Goal: Information Seeking & Learning: Learn about a topic

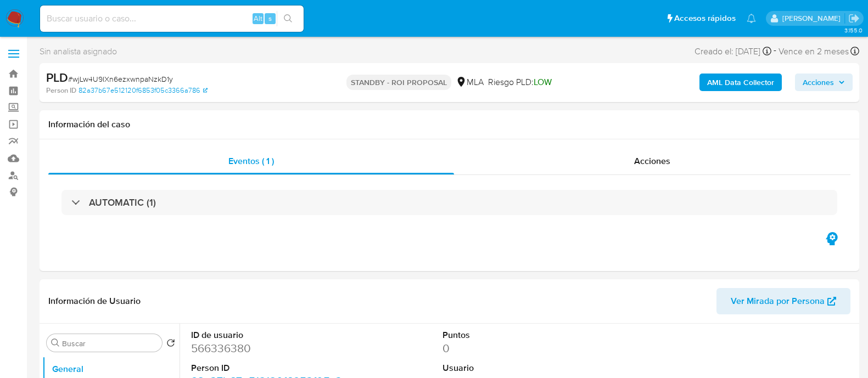
select select "10"
click at [105, 18] on input at bounding box center [172, 19] width 264 height 14
paste input "HImiXsKnF2ERIPJ8RIBkl8fM"
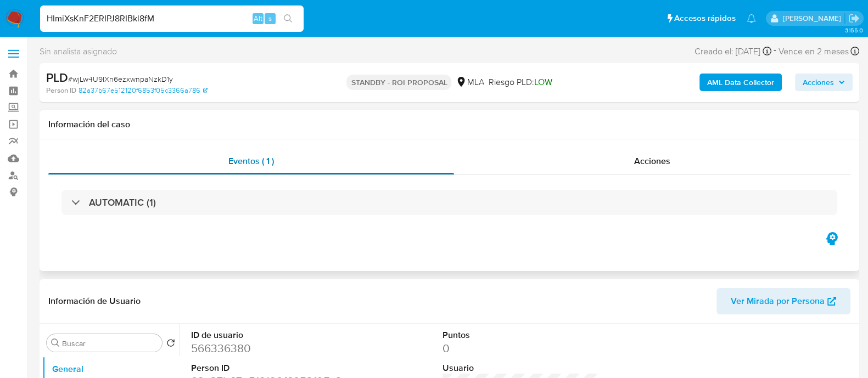
type input "HImiXsKnF2ERIPJ8RIBkl8fM"
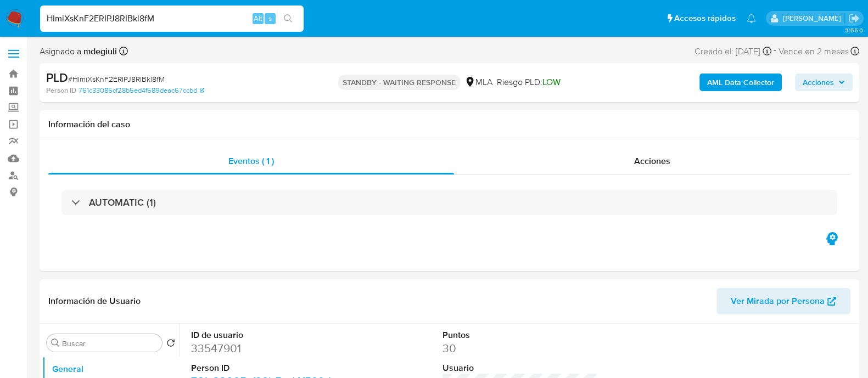
select select "10"
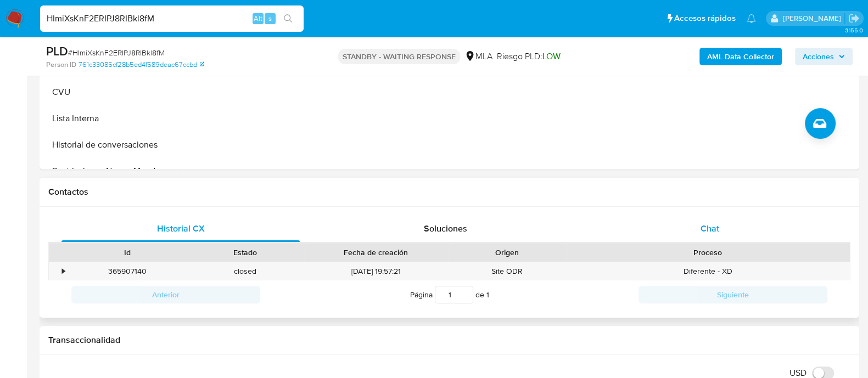
scroll to position [412, 0]
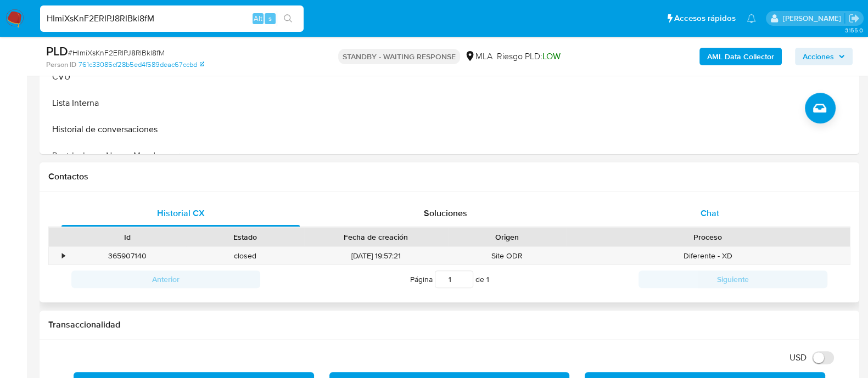
click at [670, 204] on div "Chat" at bounding box center [710, 213] width 238 height 26
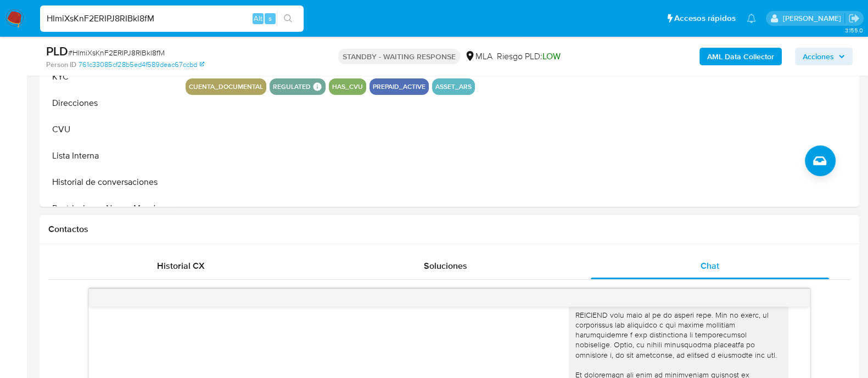
scroll to position [206, 0]
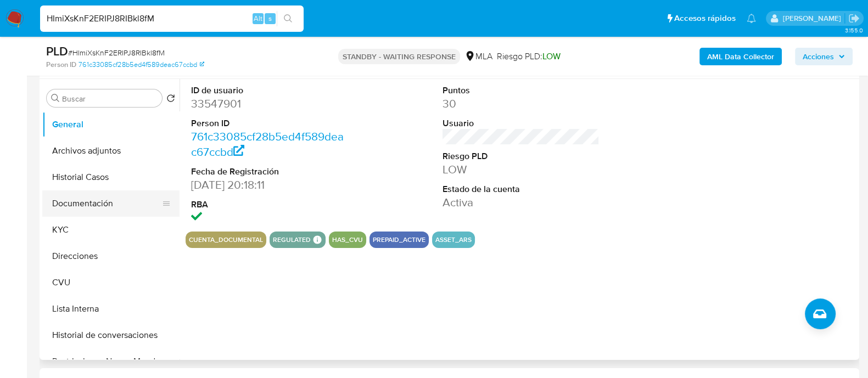
click at [104, 205] on button "Documentación" at bounding box center [106, 204] width 129 height 26
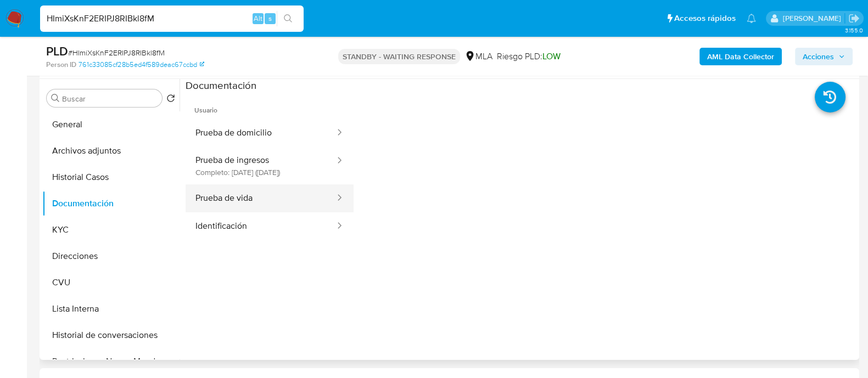
click at [250, 204] on button "Prueba de vida" at bounding box center [261, 199] width 151 height 28
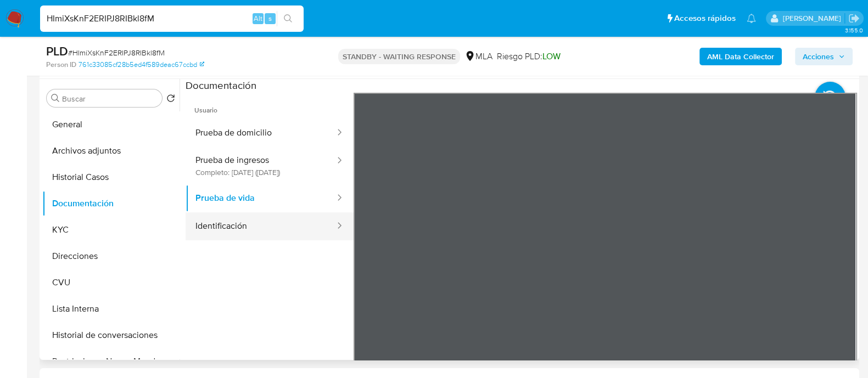
click at [269, 231] on button "Identificación" at bounding box center [261, 227] width 151 height 28
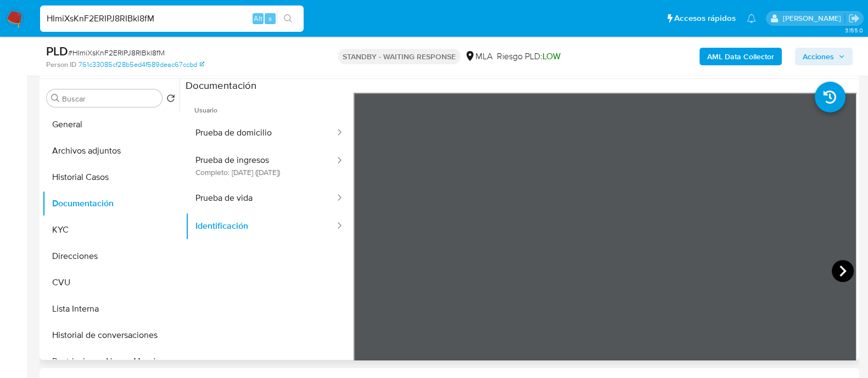
click at [844, 275] on icon at bounding box center [843, 271] width 22 height 22
click at [366, 267] on icon at bounding box center [367, 271] width 7 height 11
click at [254, 172] on button "Prueba de ingresos Completo: 18/03/2025 (hace 5 meses)" at bounding box center [261, 165] width 151 height 37
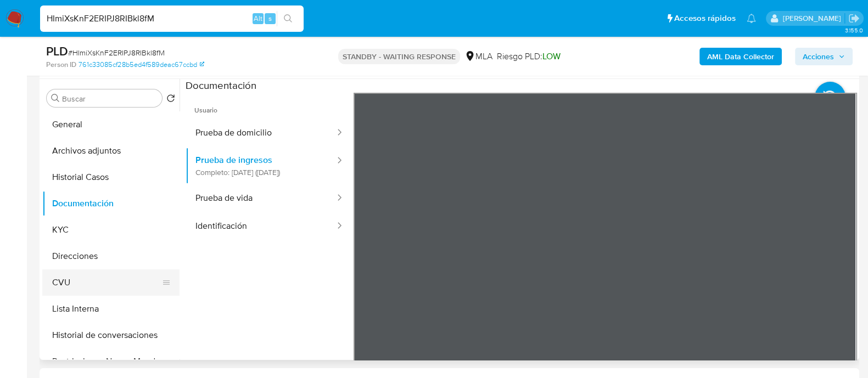
click at [93, 279] on button "CVU" at bounding box center [106, 283] width 129 height 26
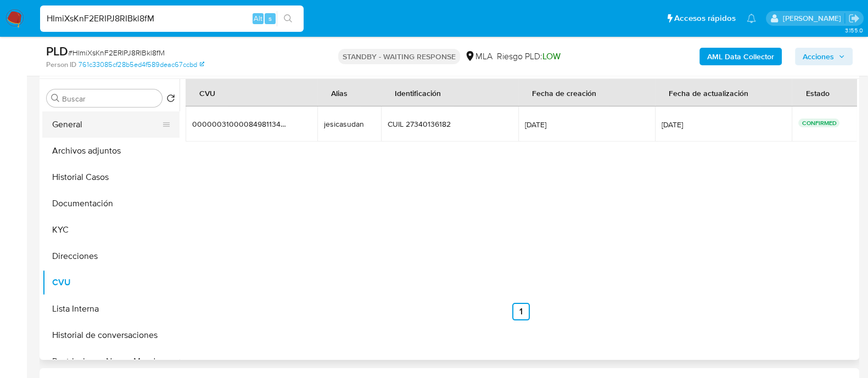
click at [81, 125] on button "General" at bounding box center [106, 125] width 129 height 26
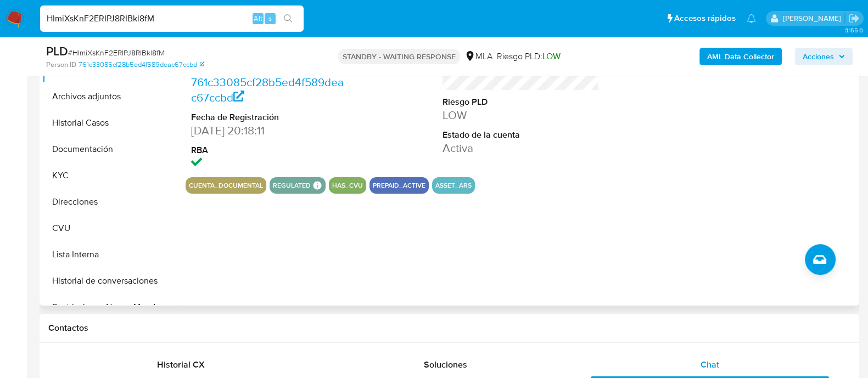
scroll to position [320, 0]
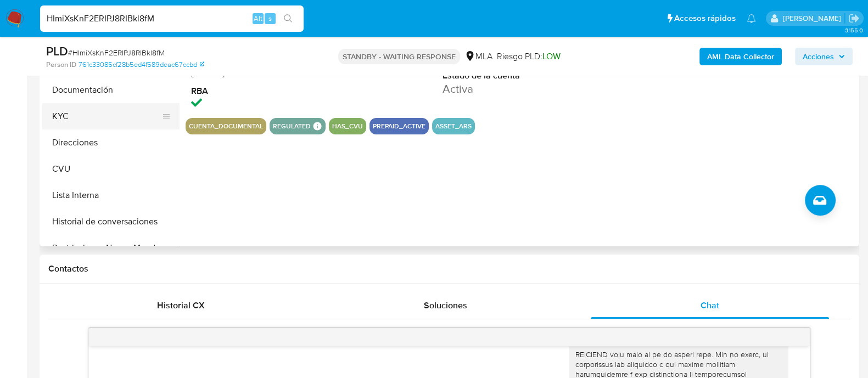
click at [69, 117] on button "KYC" at bounding box center [106, 116] width 129 height 26
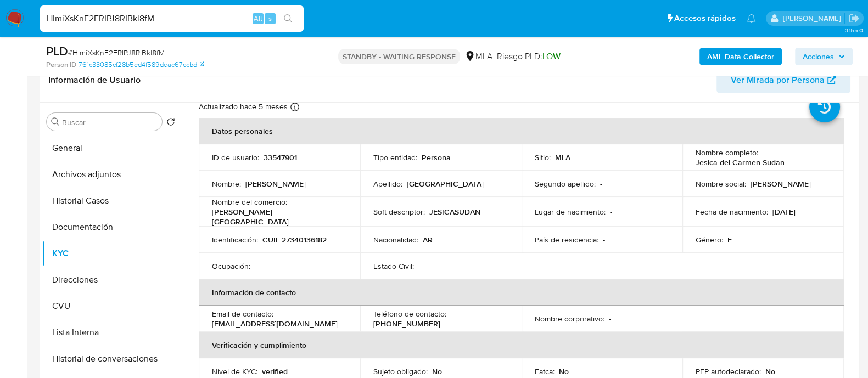
scroll to position [68, 0]
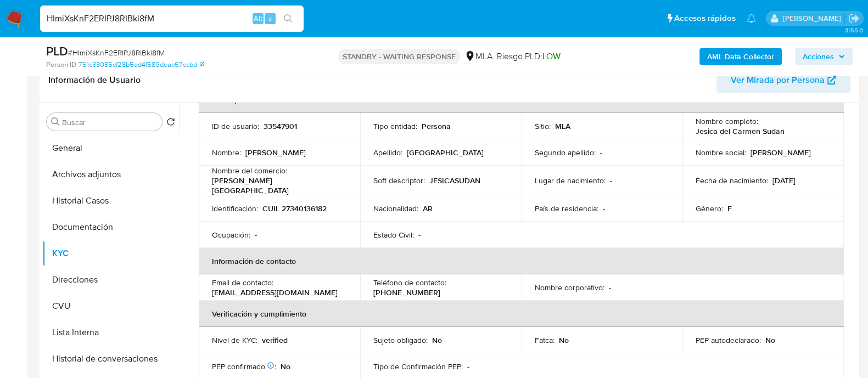
click at [275, 126] on p "33547901" at bounding box center [281, 126] width 34 height 10
copy p "33547901"
click at [274, 122] on p "33547901" at bounding box center [281, 126] width 34 height 10
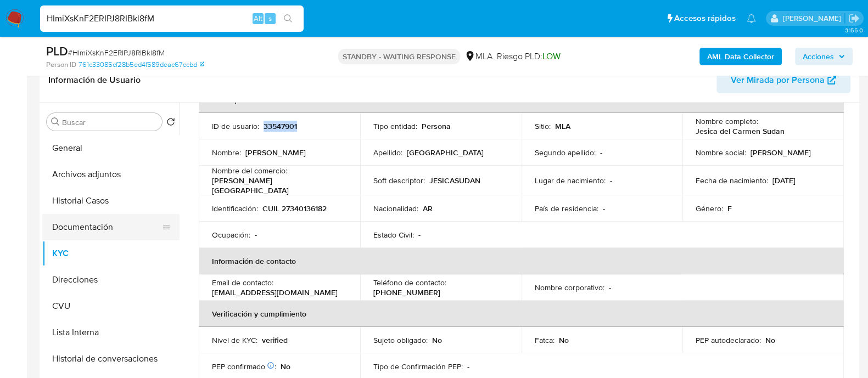
click at [85, 226] on button "Documentación" at bounding box center [106, 227] width 129 height 26
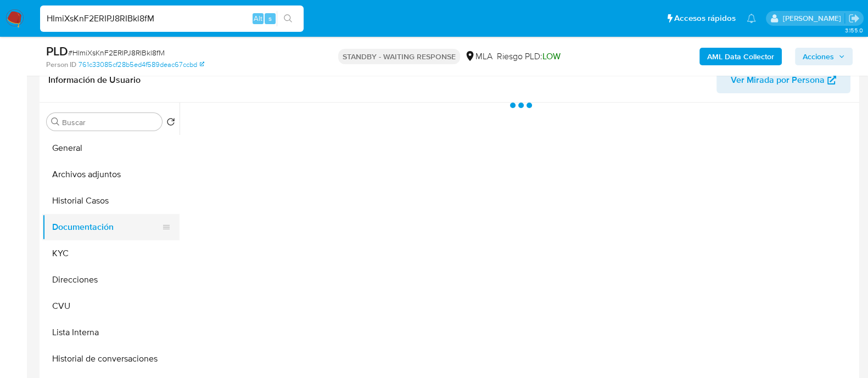
scroll to position [0, 0]
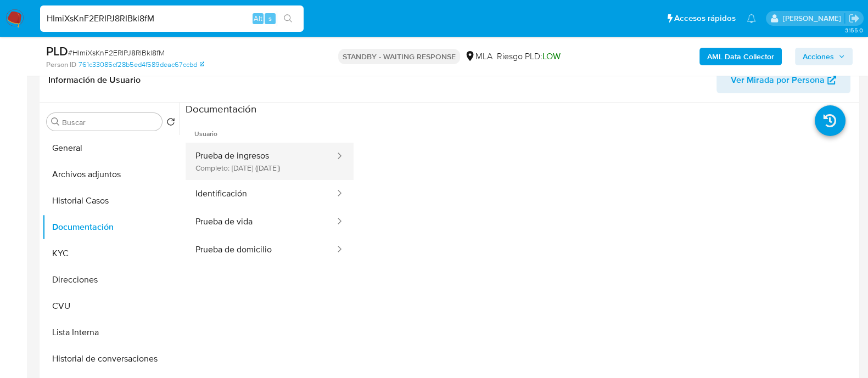
click at [259, 158] on button "Prueba de ingresos Completo: 18/03/2025 (hace 5 meses)" at bounding box center [261, 161] width 151 height 37
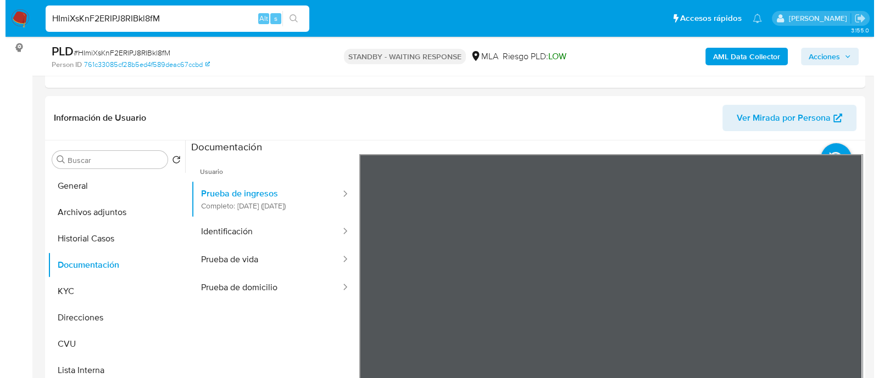
scroll to position [114, 0]
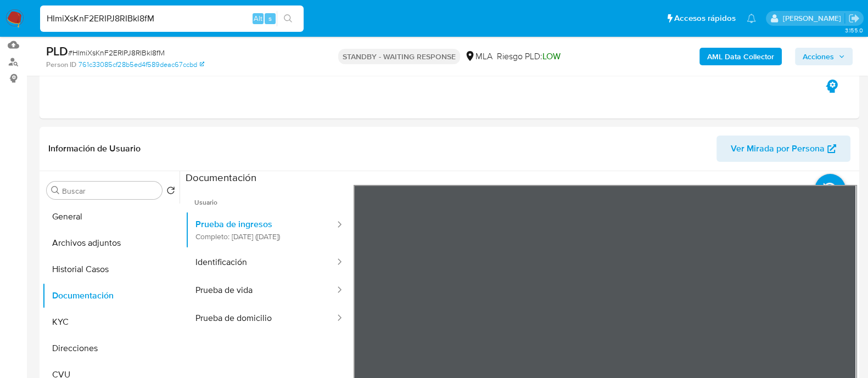
click at [89, 217] on button "General" at bounding box center [106, 217] width 129 height 26
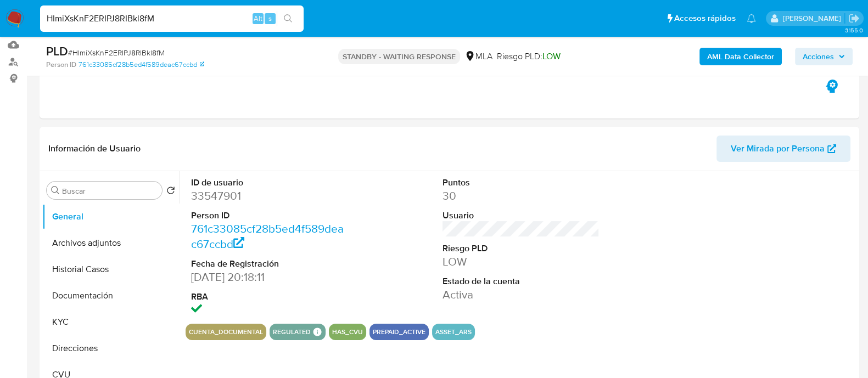
click at [733, 54] on b "AML Data Collector" at bounding box center [740, 57] width 67 height 18
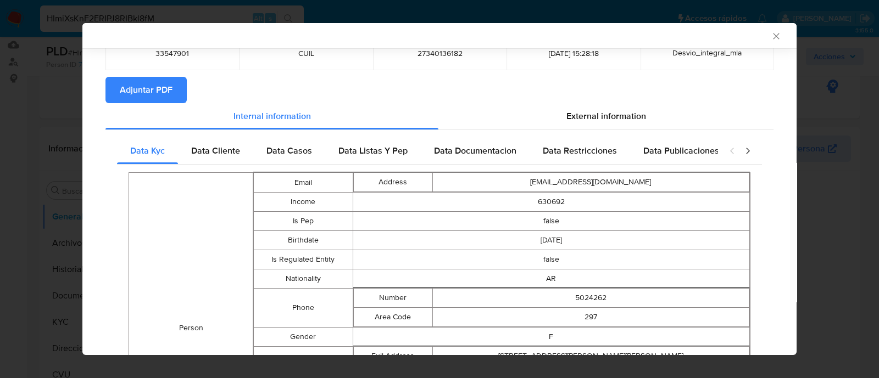
scroll to position [47, 0]
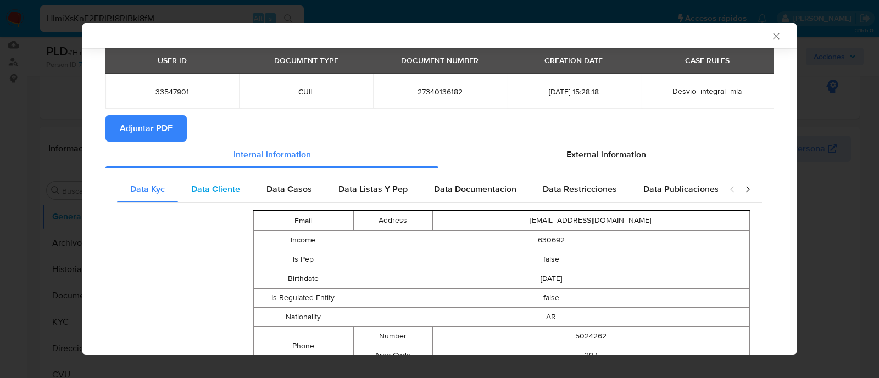
click at [209, 188] on span "Data Cliente" at bounding box center [215, 189] width 49 height 13
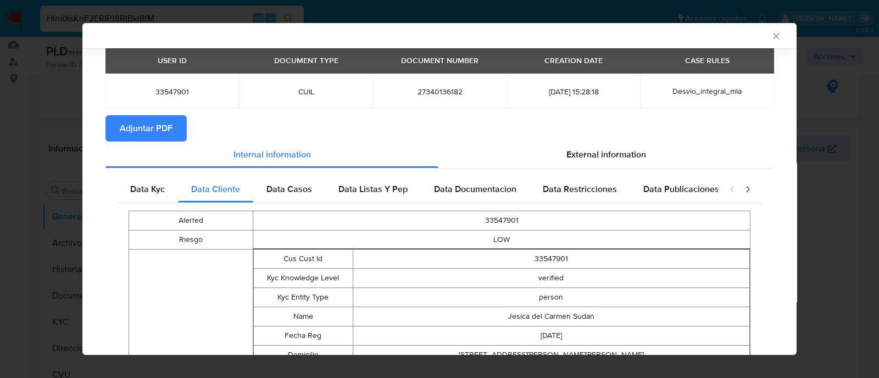
scroll to position [184, 0]
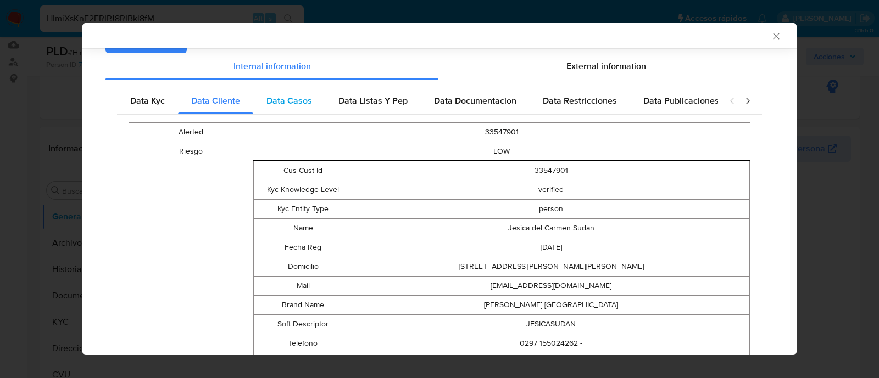
click at [308, 107] on div "Data Casos" at bounding box center [289, 101] width 72 height 26
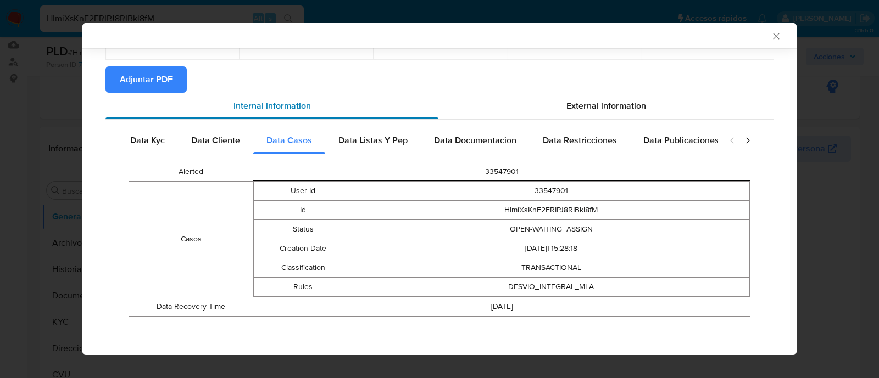
scroll to position [96, 0]
click at [390, 148] on div "Data Listas Y Pep" at bounding box center [373, 140] width 96 height 26
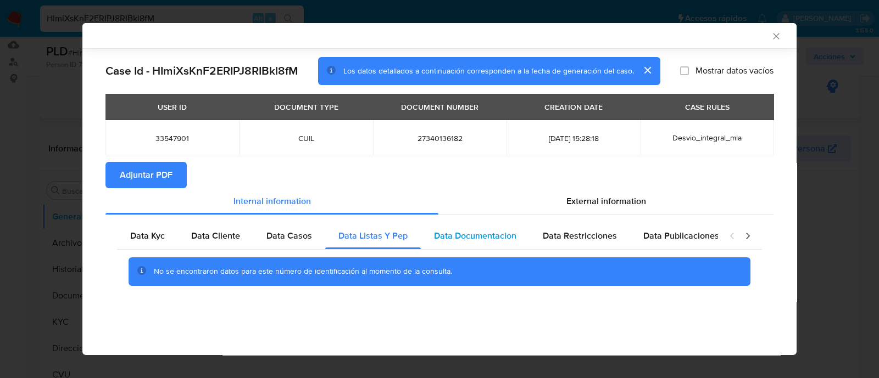
click at [514, 244] on div "Data Documentacion" at bounding box center [475, 236] width 109 height 26
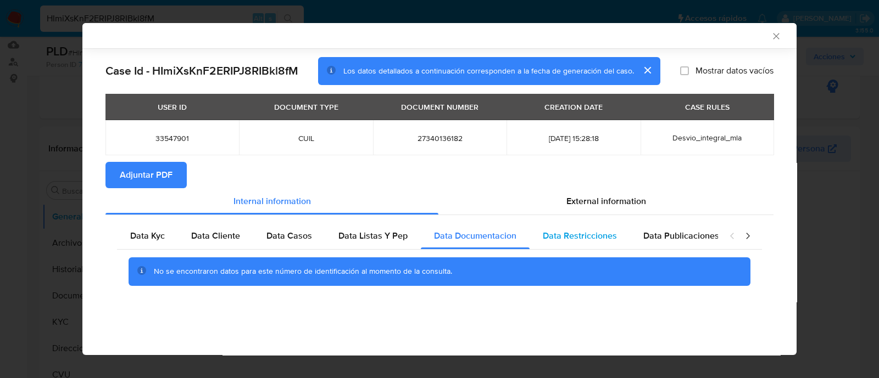
click at [549, 235] on span "Data Restricciones" at bounding box center [580, 236] width 74 height 13
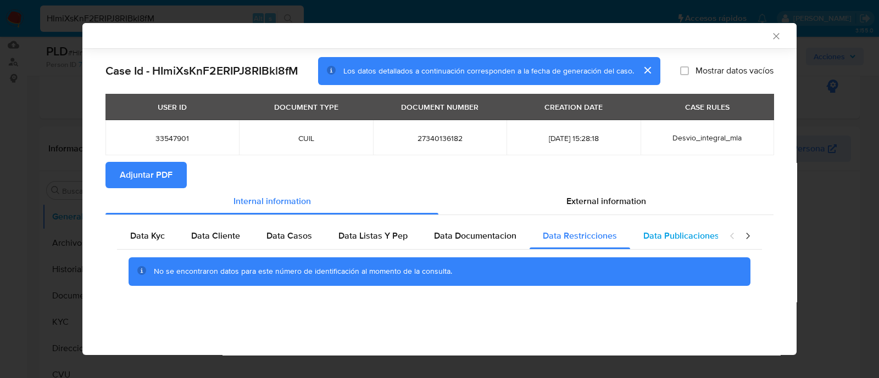
click at [660, 237] on span "Data Publicaciones" at bounding box center [681, 236] width 76 height 13
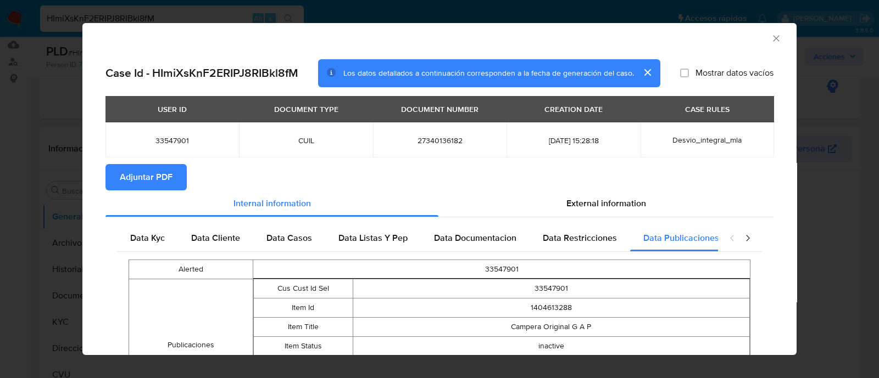
scroll to position [112, 0]
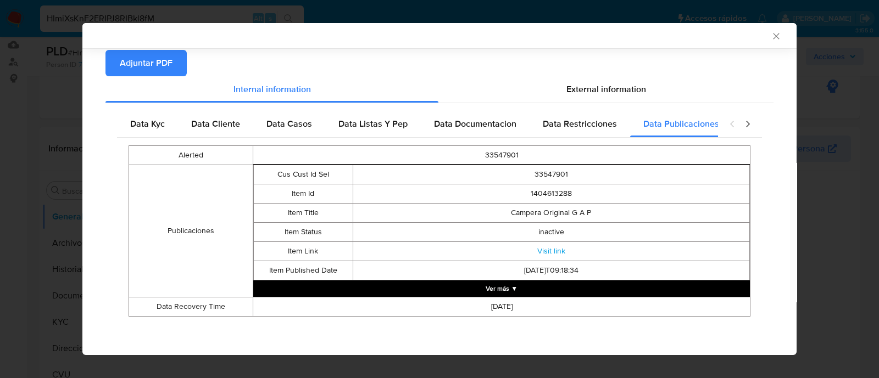
click at [742, 126] on icon "closure-recommendation-modal" at bounding box center [747, 124] width 11 height 11
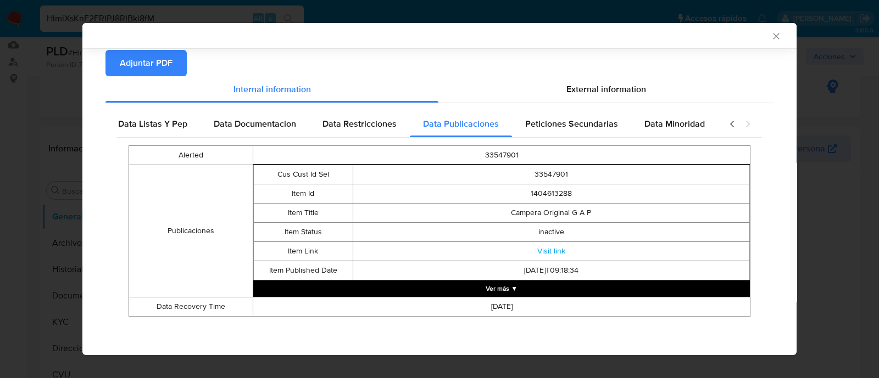
scroll to position [0, 225]
click at [584, 125] on span "Peticiones Secundarias" at bounding box center [571, 124] width 93 height 13
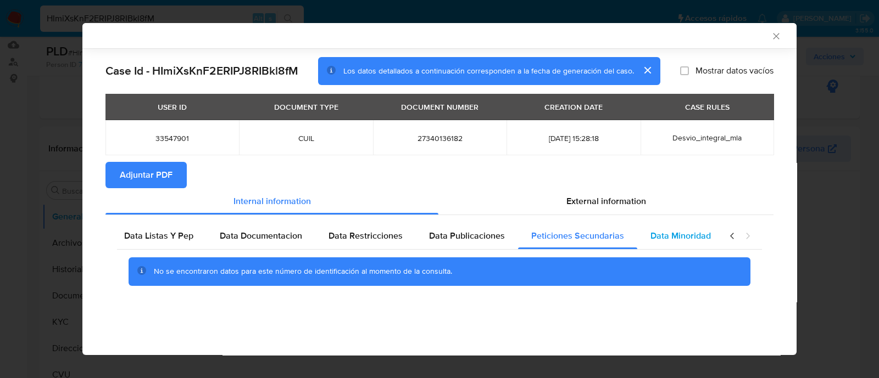
click at [687, 232] on span "Data Minoridad" at bounding box center [680, 236] width 60 height 13
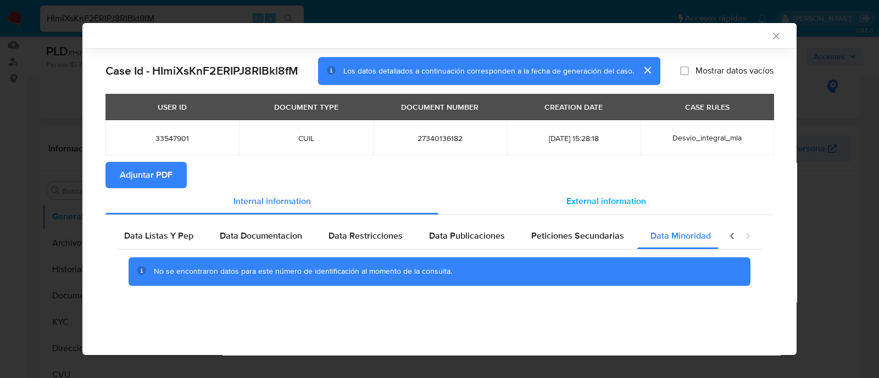
click at [614, 205] on span "External information" at bounding box center [606, 201] width 80 height 13
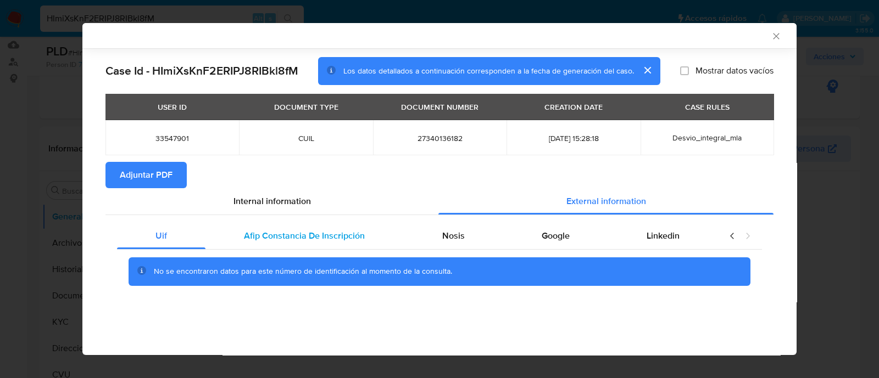
click at [346, 235] on span "Afip Constancia De Inscripción" at bounding box center [304, 236] width 121 height 13
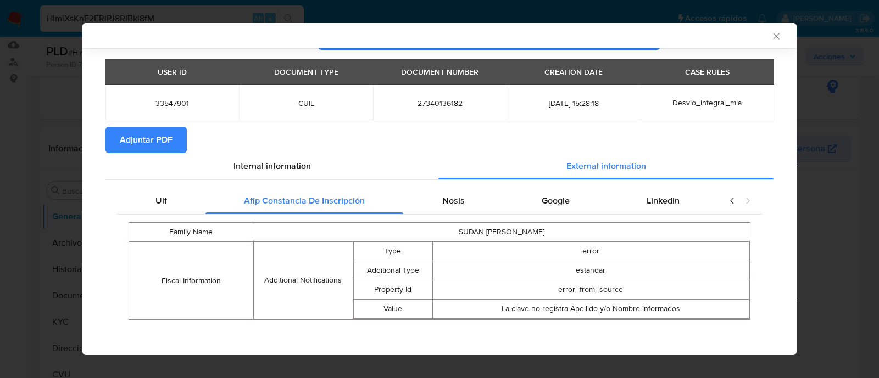
scroll to position [38, 0]
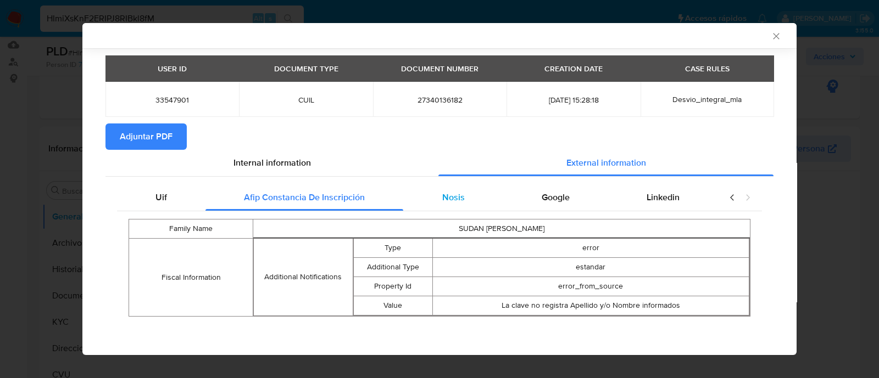
click at [472, 199] on div "Nosis" at bounding box center [452, 198] width 99 height 26
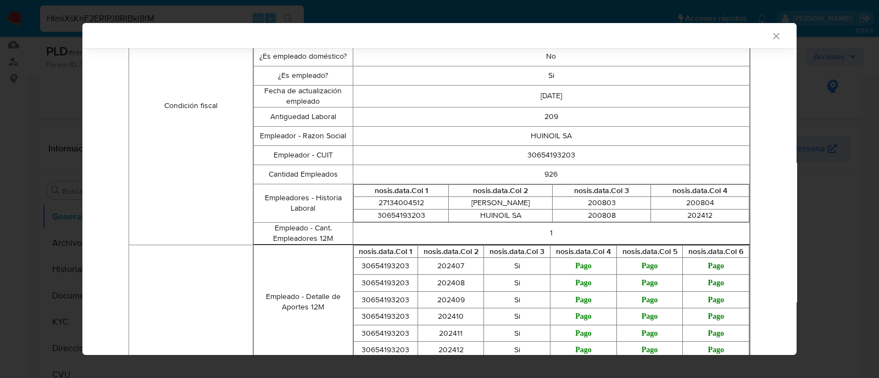
scroll to position [112, 0]
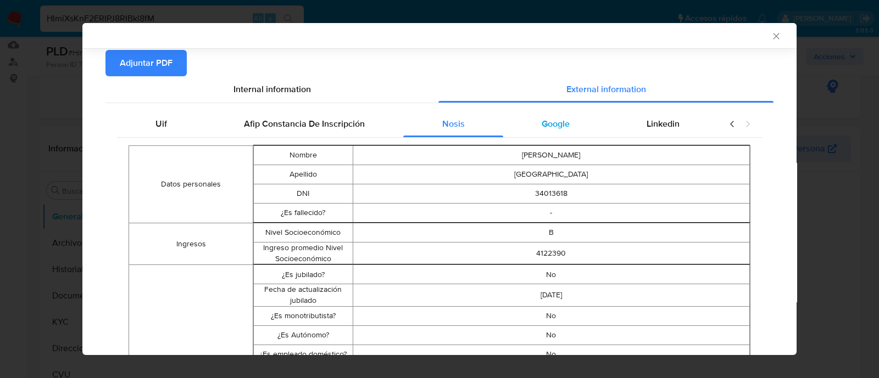
click at [531, 124] on div "Google" at bounding box center [555, 124] width 105 height 26
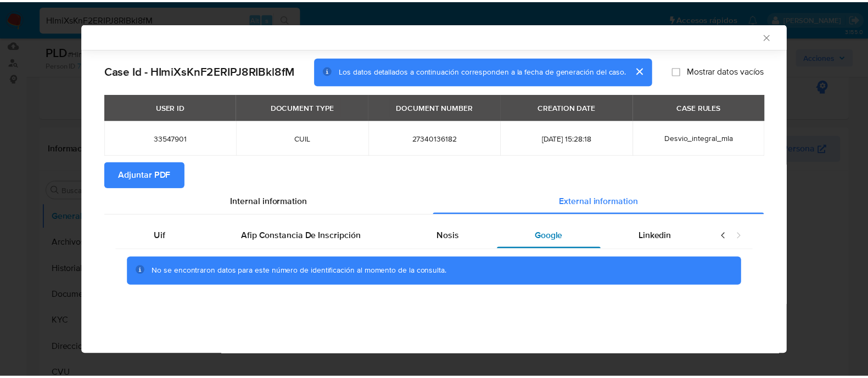
scroll to position [0, 0]
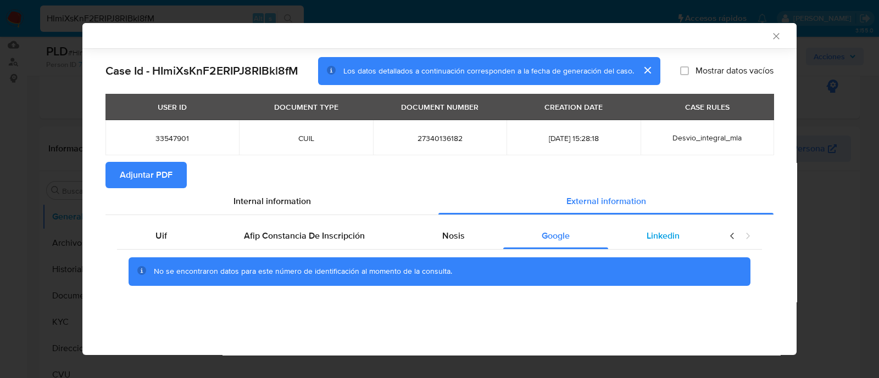
click at [678, 240] on span "Linkedin" at bounding box center [663, 236] width 33 height 13
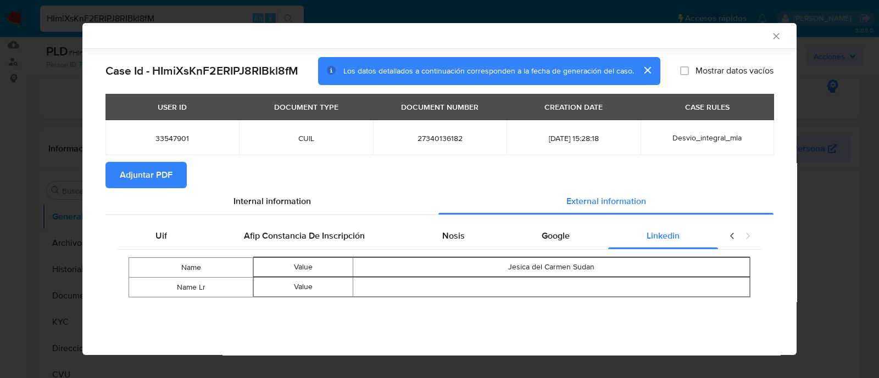
click at [150, 171] on span "Adjuntar PDF" at bounding box center [146, 175] width 53 height 24
click at [772, 36] on icon "Cerrar ventana" at bounding box center [776, 36] width 11 height 11
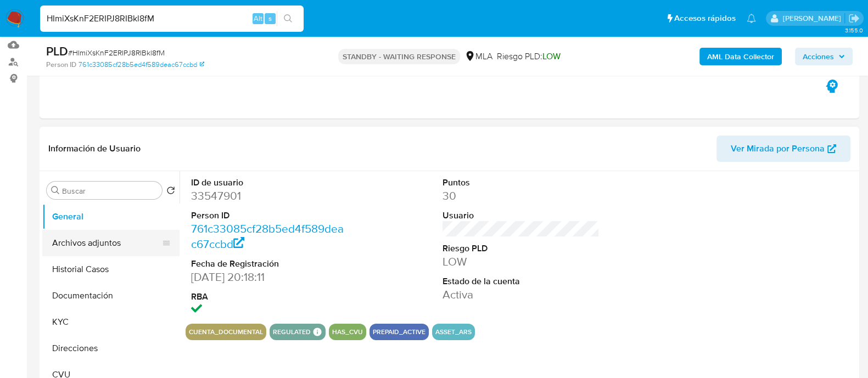
click at [82, 246] on button "Archivos adjuntos" at bounding box center [106, 243] width 129 height 26
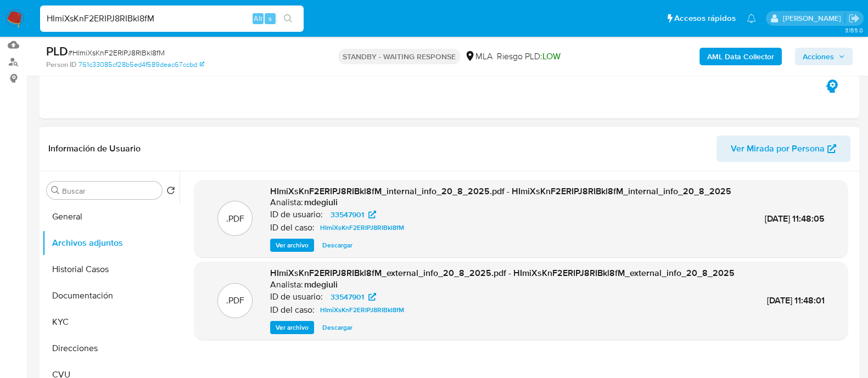
scroll to position [182, 0]
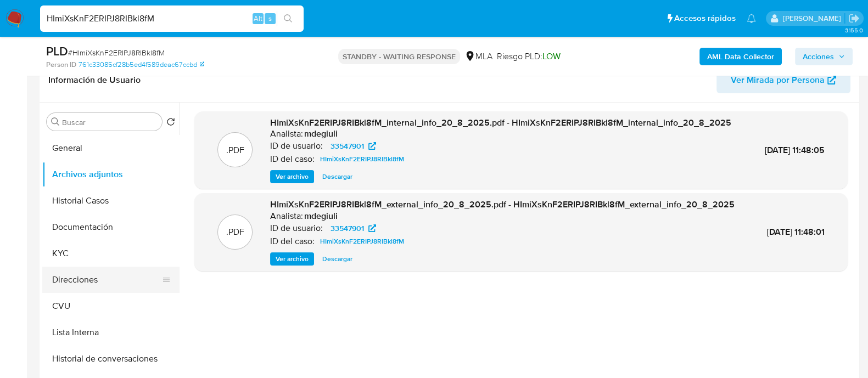
click at [99, 287] on button "Direcciones" at bounding box center [106, 280] width 129 height 26
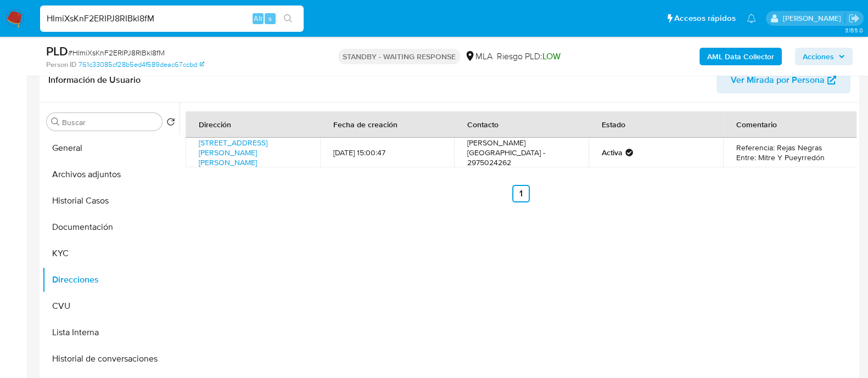
scroll to position [114, 0]
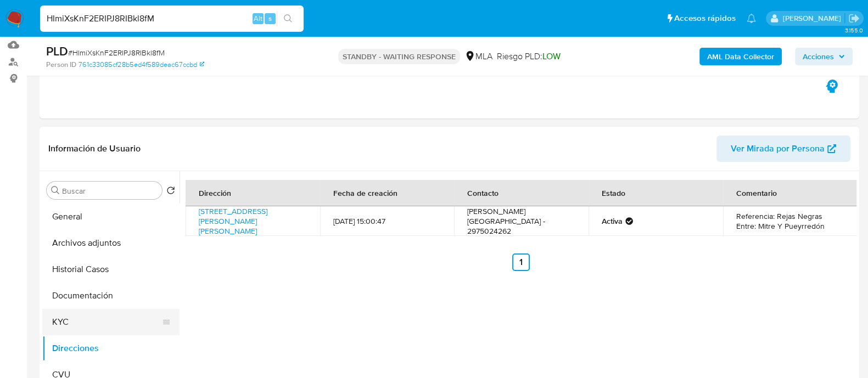
click at [70, 322] on button "KYC" at bounding box center [106, 322] width 129 height 26
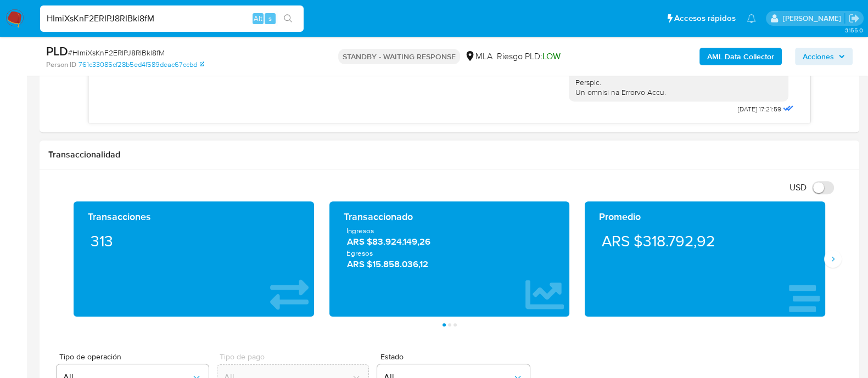
scroll to position [732, 0]
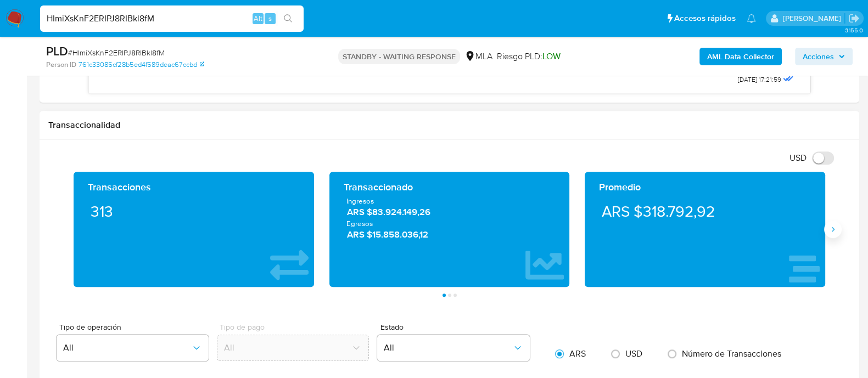
click at [834, 236] on button "Siguiente" at bounding box center [833, 230] width 18 height 18
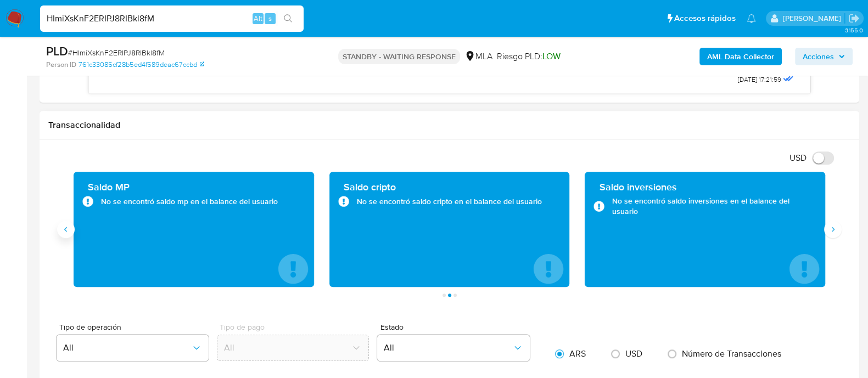
click at [64, 235] on button "Anterior" at bounding box center [66, 230] width 18 height 18
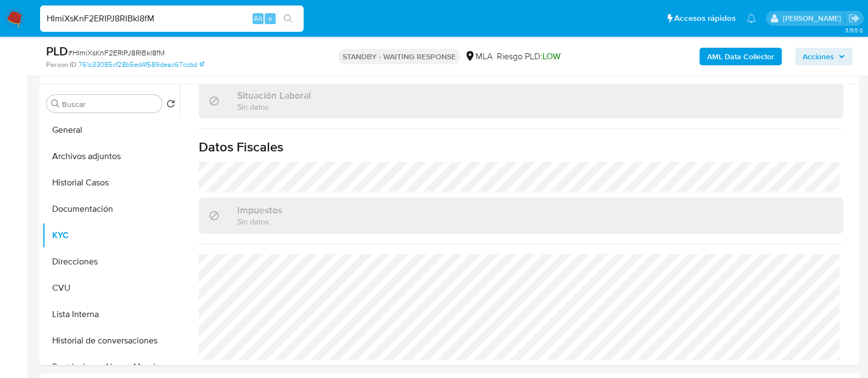
scroll to position [182, 0]
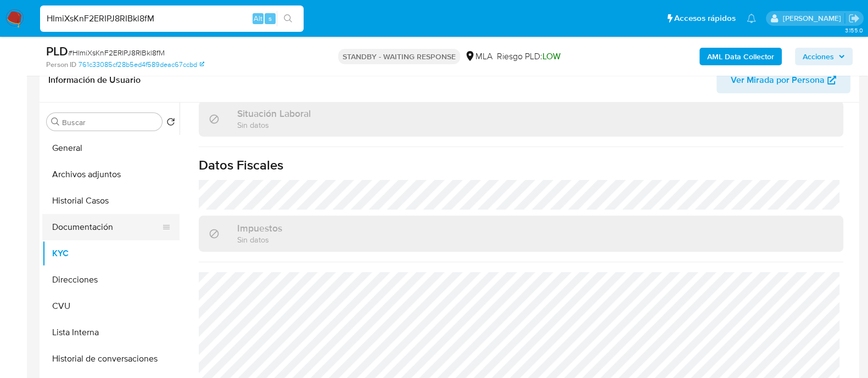
click at [121, 229] on button "Documentación" at bounding box center [106, 227] width 129 height 26
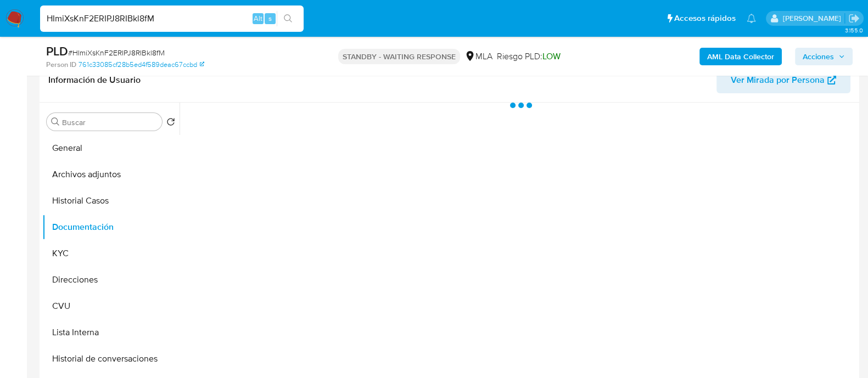
scroll to position [0, 0]
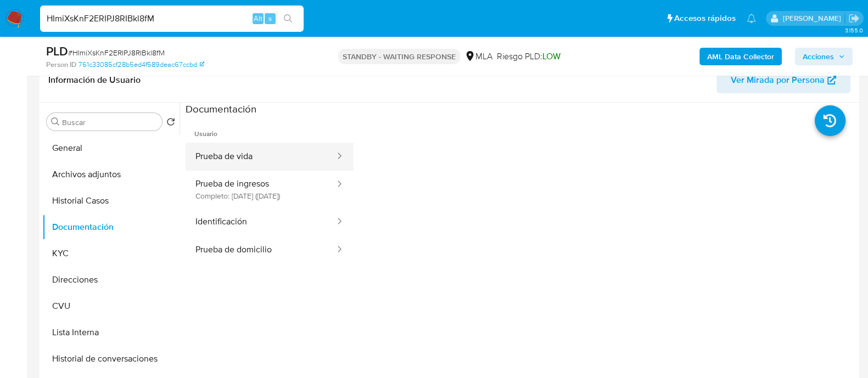
click at [269, 150] on button "Prueba de vida" at bounding box center [261, 157] width 151 height 28
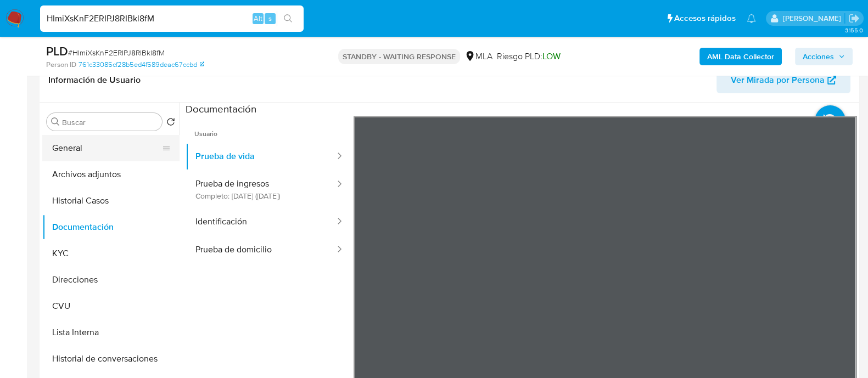
click at [118, 152] on button "General" at bounding box center [106, 148] width 129 height 26
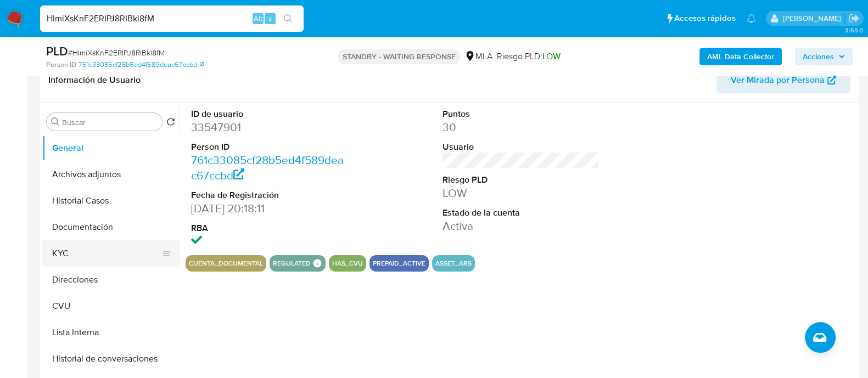
click at [100, 255] on button "KYC" at bounding box center [106, 254] width 129 height 26
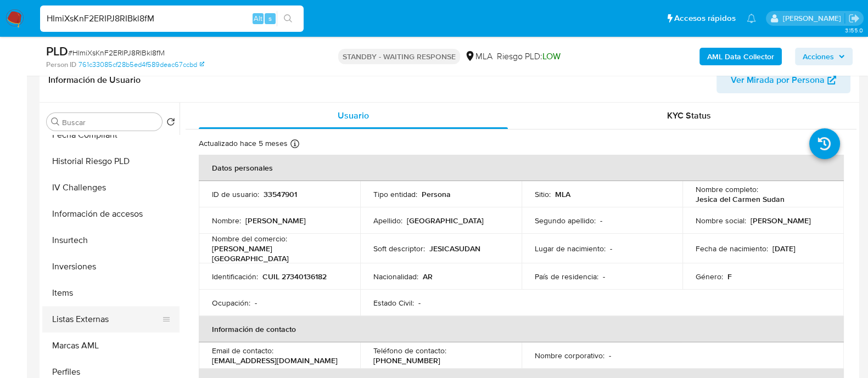
scroll to position [480, 0]
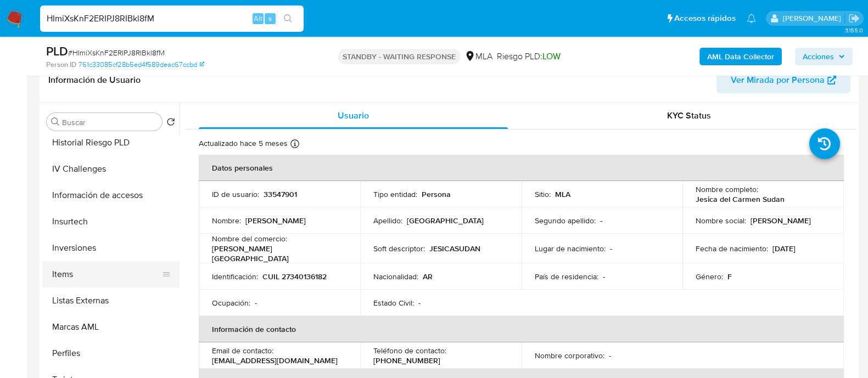
click at [89, 273] on button "Items" at bounding box center [106, 274] width 129 height 26
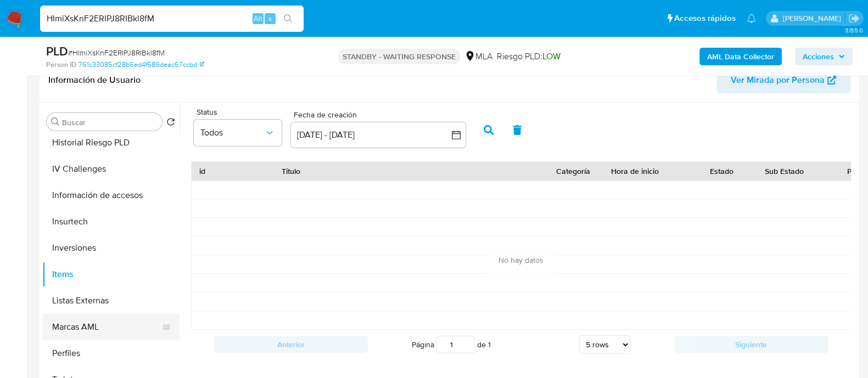
click at [96, 325] on button "Marcas AML" at bounding box center [106, 327] width 129 height 26
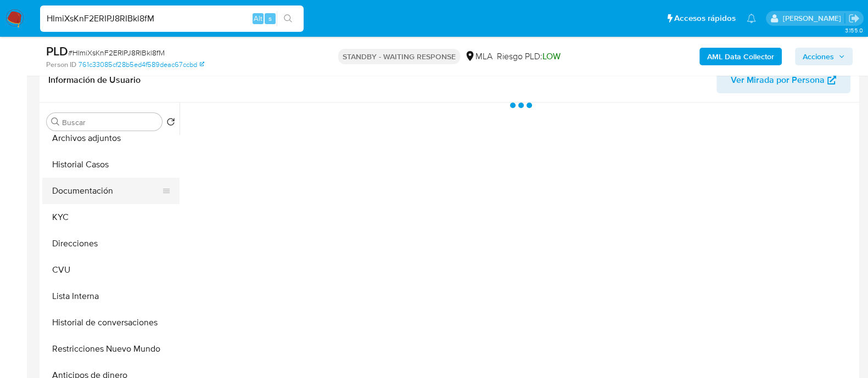
scroll to position [0, 0]
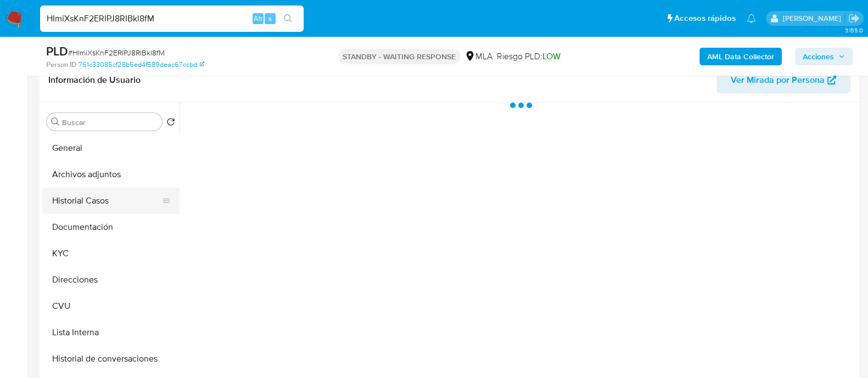
click at [96, 203] on button "Historial Casos" at bounding box center [106, 201] width 129 height 26
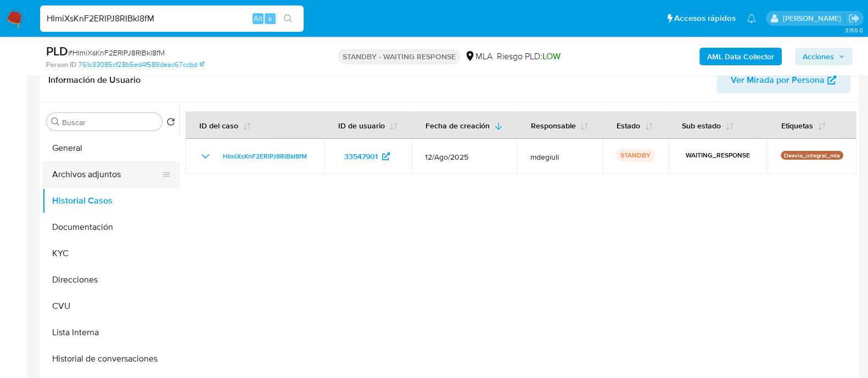
click at [86, 167] on button "Archivos adjuntos" at bounding box center [106, 174] width 129 height 26
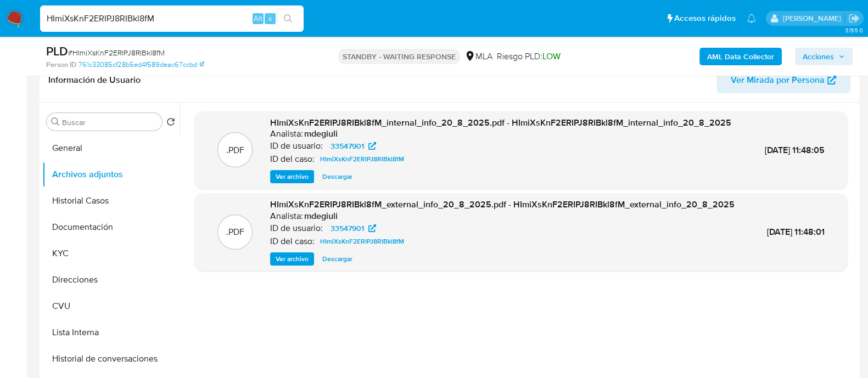
click at [137, 12] on input "HImiXsKnF2ERIPJ8RIBkl8fM" at bounding box center [172, 19] width 264 height 14
paste input "z187J6RhGeFjCV0KToTE73R2"
type input "z187J6RhGeFjCV0KToTE73R2"
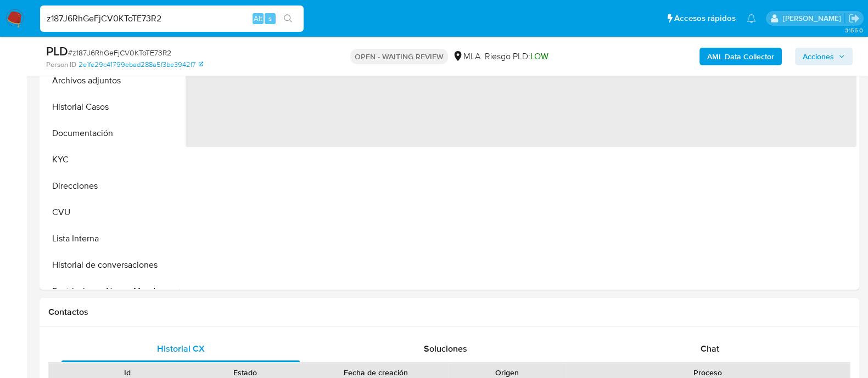
scroll to position [343, 0]
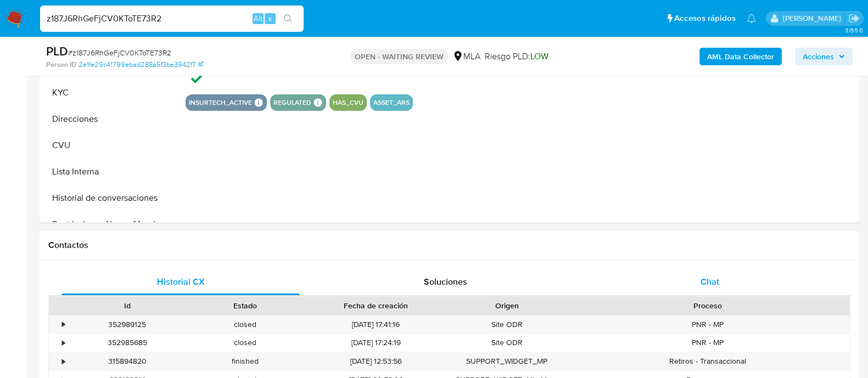
click at [714, 281] on span "Chat" at bounding box center [710, 282] width 19 height 13
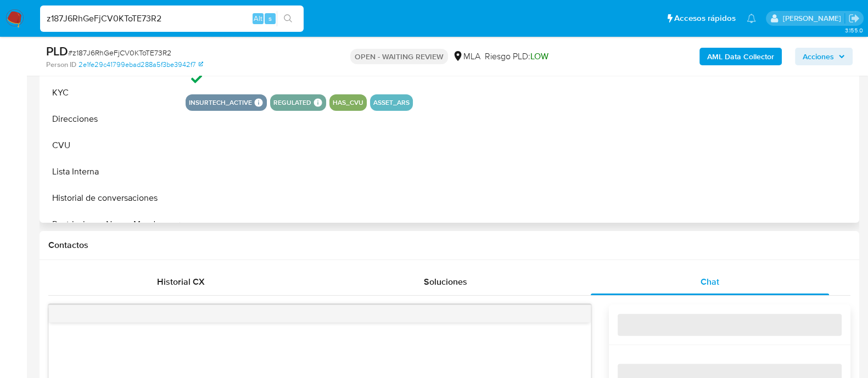
select select "10"
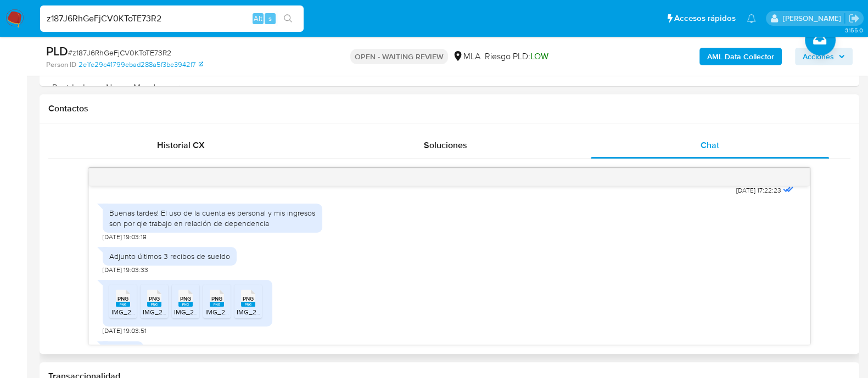
scroll to position [644, 0]
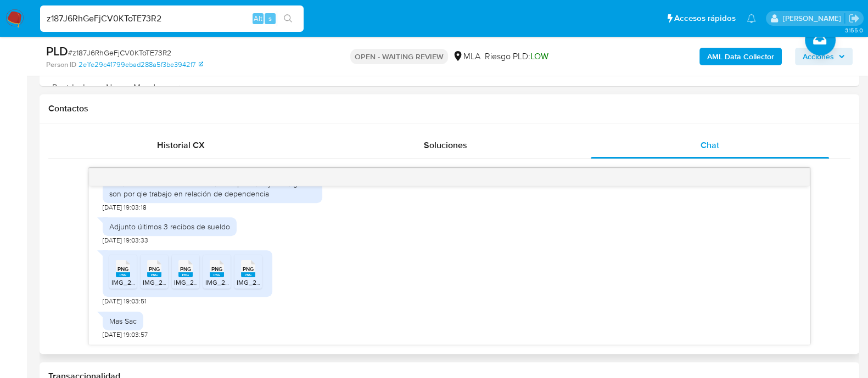
click at [119, 266] on span "PNG" at bounding box center [123, 269] width 11 height 7
click at [154, 267] on span "PNG" at bounding box center [154, 269] width 11 height 7
click at [186, 268] on span "PNG" at bounding box center [185, 269] width 11 height 7
click at [217, 269] on span "PNG" at bounding box center [216, 269] width 11 height 7
click at [249, 271] on span "PNG" at bounding box center [248, 269] width 11 height 7
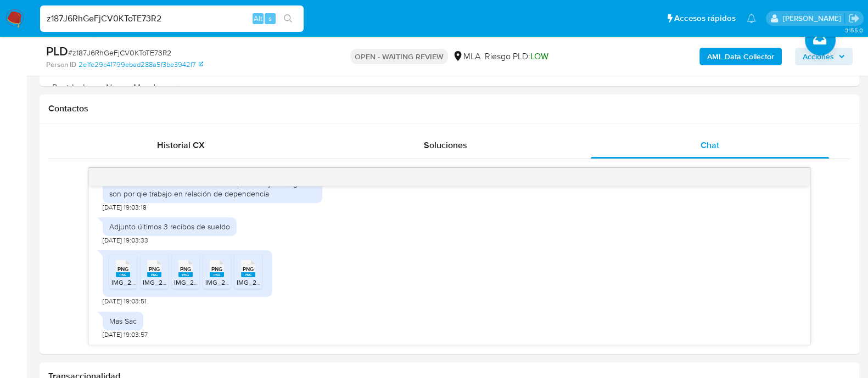
click at [125, 15] on input "z187J6RhGeFjCV0KToTE73R2" at bounding box center [172, 19] width 264 height 14
click at [333, 262] on div "PNG PNG IMG_2643.png PNG PNG IMG_2588.png PNG PNG IMG_2591.png PNG PNG IMG_2589…" at bounding box center [450, 275] width 694 height 61
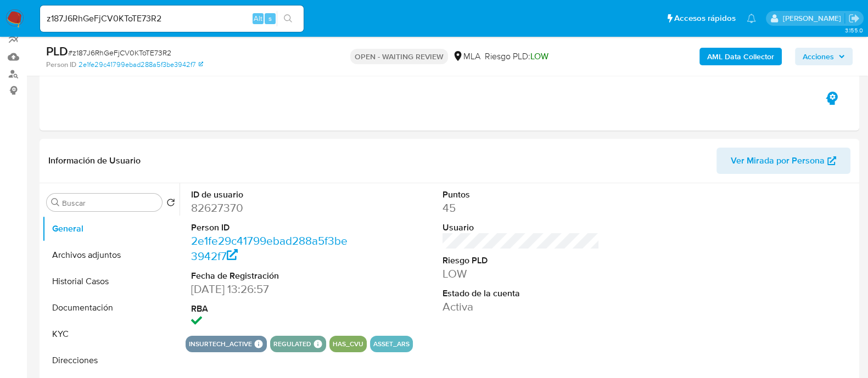
scroll to position [68, 0]
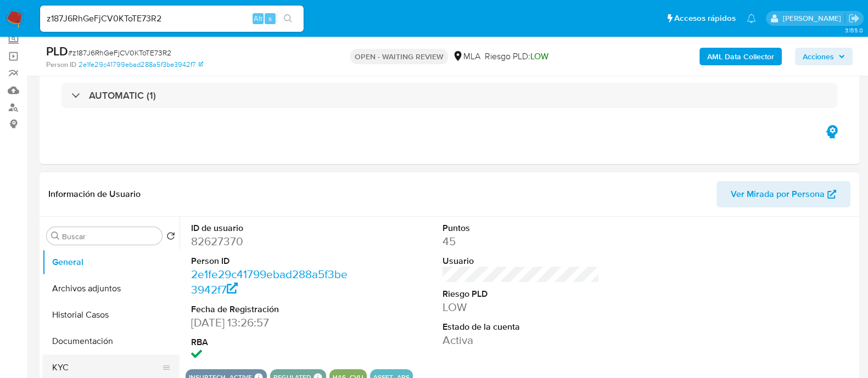
click at [82, 360] on button "KYC" at bounding box center [106, 368] width 129 height 26
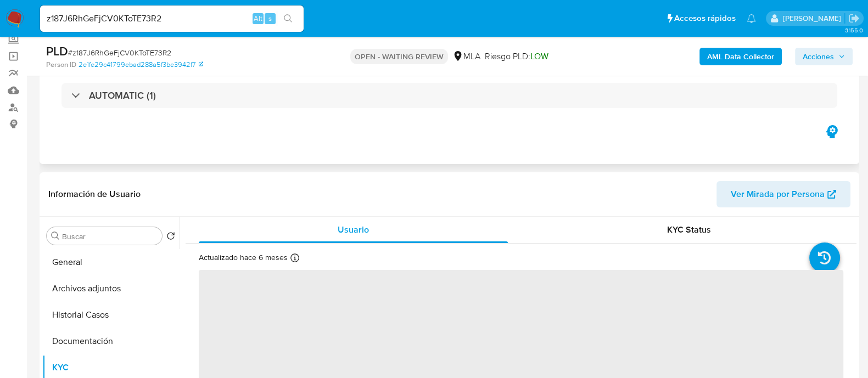
scroll to position [137, 0]
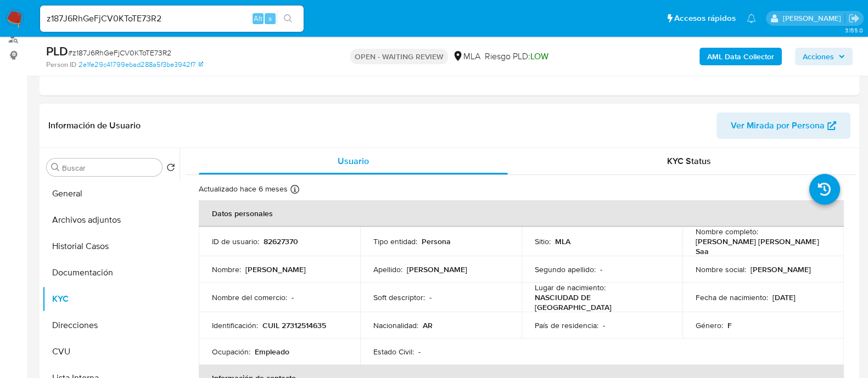
click at [288, 243] on p "82627370" at bounding box center [281, 242] width 35 height 10
copy p "82627370"
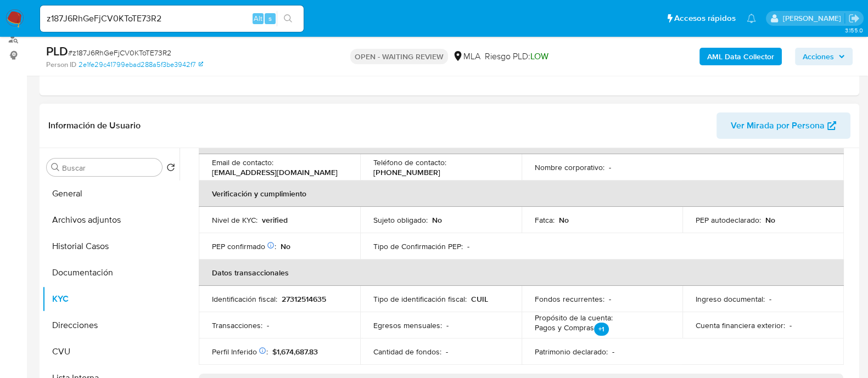
scroll to position [343, 0]
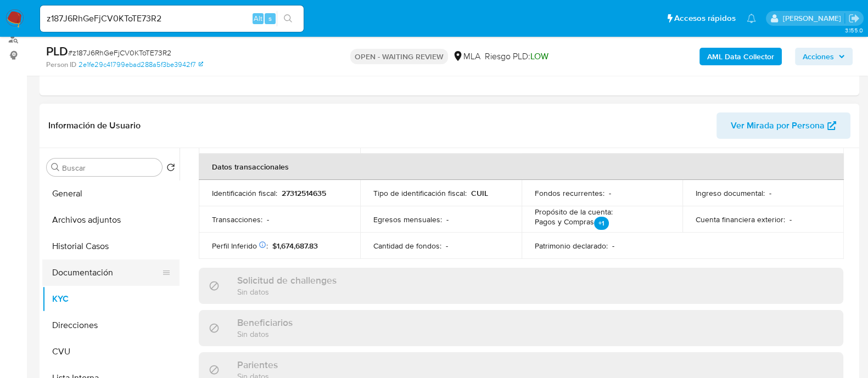
click at [81, 272] on button "Documentación" at bounding box center [106, 273] width 129 height 26
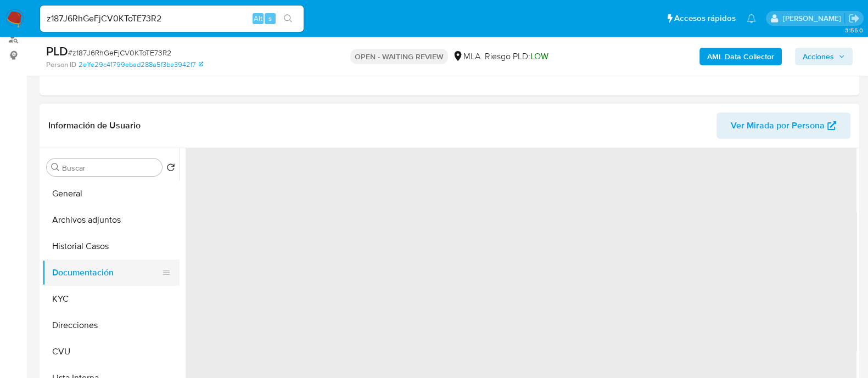
scroll to position [0, 0]
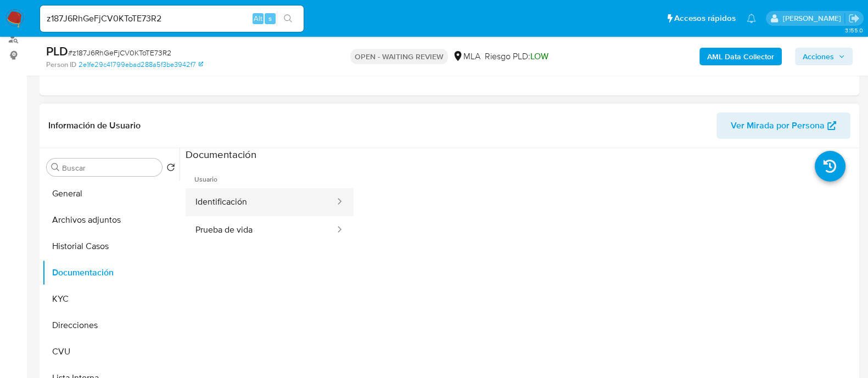
click at [240, 188] on button "Identificación" at bounding box center [261, 202] width 151 height 28
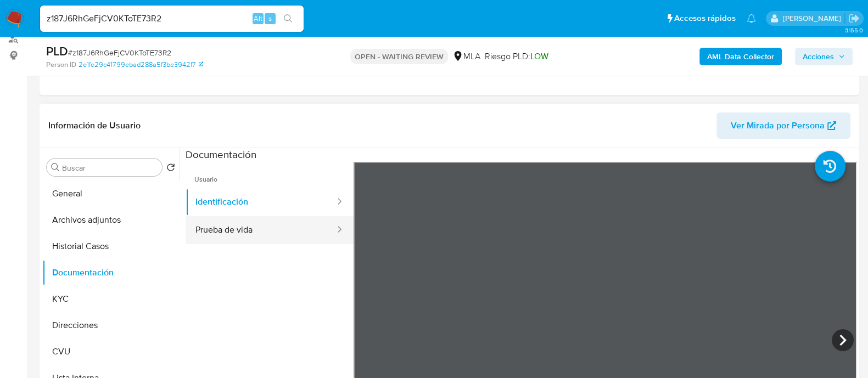
click at [233, 219] on button "Prueba de vida" at bounding box center [261, 230] width 151 height 28
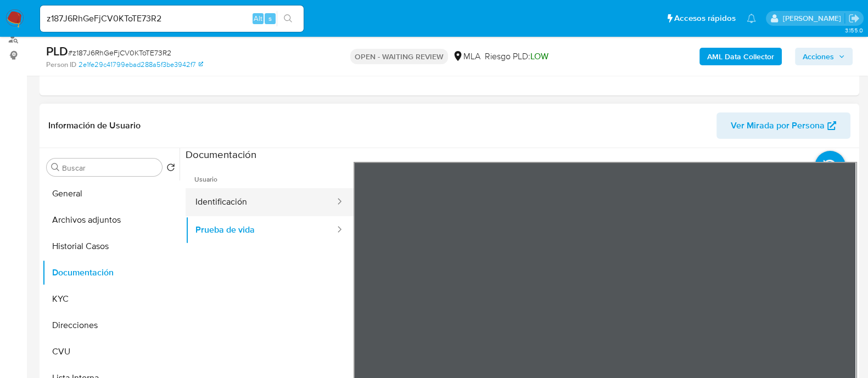
click at [254, 196] on button "Identificación" at bounding box center [261, 202] width 151 height 28
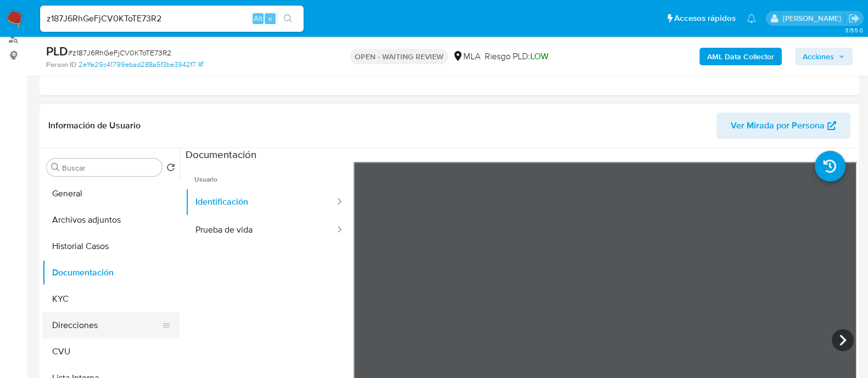
click at [75, 321] on button "Direcciones" at bounding box center [106, 326] width 129 height 26
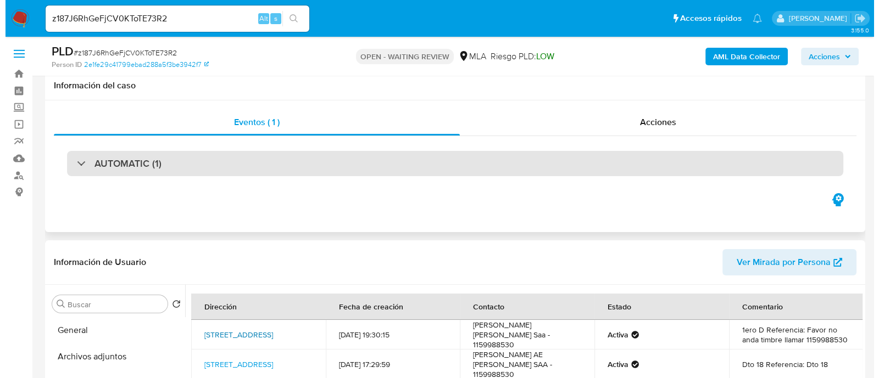
scroll to position [68, 0]
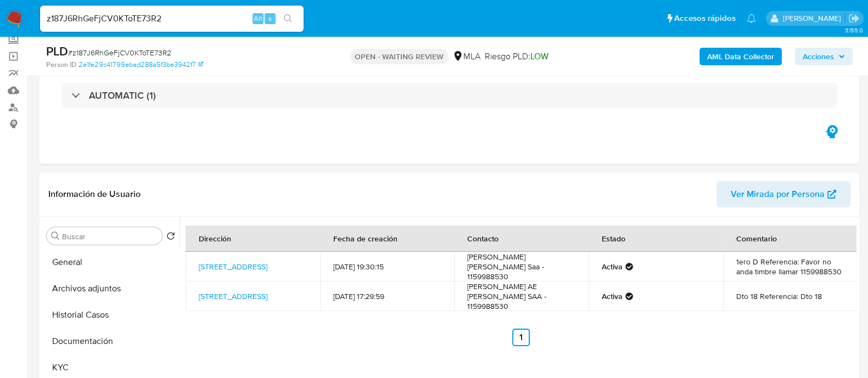
click at [726, 53] on b "AML Data Collector" at bounding box center [740, 57] width 67 height 18
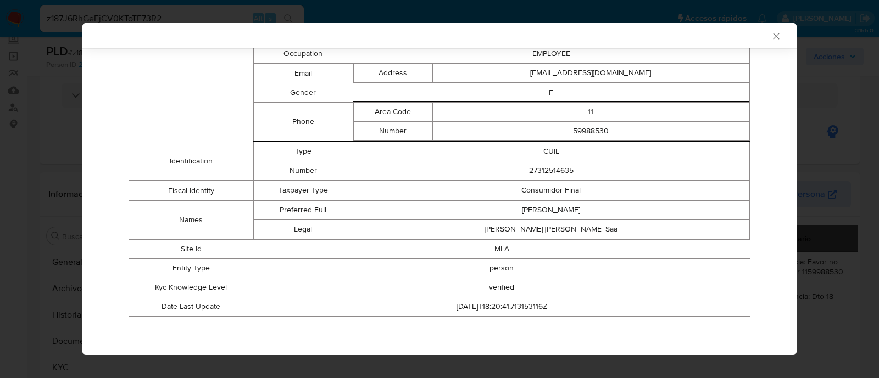
scroll to position [0, 0]
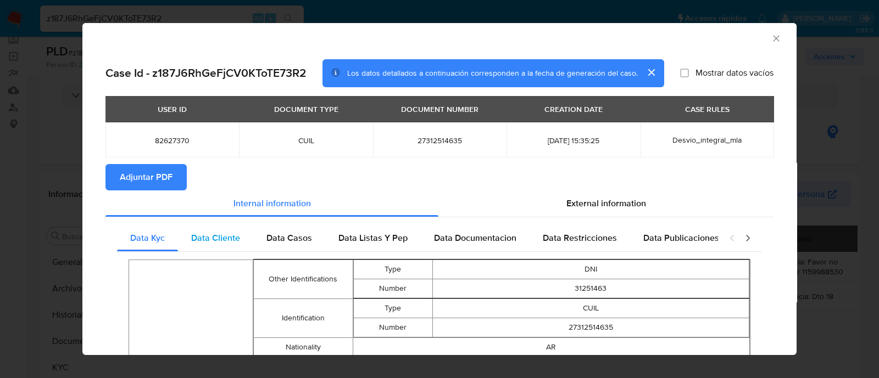
click at [227, 243] on span "Data Cliente" at bounding box center [215, 238] width 49 height 13
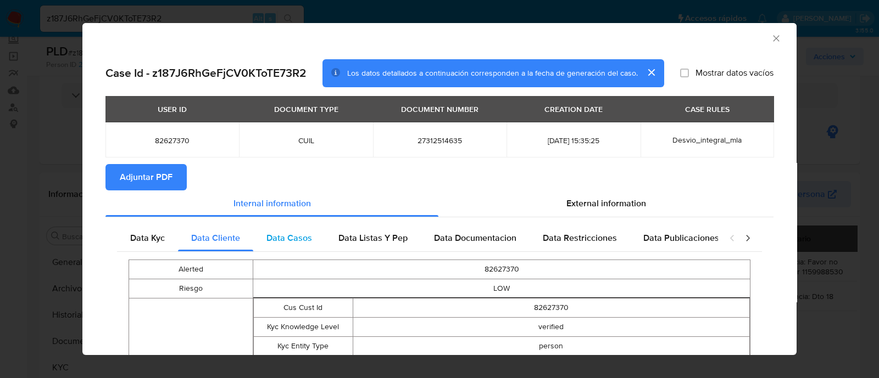
click at [299, 244] on span "Data Casos" at bounding box center [289, 238] width 46 height 13
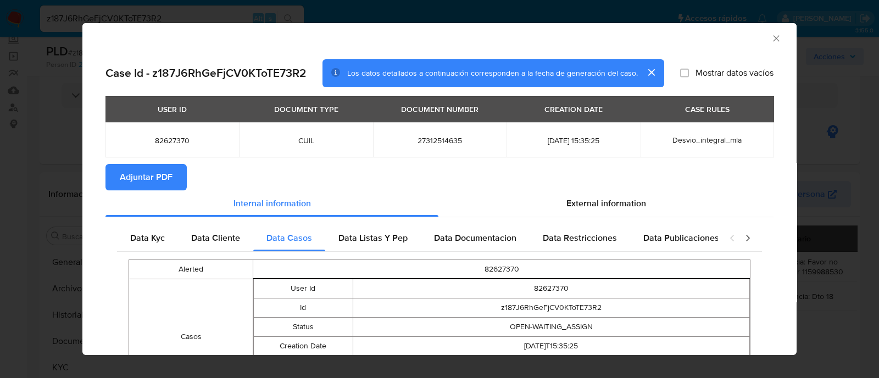
scroll to position [96, 0]
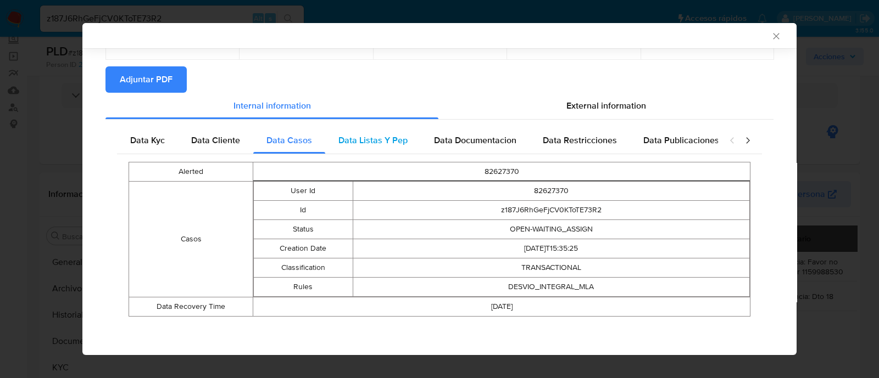
click at [414, 137] on div "Data Listas Y Pep" at bounding box center [373, 140] width 96 height 26
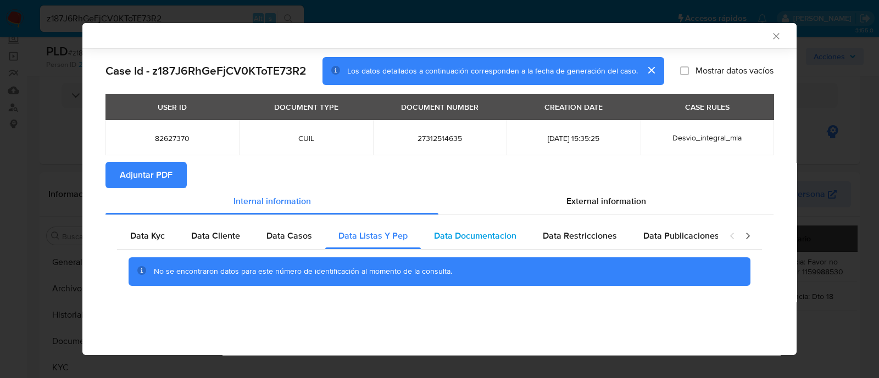
click at [493, 235] on span "Data Documentacion" at bounding box center [475, 236] width 82 height 13
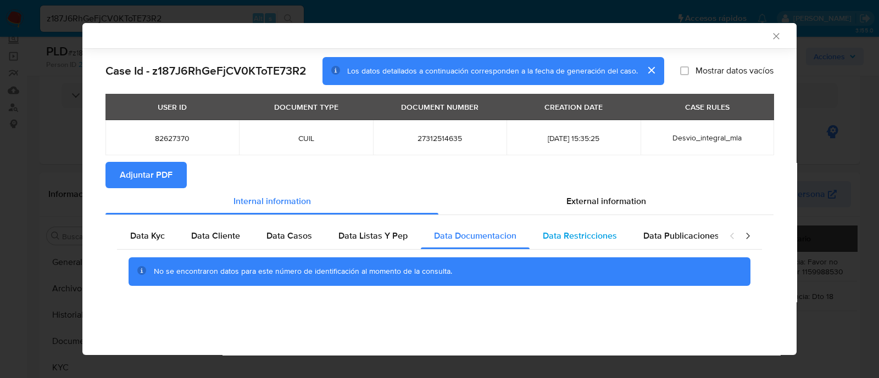
click at [588, 246] on div "Data Restricciones" at bounding box center [580, 236] width 101 height 26
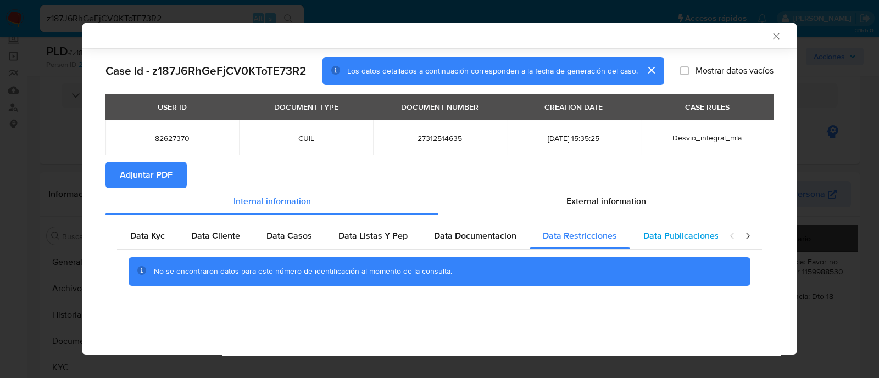
click at [678, 237] on span "Data Publicaciones" at bounding box center [681, 236] width 76 height 13
click at [744, 240] on icon "closure-recommendation-modal" at bounding box center [747, 236] width 11 height 11
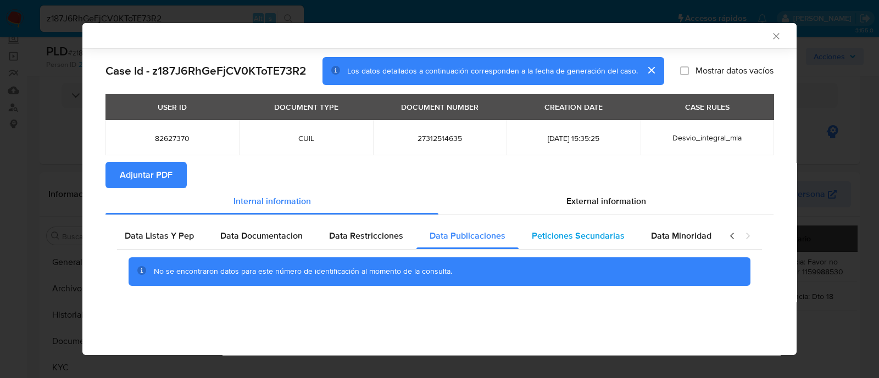
scroll to position [0, 214]
click at [590, 232] on span "Peticiones Secundarias" at bounding box center [577, 236] width 93 height 13
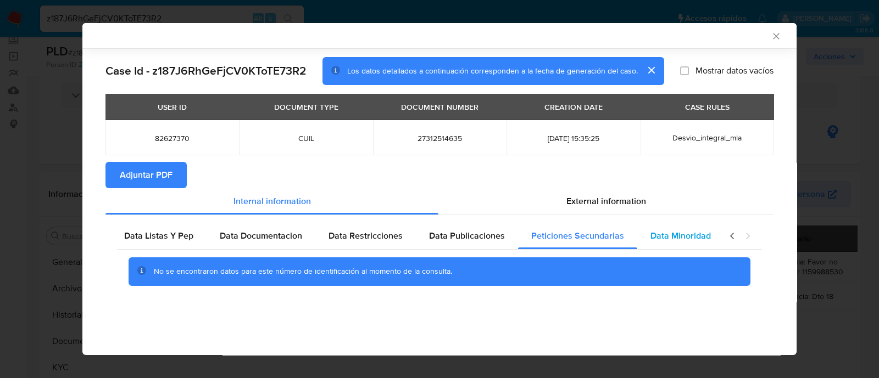
click at [668, 232] on span "Data Minoridad" at bounding box center [680, 236] width 60 height 13
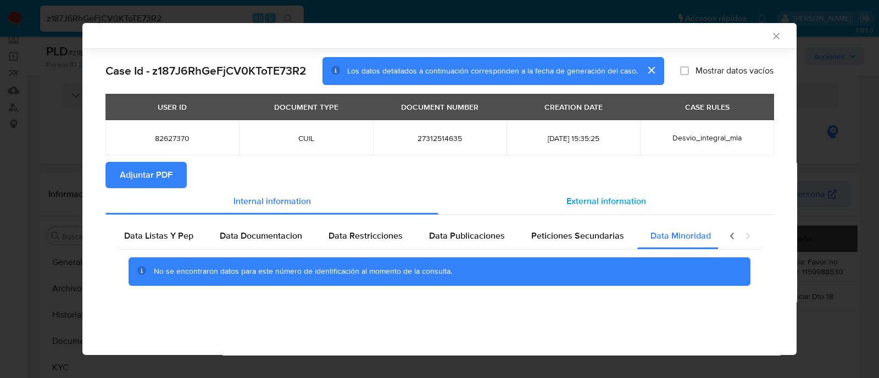
click at [597, 202] on span "External information" at bounding box center [606, 201] width 80 height 13
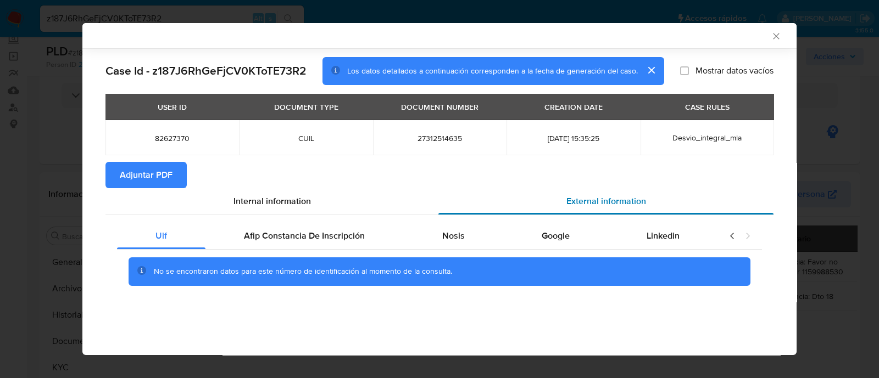
scroll to position [0, 0]
click at [263, 237] on span "Afip Constancia De Inscripción" at bounding box center [304, 236] width 121 height 13
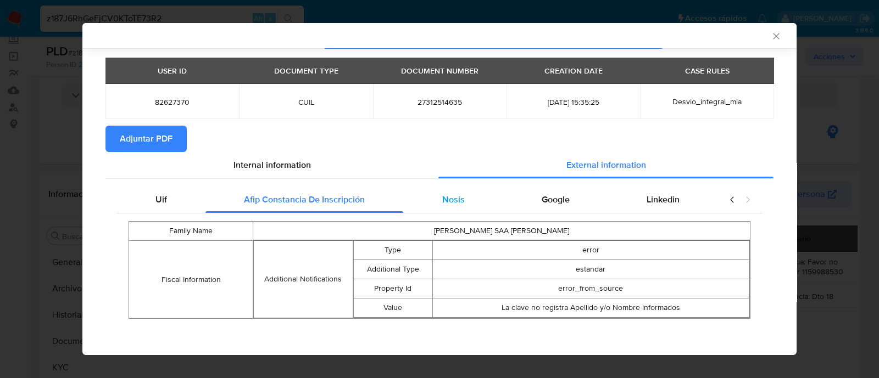
scroll to position [38, 0]
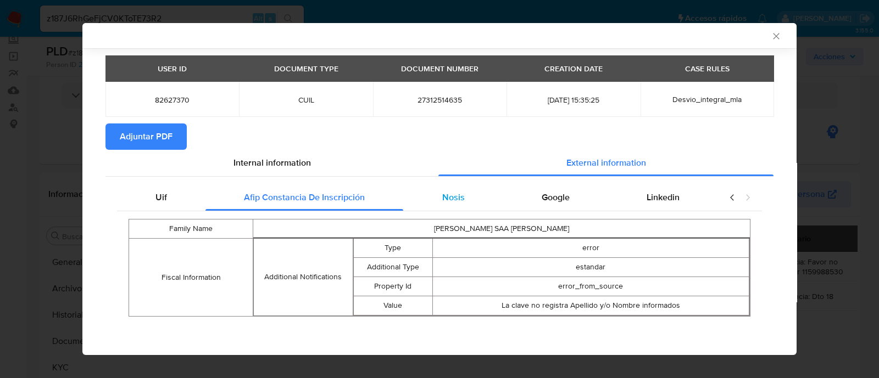
click at [442, 202] on span "Nosis" at bounding box center [453, 197] width 23 height 13
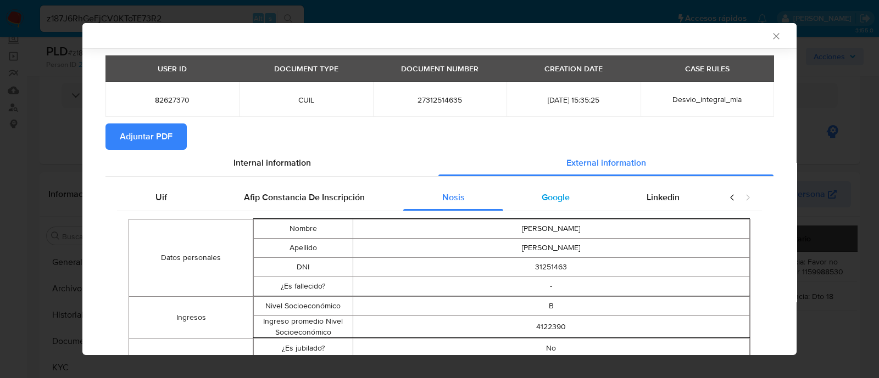
click at [548, 203] on span "Google" at bounding box center [556, 197] width 28 height 13
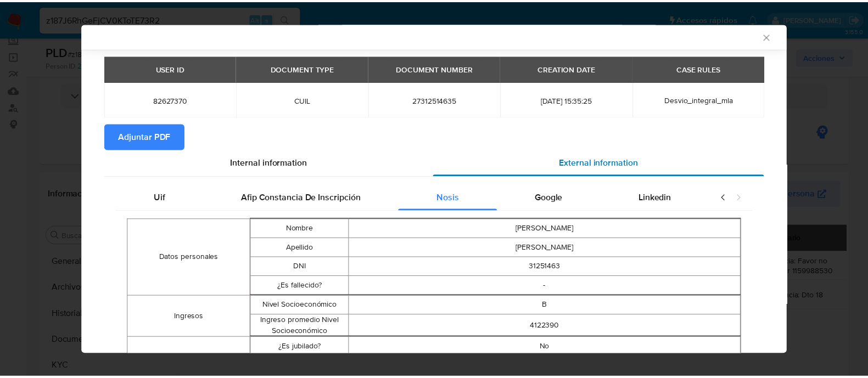
scroll to position [0, 0]
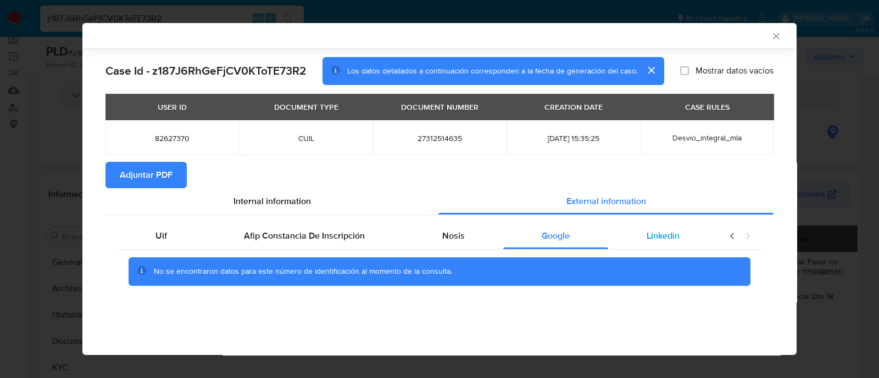
click at [660, 235] on span "Linkedin" at bounding box center [663, 236] width 33 height 13
click at [163, 170] on span "Adjuntar PDF" at bounding box center [146, 175] width 53 height 24
click at [36, 154] on div "AML Data Collector Case Id - z187J6RhGeFjCV0KToTE73R2 Los datos detallados a co…" at bounding box center [439, 189] width 879 height 378
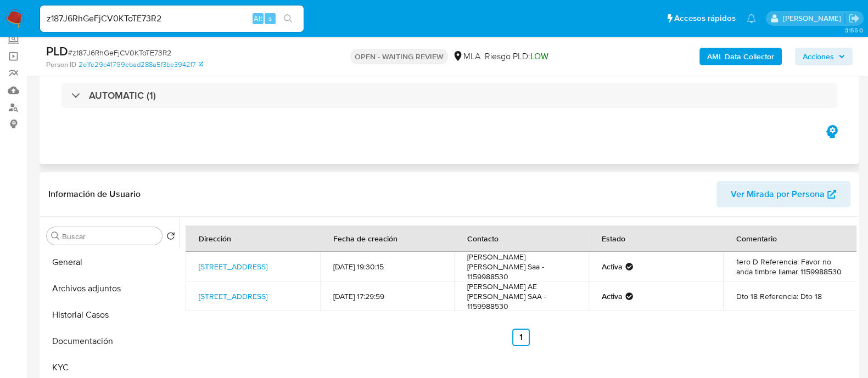
scroll to position [137, 0]
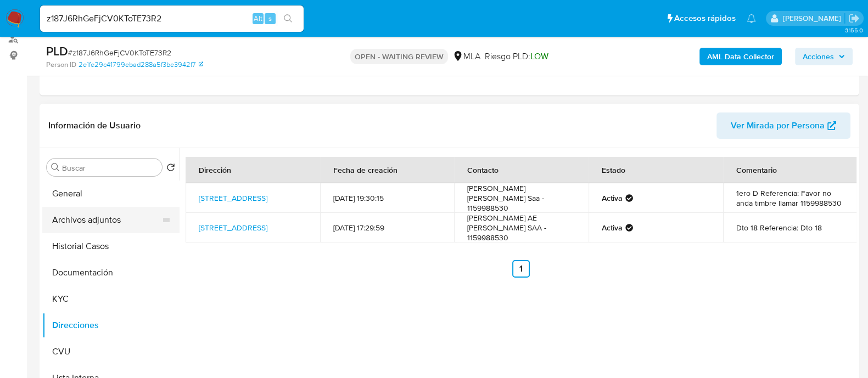
click at [85, 219] on button "Archivos adjuntos" at bounding box center [106, 220] width 129 height 26
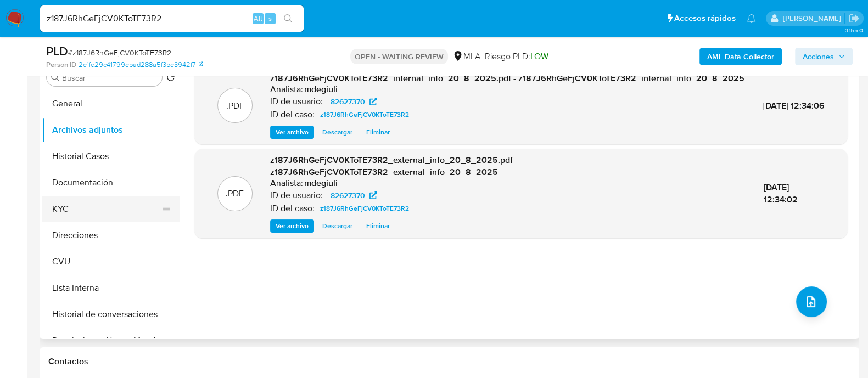
scroll to position [206, 0]
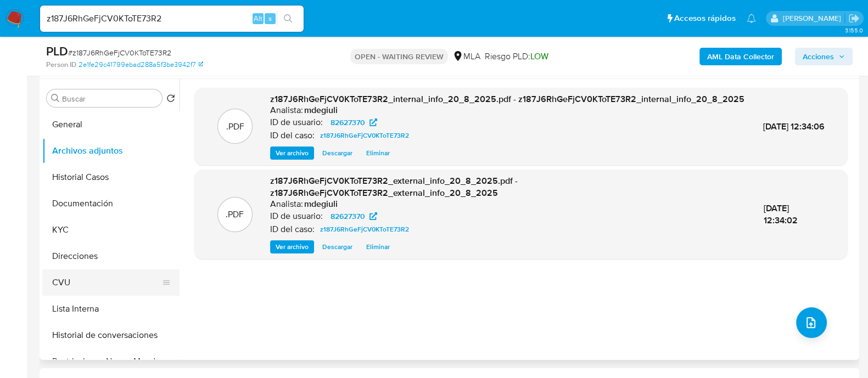
click at [82, 276] on button "CVU" at bounding box center [106, 283] width 129 height 26
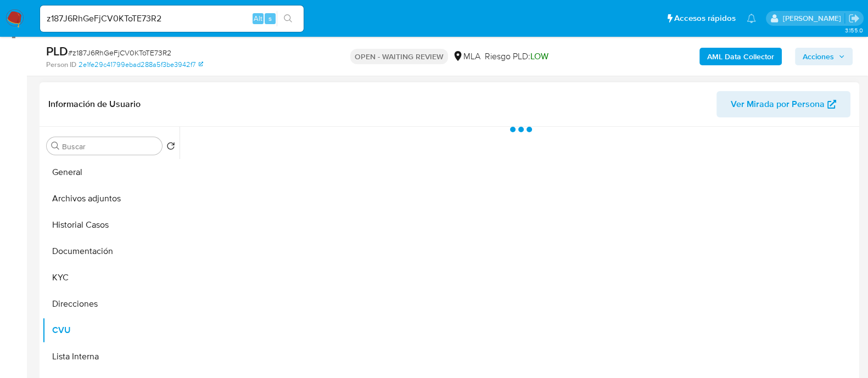
scroll to position [137, 0]
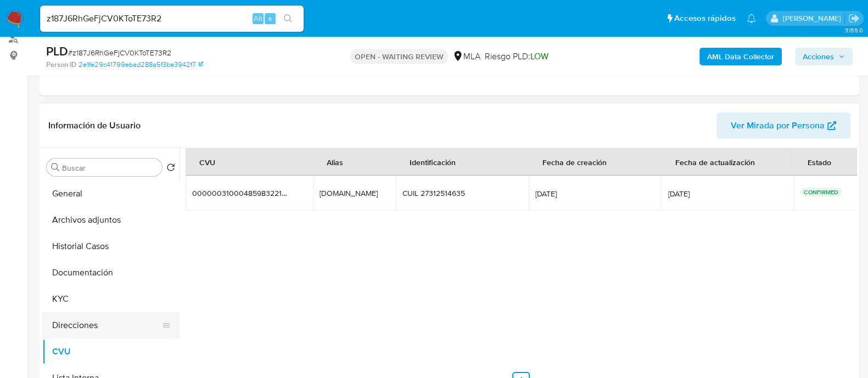
click at [98, 319] on button "Direcciones" at bounding box center [106, 326] width 129 height 26
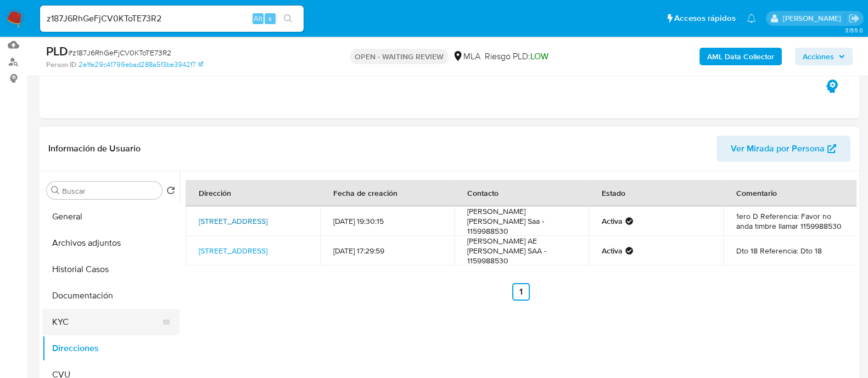
scroll to position [206, 0]
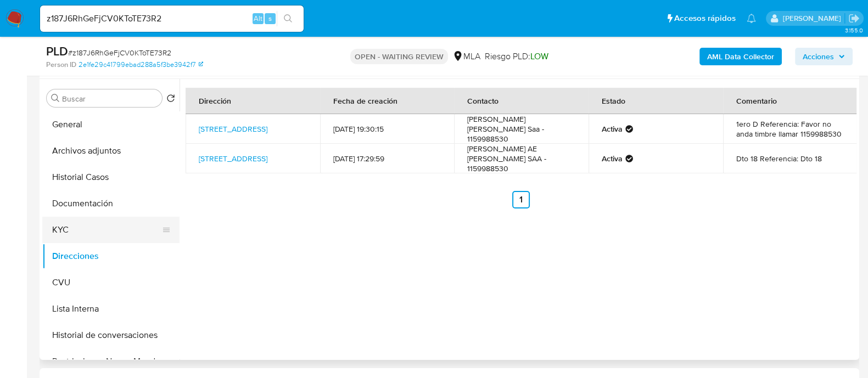
click at [88, 222] on button "KYC" at bounding box center [106, 230] width 129 height 26
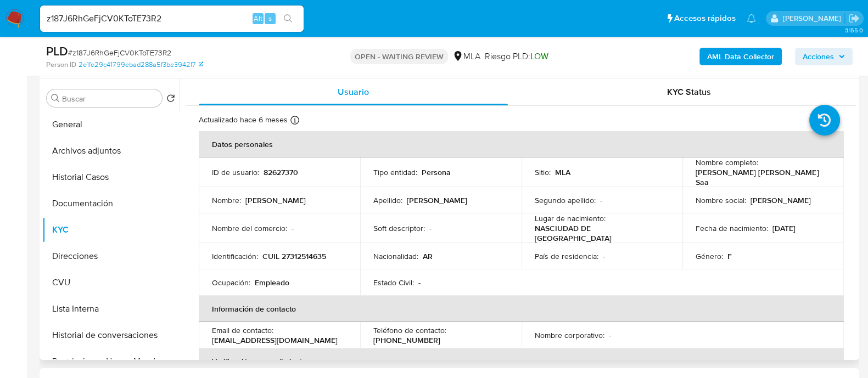
click at [275, 169] on p "82627370" at bounding box center [281, 173] width 35 height 10
click at [304, 252] on p "CUIL 27312514635" at bounding box center [295, 257] width 64 height 10
copy p "27312514635"
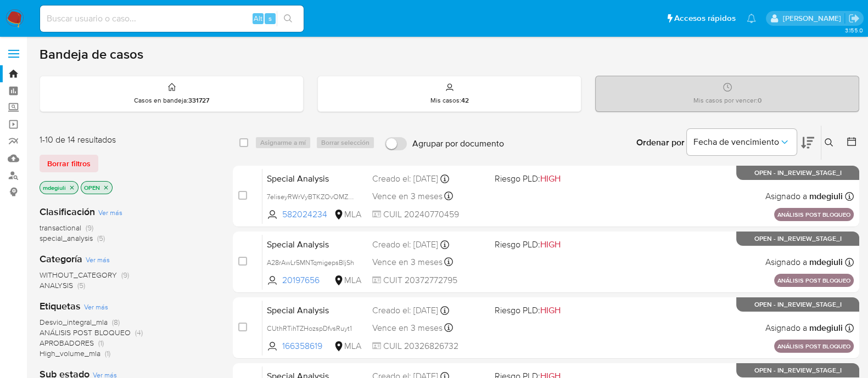
click at [834, 139] on button at bounding box center [831, 142] width 18 height 13
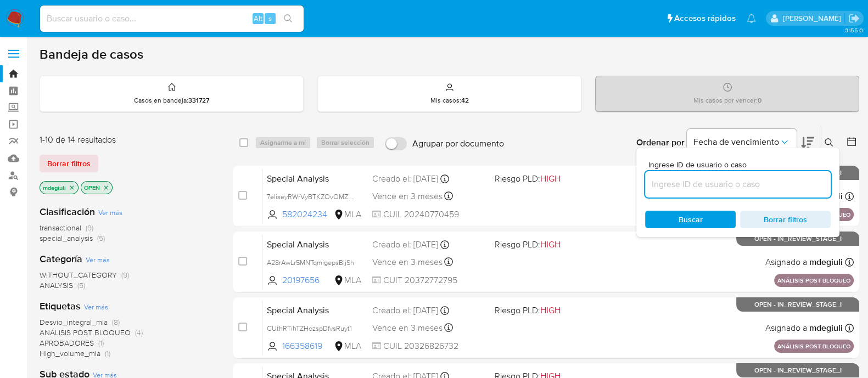
click at [698, 180] on input at bounding box center [738, 184] width 186 height 14
type input "33547901"
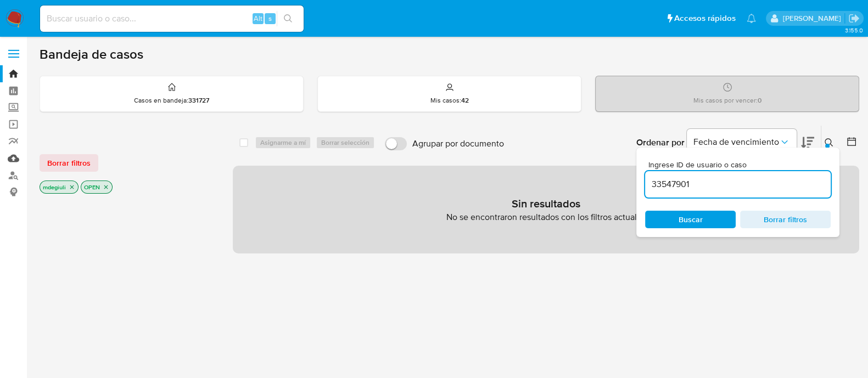
click at [15, 153] on link "Mulan" at bounding box center [65, 158] width 131 height 17
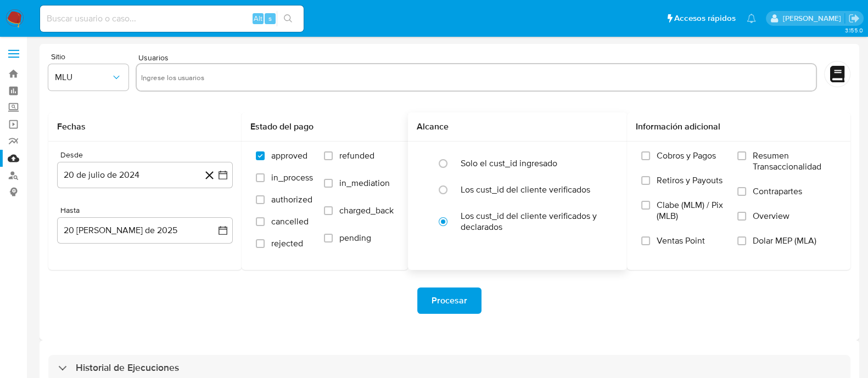
scroll to position [25, 0]
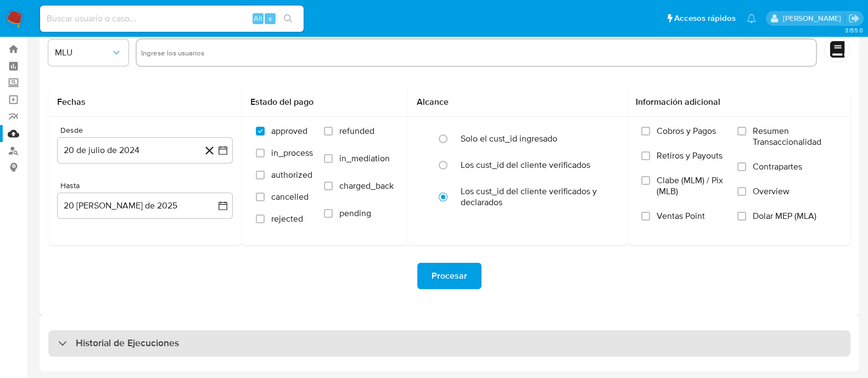
click at [137, 341] on h3 "Historial de Ejecuciones" at bounding box center [127, 343] width 103 height 13
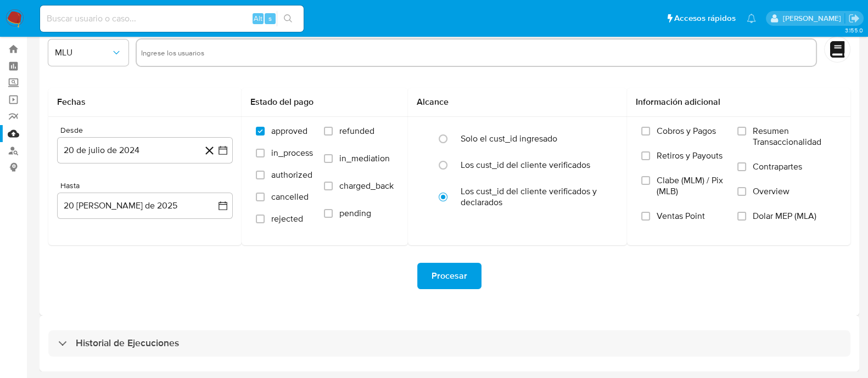
select select "10"
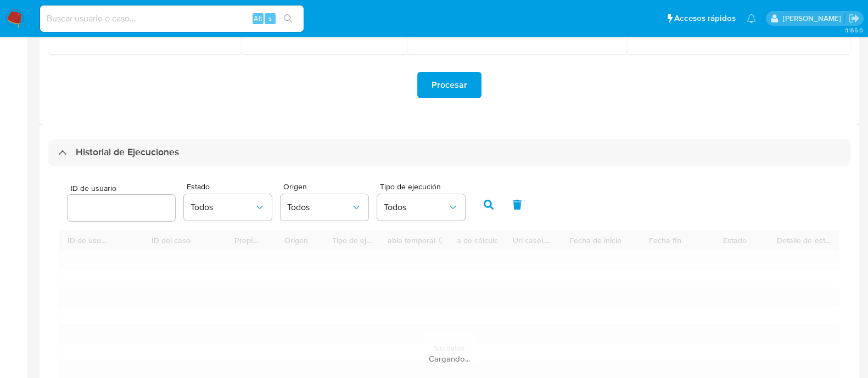
scroll to position [230, 0]
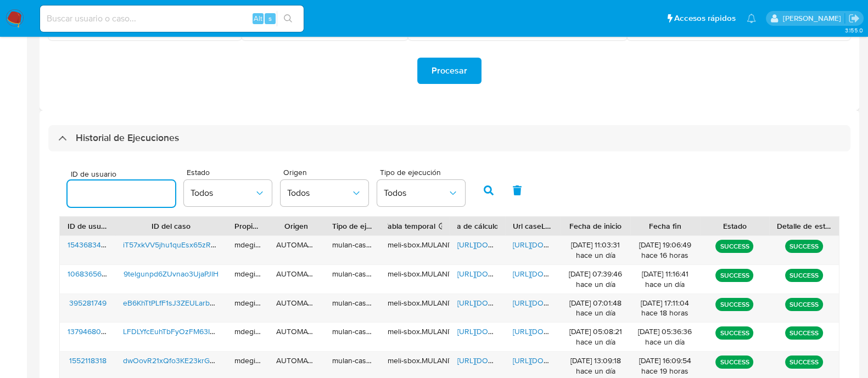
click at [129, 193] on input "number" at bounding box center [122, 194] width 108 height 14
type input "33547901"
click at [492, 189] on button "button" at bounding box center [489, 190] width 29 height 26
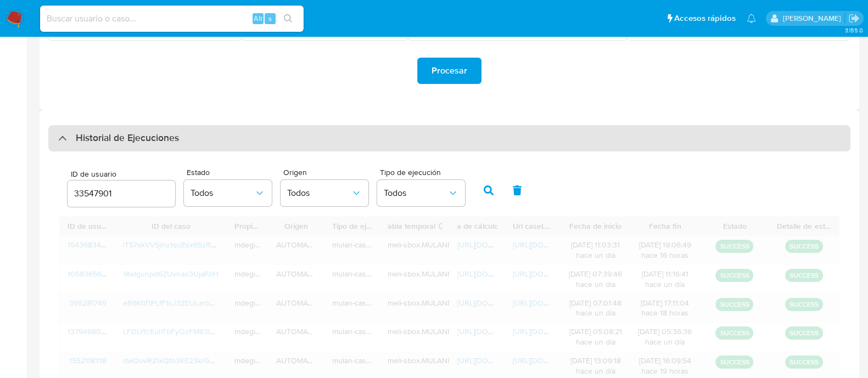
scroll to position [178, 0]
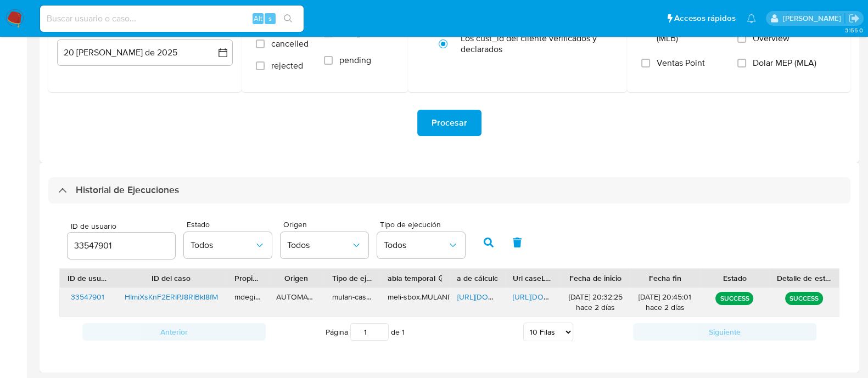
click at [485, 299] on span "https://docs.google.com/spreadsheets/d/1vrSzEM97SWv_TslkY-adj0EQFB0O_Y-QfyDP9CW…" at bounding box center [496, 297] width 76 height 11
click at [542, 292] on span "https://docs.google.com/document/d/1pA0xruVcgPFkCXVesnQa_CH4a3Rlp-GVzcSW1d7OpWo…" at bounding box center [551, 297] width 76 height 11
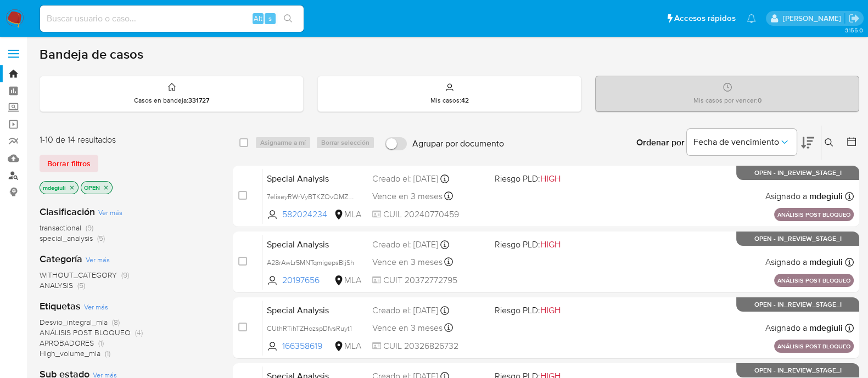
click at [19, 175] on link "Buscador de personas" at bounding box center [65, 175] width 131 height 17
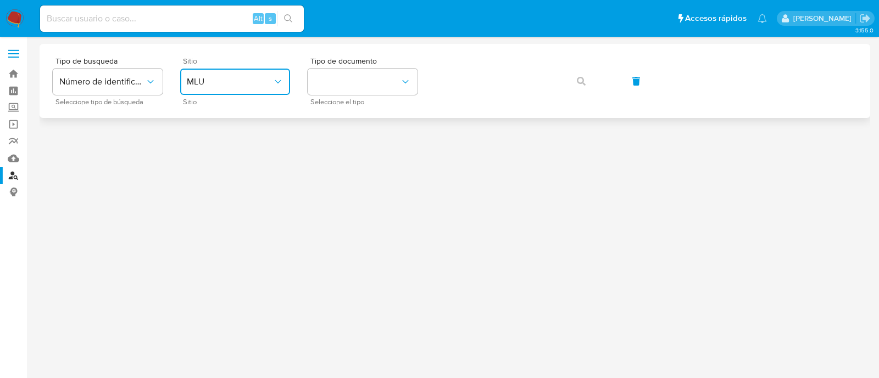
click at [235, 80] on span "MLU" at bounding box center [230, 81] width 86 height 11
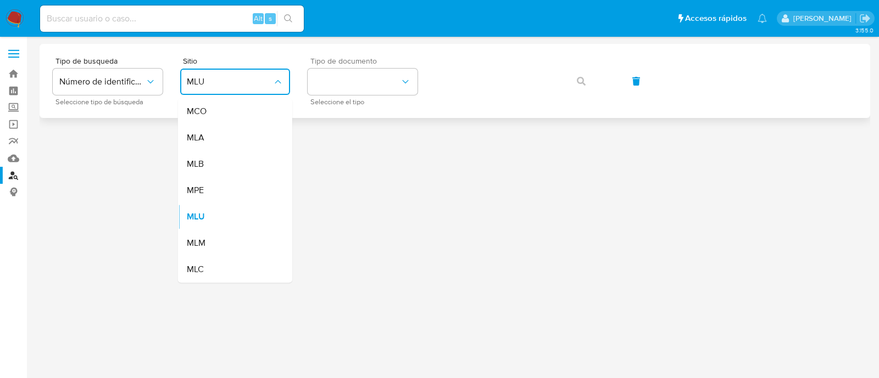
drag, startPoint x: 193, startPoint y: 133, endPoint x: 320, endPoint y: 96, distance: 131.9
click at [195, 135] on span "MLA" at bounding box center [196, 137] width 18 height 11
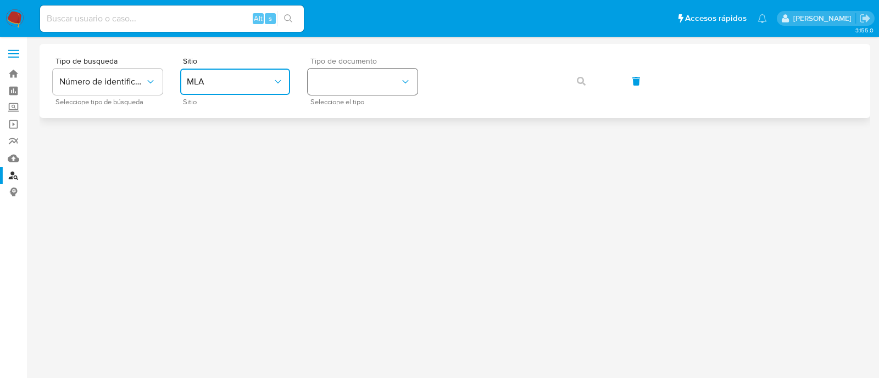
click at [360, 79] on button "identificationType" at bounding box center [363, 82] width 110 height 26
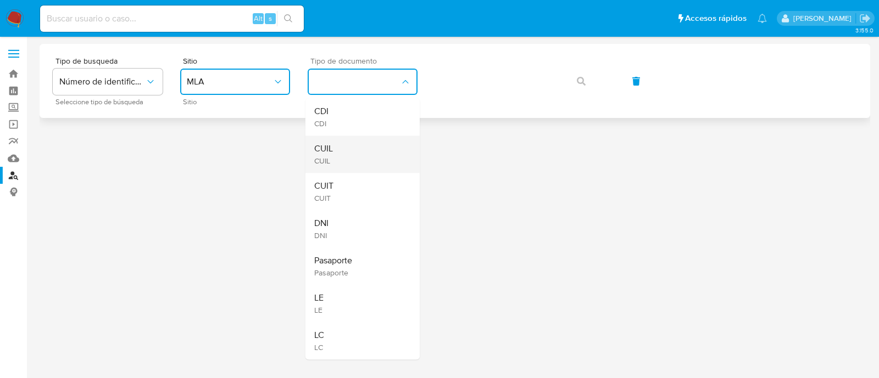
click at [337, 147] on div "CUIL CUIL" at bounding box center [359, 154] width 90 height 37
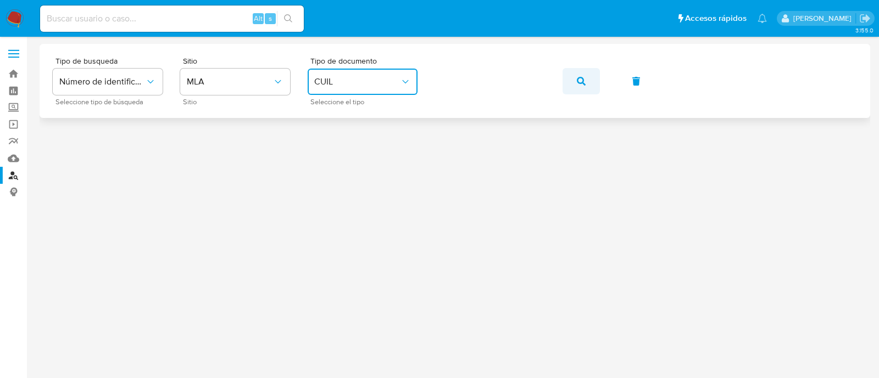
click at [583, 79] on icon "button" at bounding box center [581, 81] width 9 height 9
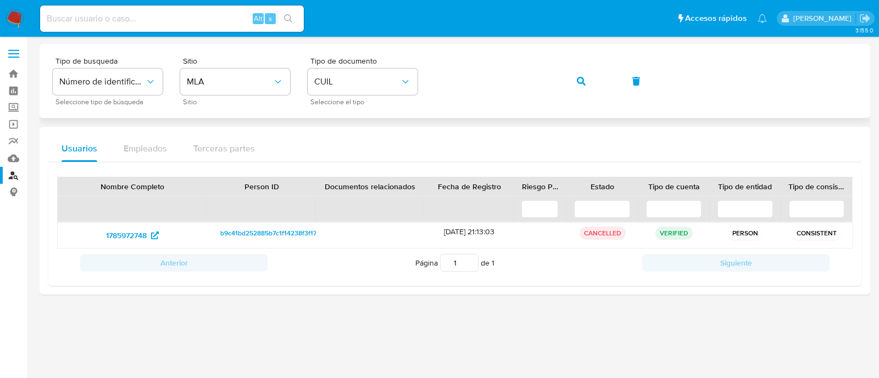
click at [577, 86] on span "button" at bounding box center [581, 81] width 9 height 24
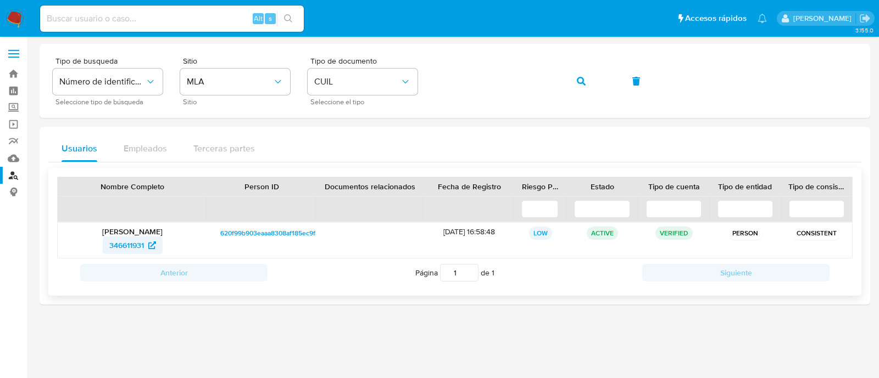
click at [120, 244] on span "346611931" at bounding box center [126, 246] width 35 height 18
click at [589, 77] on button "button" at bounding box center [580, 81] width 37 height 26
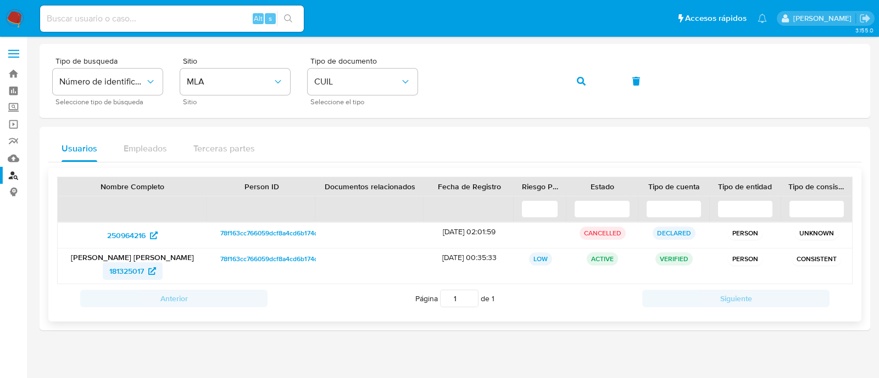
click at [134, 270] on span "181325017" at bounding box center [126, 272] width 35 height 18
click at [588, 77] on button "button" at bounding box center [580, 81] width 37 height 26
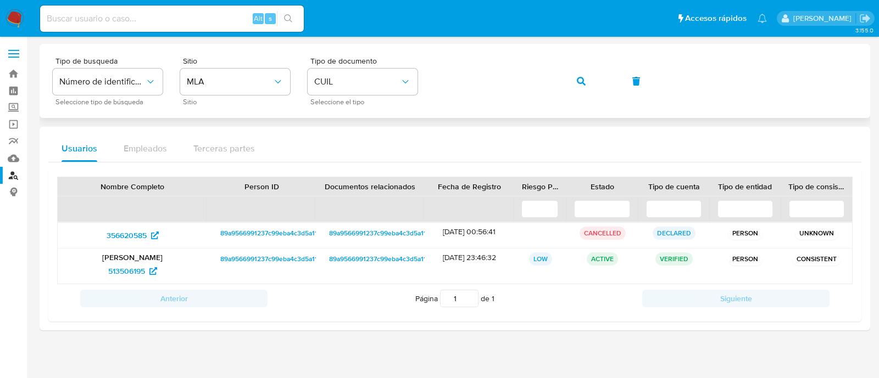
click at [577, 84] on icon "button" at bounding box center [581, 81] width 9 height 9
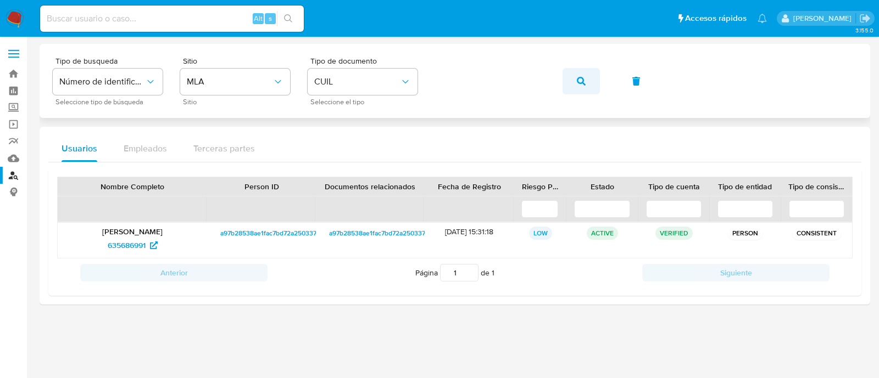
click at [572, 78] on button "button" at bounding box center [580, 81] width 37 height 26
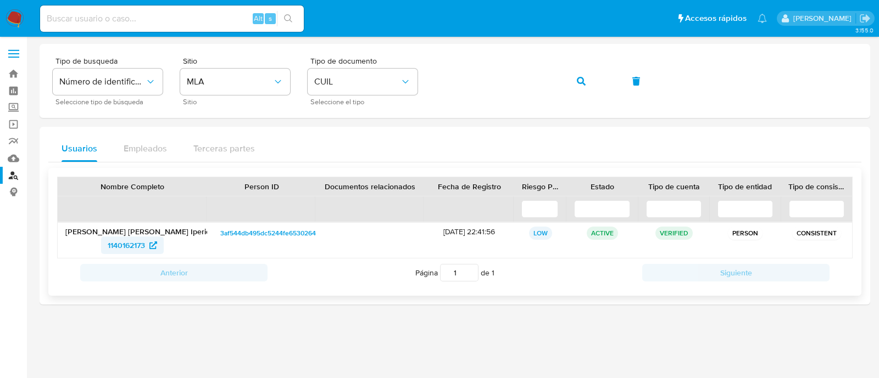
click at [114, 241] on span "1140162173" at bounding box center [126, 246] width 37 height 18
click at [582, 73] on span "button" at bounding box center [581, 81] width 9 height 24
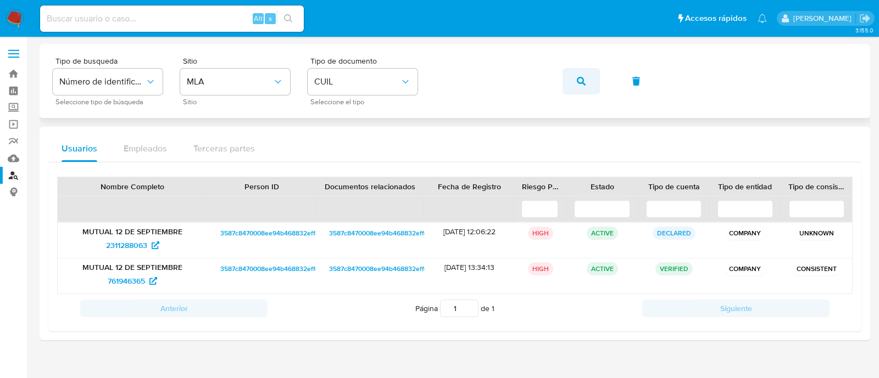
click at [587, 76] on button "button" at bounding box center [580, 81] width 37 height 26
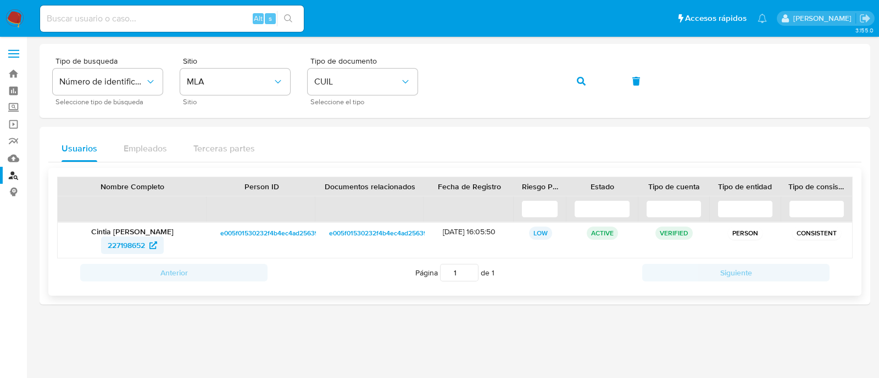
click at [124, 247] on span "227198652" at bounding box center [126, 246] width 37 height 18
click at [581, 82] on icon "button" at bounding box center [581, 81] width 9 height 9
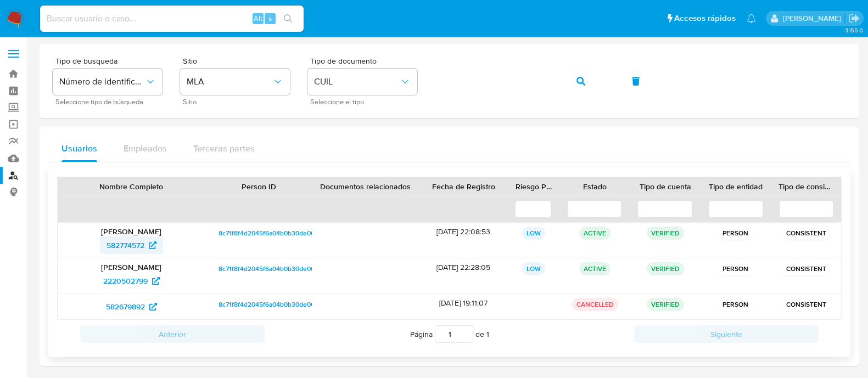
click at [133, 237] on span "582774572" at bounding box center [126, 246] width 38 height 18
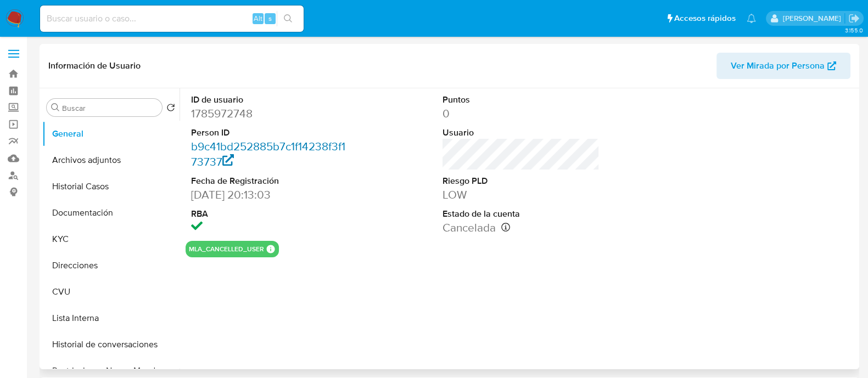
select select "10"
click at [92, 158] on button "Archivos adjuntos" at bounding box center [106, 160] width 129 height 26
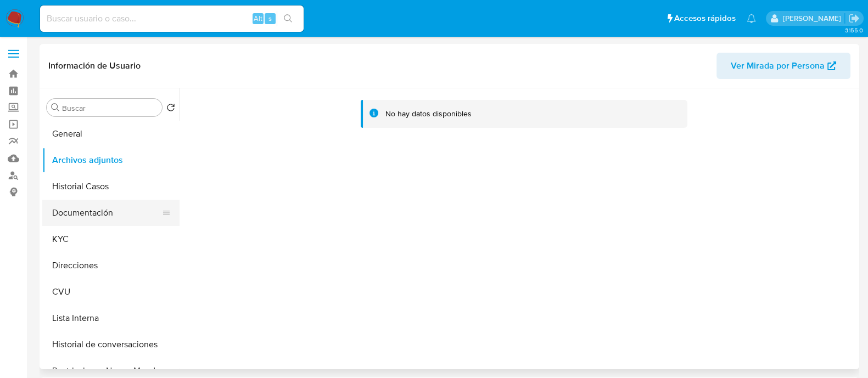
click at [74, 213] on button "Documentación" at bounding box center [106, 213] width 129 height 26
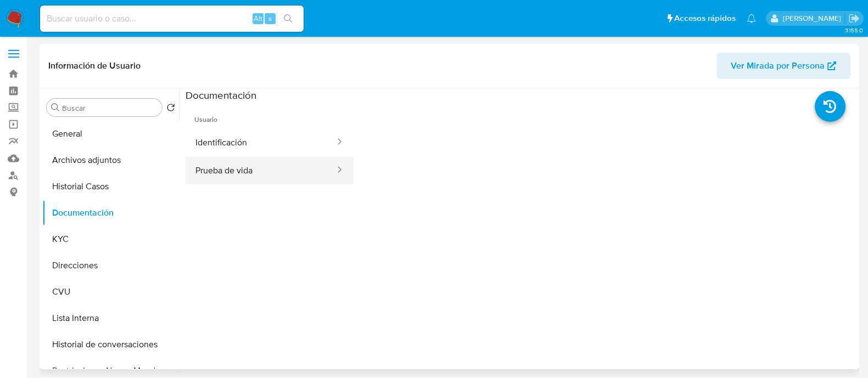
click at [260, 167] on button "Prueba de vida" at bounding box center [261, 171] width 151 height 28
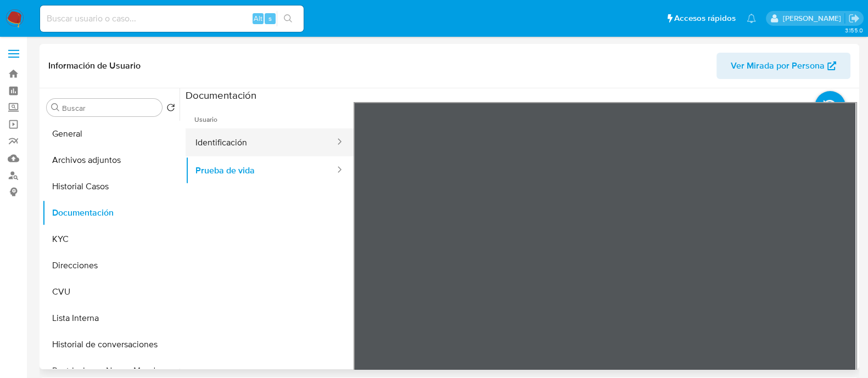
click at [266, 130] on button "Identificación" at bounding box center [261, 143] width 151 height 28
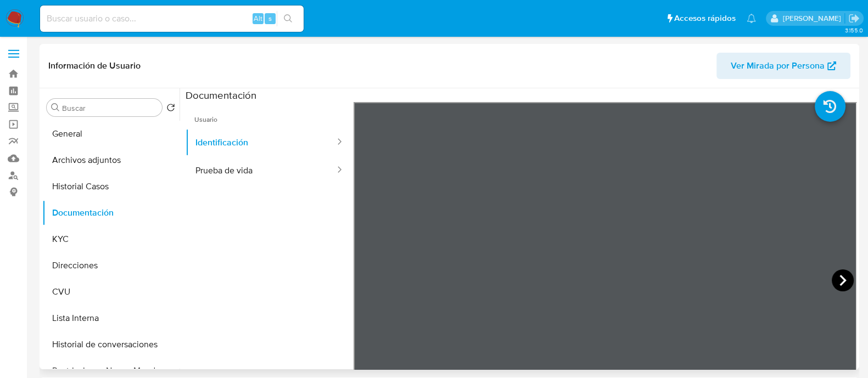
click at [843, 274] on icon at bounding box center [843, 281] width 22 height 22
click at [374, 275] on icon at bounding box center [367, 281] width 22 height 22
click at [66, 266] on button "Direcciones" at bounding box center [106, 266] width 129 height 26
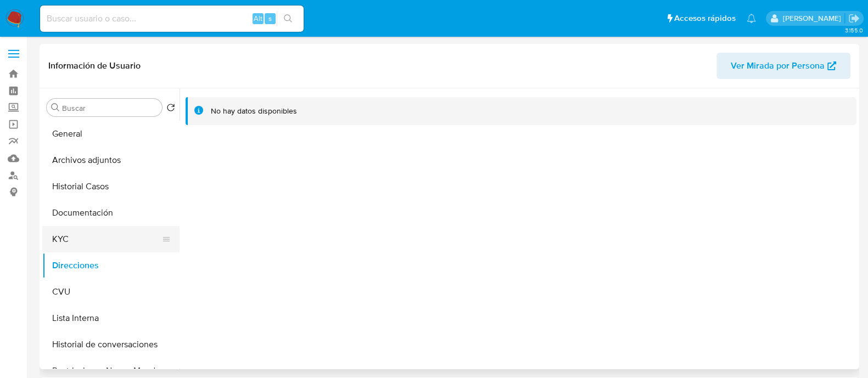
click at [82, 230] on button "KYC" at bounding box center [106, 239] width 129 height 26
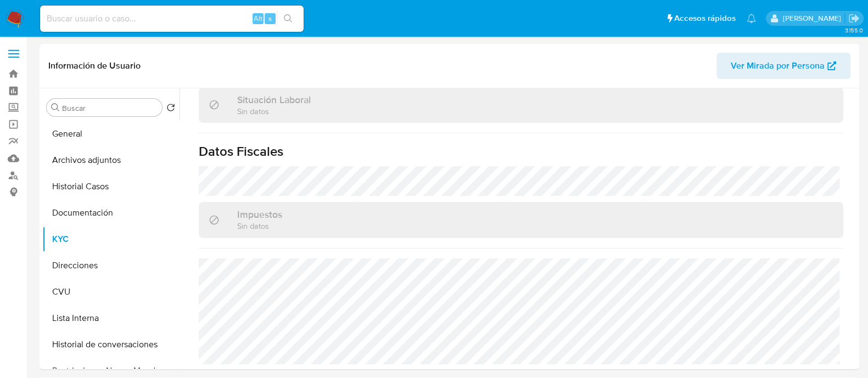
scroll to position [591, 0]
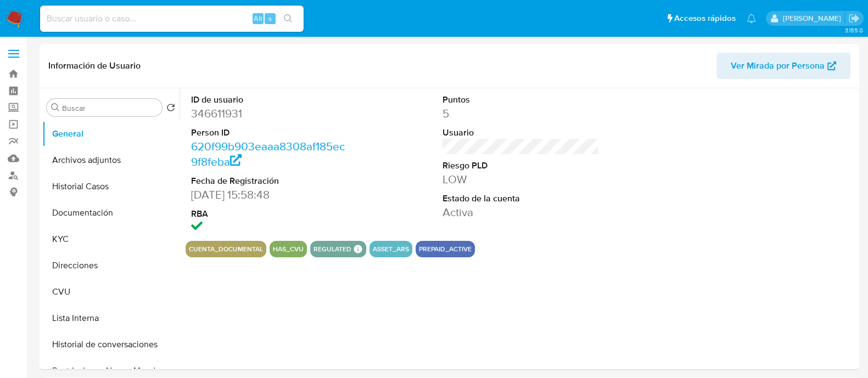
select select "10"
click at [108, 256] on button "Direcciones" at bounding box center [106, 266] width 129 height 26
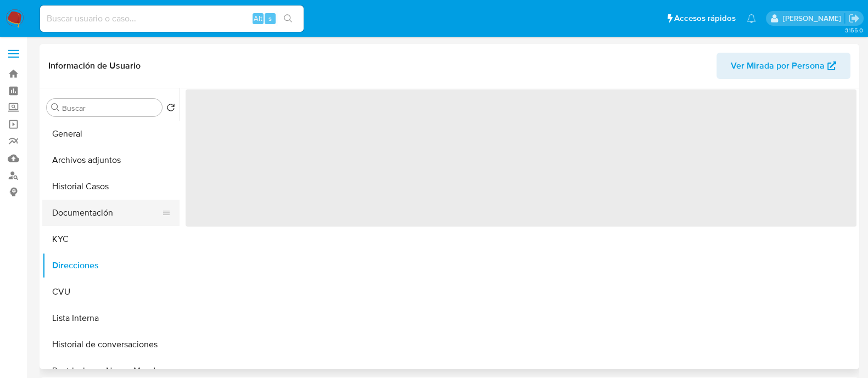
click at [107, 212] on button "Documentación" at bounding box center [106, 213] width 129 height 26
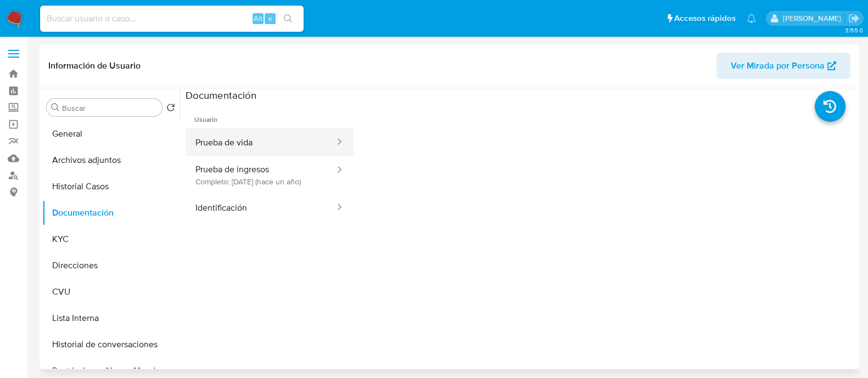
click at [266, 150] on button "Prueba de vida" at bounding box center [261, 143] width 151 height 28
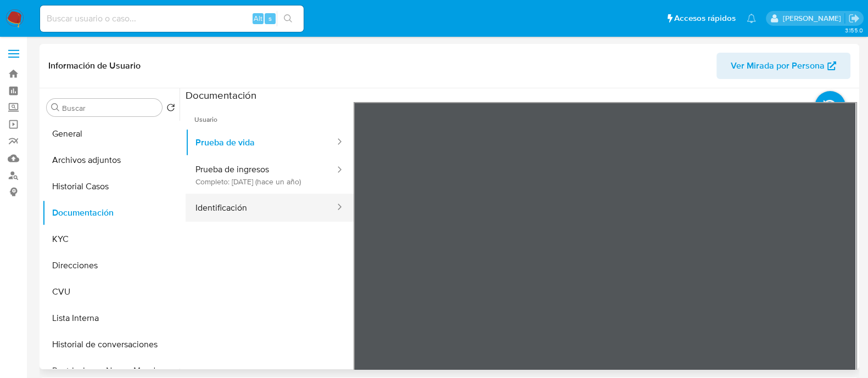
click at [232, 222] on button "Identificación" at bounding box center [261, 208] width 151 height 28
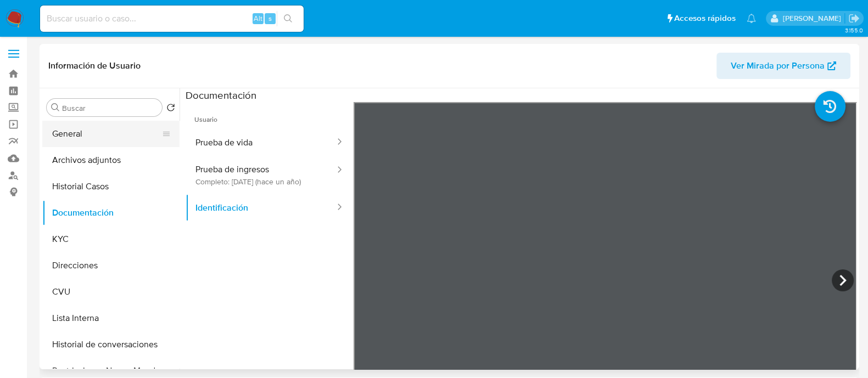
click at [63, 142] on button "General" at bounding box center [106, 134] width 129 height 26
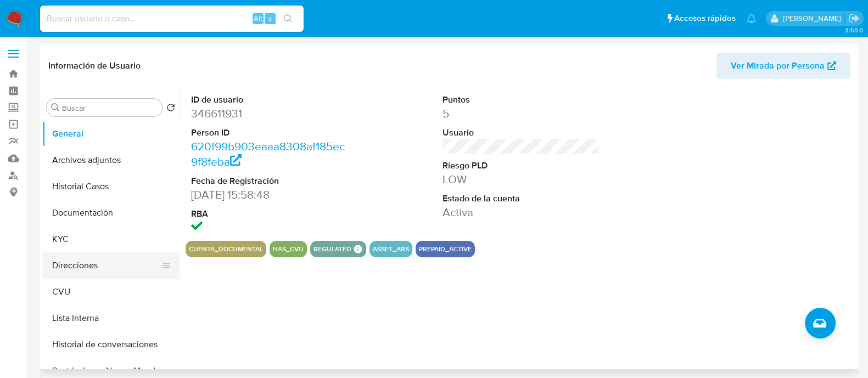
click at [84, 258] on button "Direcciones" at bounding box center [106, 266] width 129 height 26
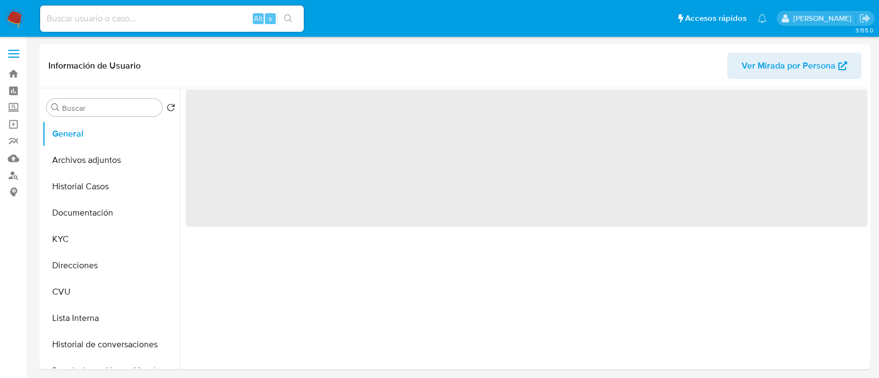
select select "10"
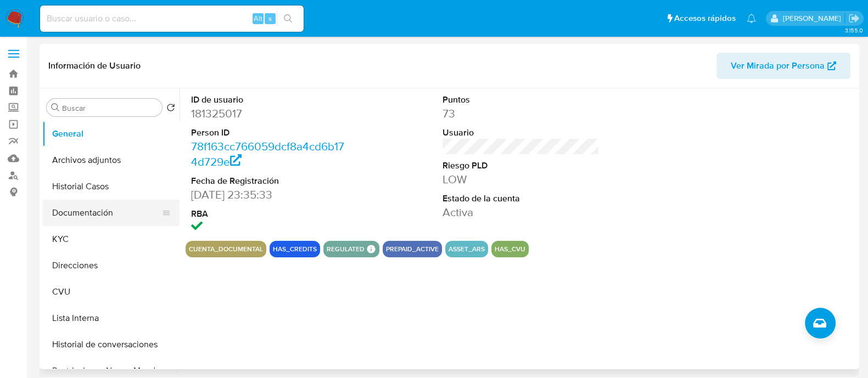
click at [104, 214] on button "Documentación" at bounding box center [106, 213] width 129 height 26
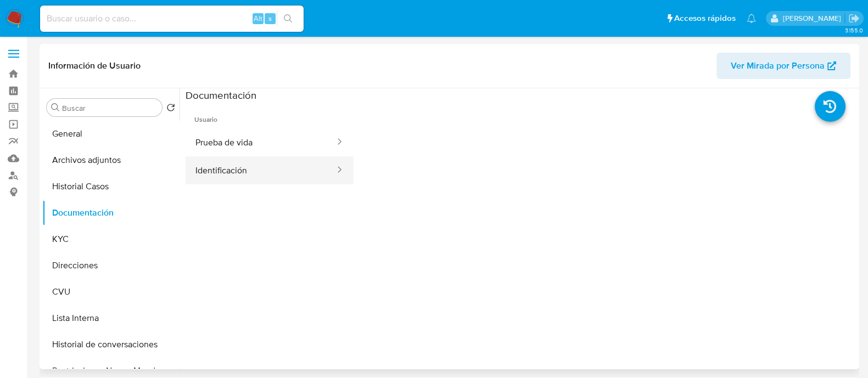
click at [244, 169] on button "Identificación" at bounding box center [261, 171] width 151 height 28
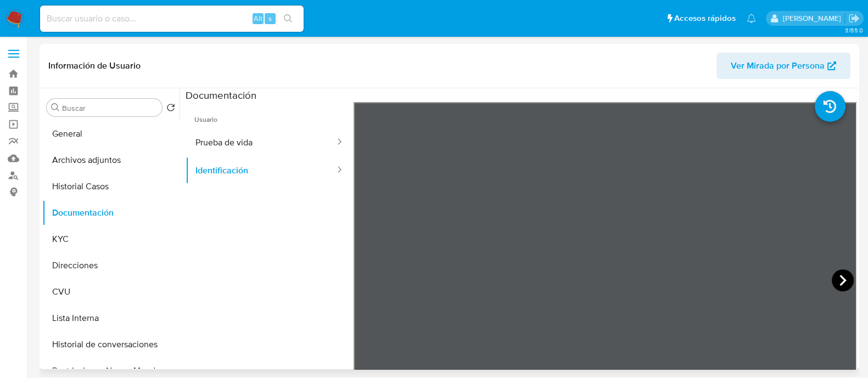
click at [832, 282] on icon at bounding box center [843, 281] width 22 height 22
click at [361, 281] on icon at bounding box center [367, 281] width 22 height 22
click at [263, 139] on button "Prueba de vida" at bounding box center [261, 143] width 151 height 28
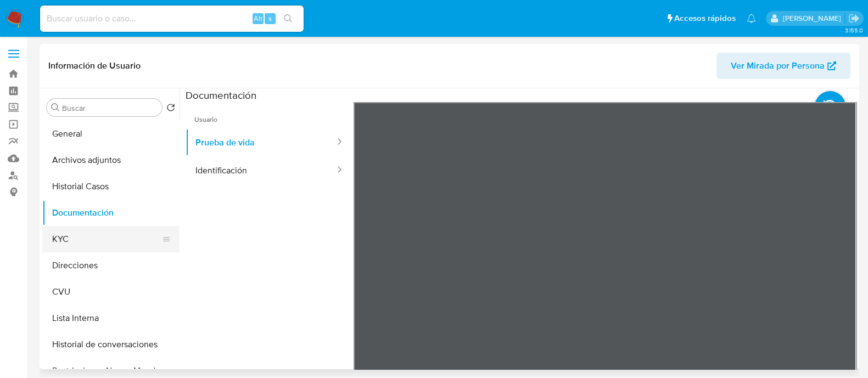
click at [86, 238] on button "KYC" at bounding box center [106, 239] width 129 height 26
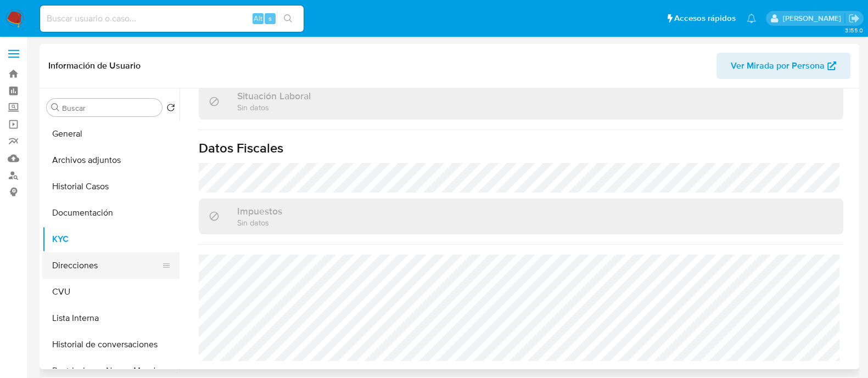
click at [92, 265] on button "Direcciones" at bounding box center [106, 266] width 129 height 26
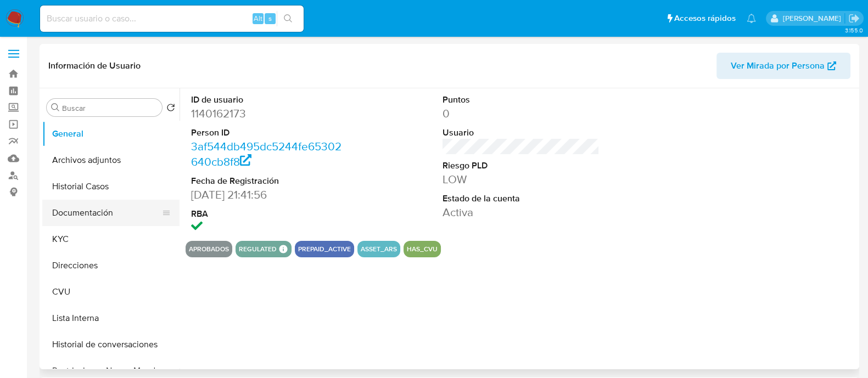
select select "10"
click at [94, 210] on button "Documentación" at bounding box center [106, 213] width 129 height 26
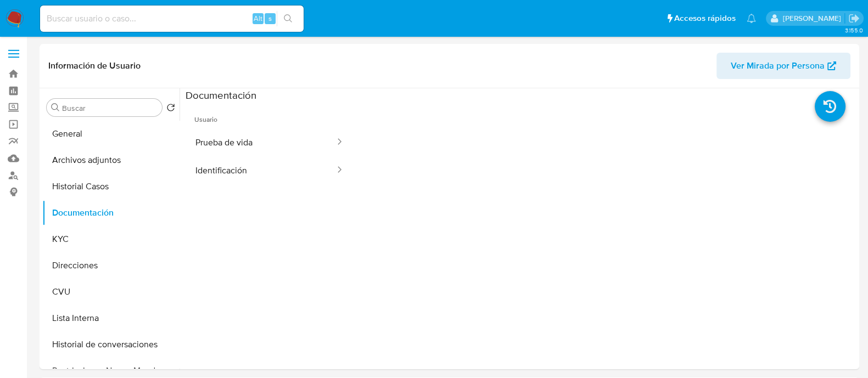
click at [236, 152] on button "Prueba de vida" at bounding box center [261, 143] width 151 height 28
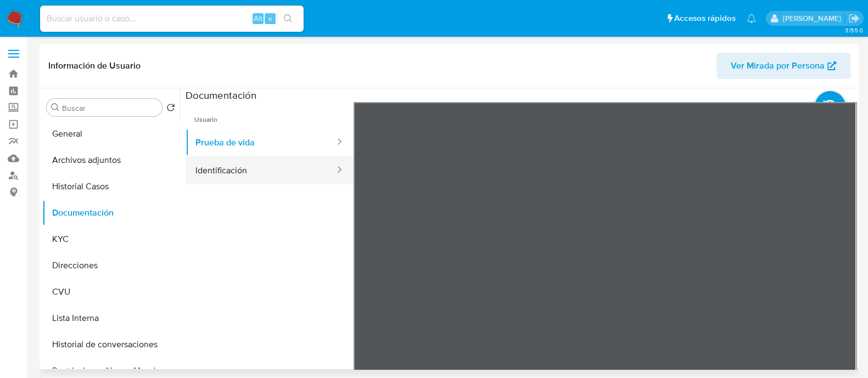
click at [202, 172] on button "Identificación" at bounding box center [261, 171] width 151 height 28
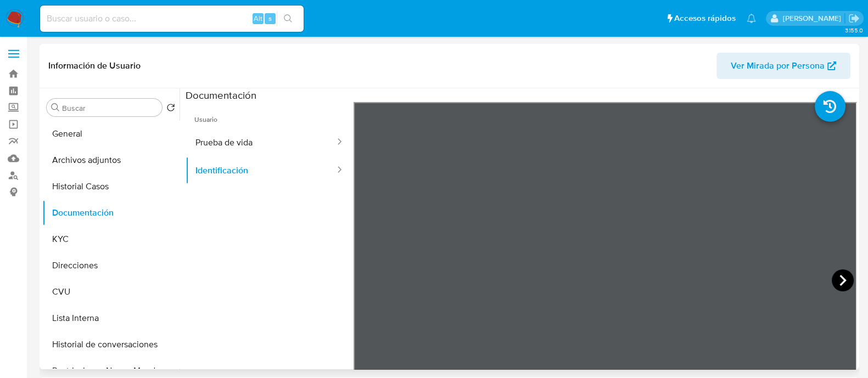
click at [832, 281] on icon at bounding box center [843, 281] width 22 height 22
click at [281, 142] on button "Prueba de vida" at bounding box center [261, 143] width 151 height 28
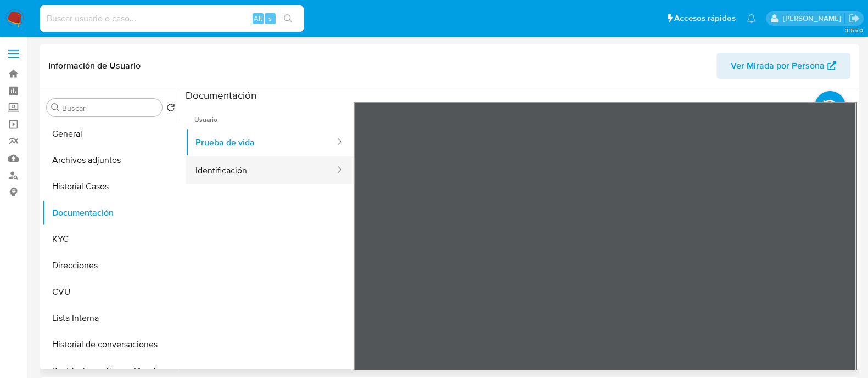
click at [310, 164] on button "Identificación" at bounding box center [261, 171] width 151 height 28
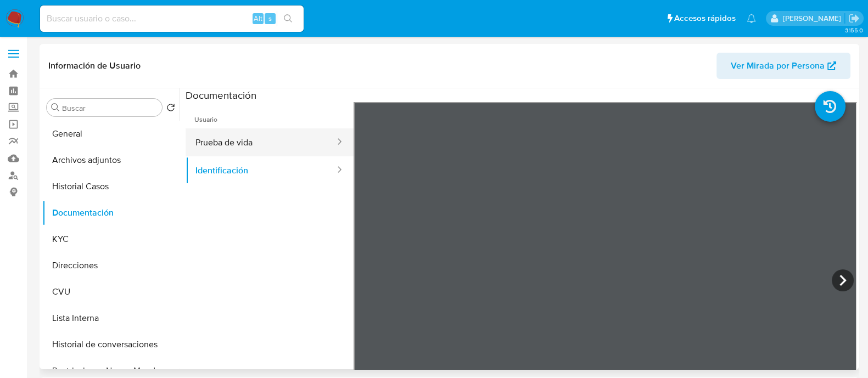
click at [297, 137] on button "Prueba de vida" at bounding box center [261, 143] width 151 height 28
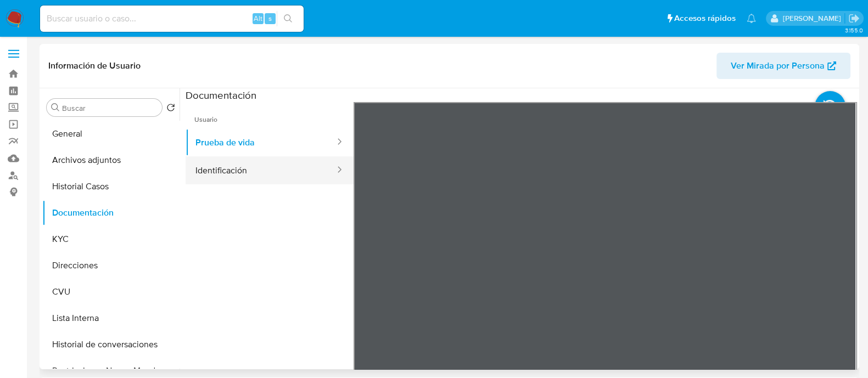
click at [243, 169] on button "Identificación" at bounding box center [261, 171] width 151 height 28
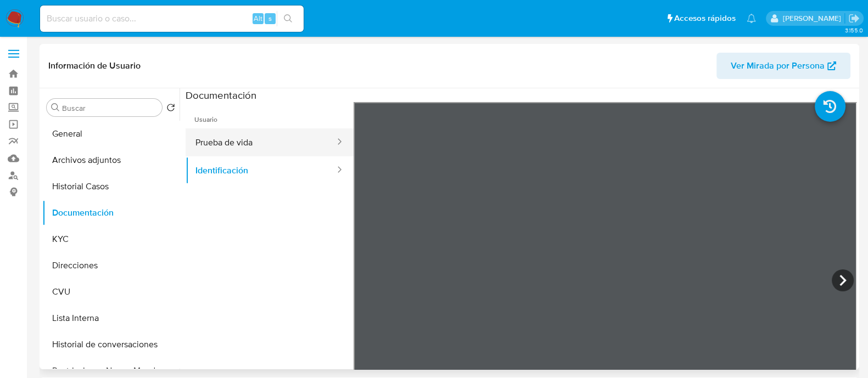
click at [264, 137] on button "Prueba de vida" at bounding box center [261, 143] width 151 height 28
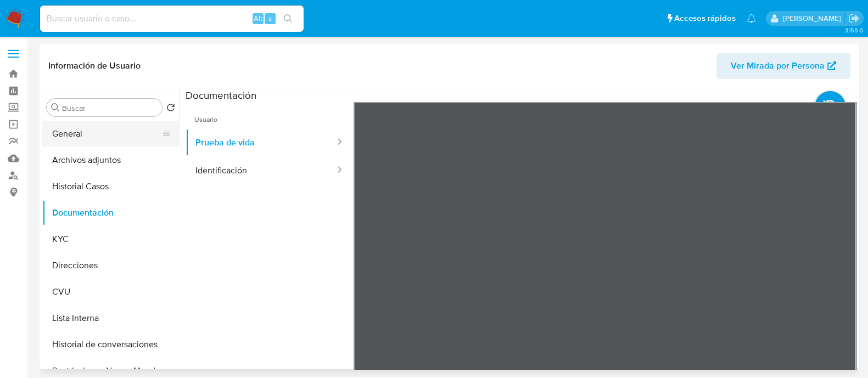
click at [99, 141] on button "General" at bounding box center [106, 134] width 129 height 26
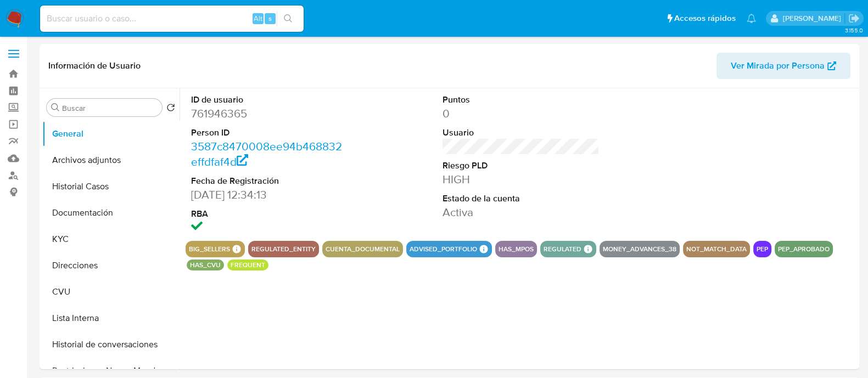
select select "10"
click at [93, 176] on button "Historial Casos" at bounding box center [106, 187] width 129 height 26
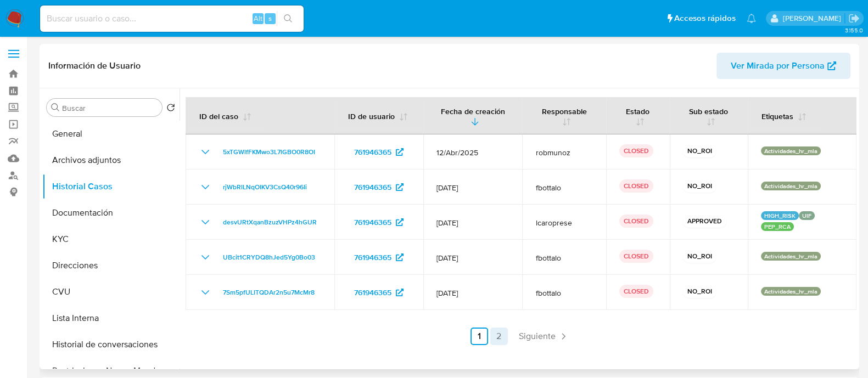
click at [502, 336] on link "2" at bounding box center [500, 337] width 18 height 18
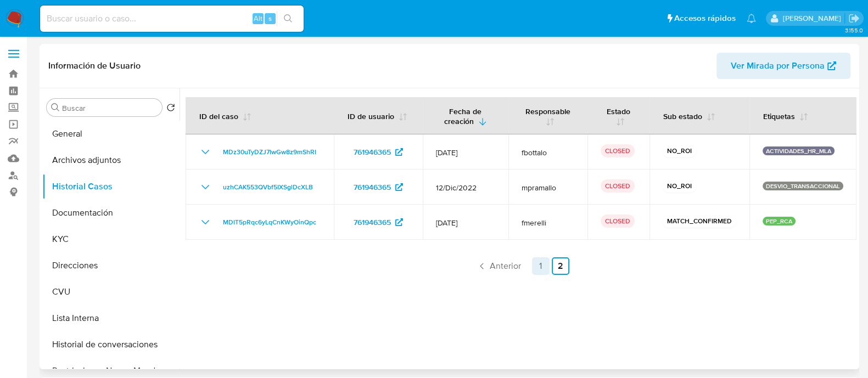
click at [536, 266] on link "1" at bounding box center [541, 267] width 18 height 18
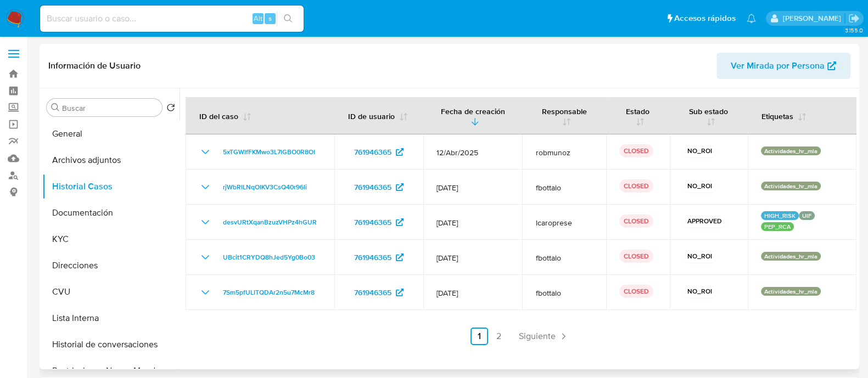
click at [487, 330] on ul "Anterior 1 2 Siguiente" at bounding box center [521, 337] width 671 height 18
click at [494, 338] on link "2" at bounding box center [500, 337] width 18 height 18
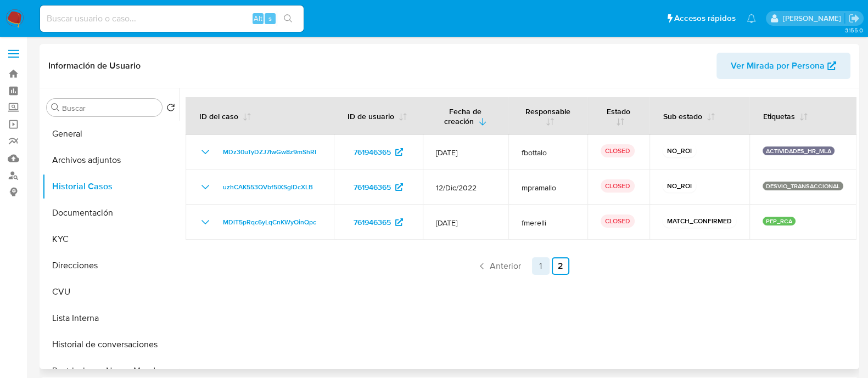
click at [536, 264] on link "1" at bounding box center [541, 267] width 18 height 18
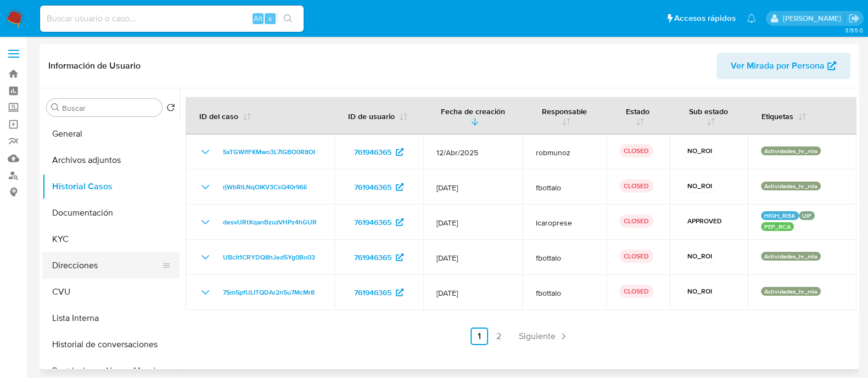
click at [83, 267] on button "Direcciones" at bounding box center [106, 266] width 129 height 26
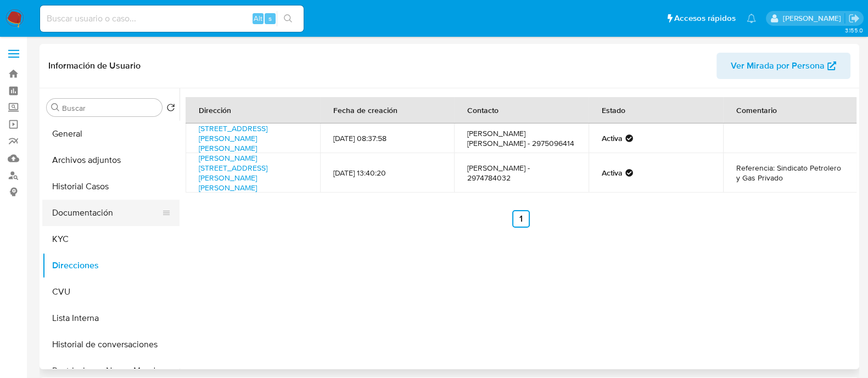
drag, startPoint x: 90, startPoint y: 240, endPoint x: 67, endPoint y: 199, distance: 46.7
click at [67, 199] on ul "General Archivos adjuntos Historial Casos Documentación KYC Direcciones CVU Lis…" at bounding box center [110, 245] width 137 height 248
click at [80, 207] on button "Documentación" at bounding box center [106, 213] width 129 height 26
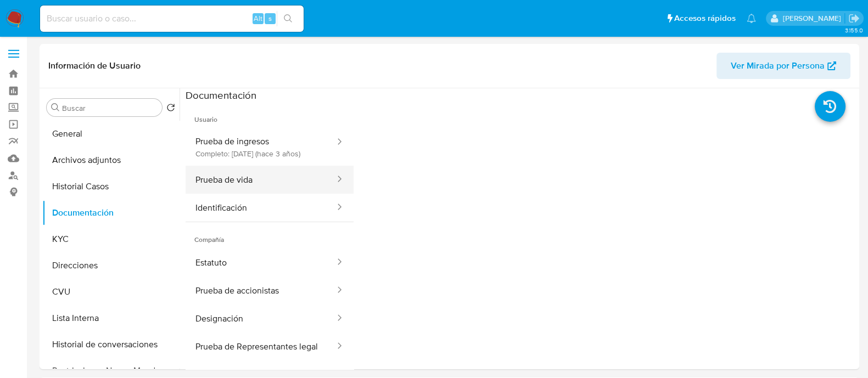
click at [265, 182] on button "Prueba de vida" at bounding box center [261, 180] width 151 height 28
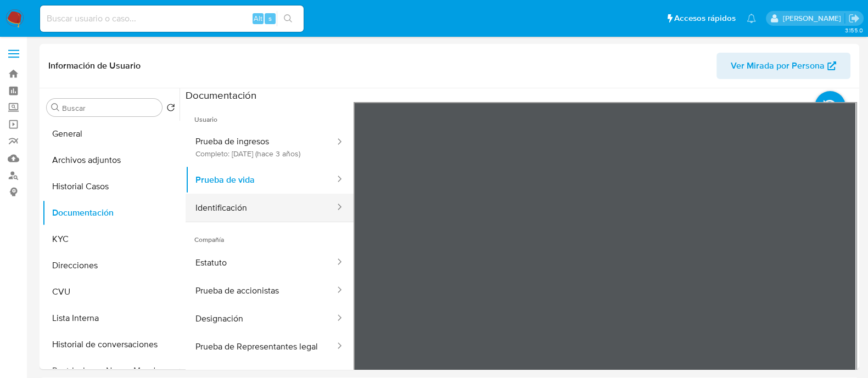
click at [269, 201] on button "Identificación" at bounding box center [261, 208] width 151 height 28
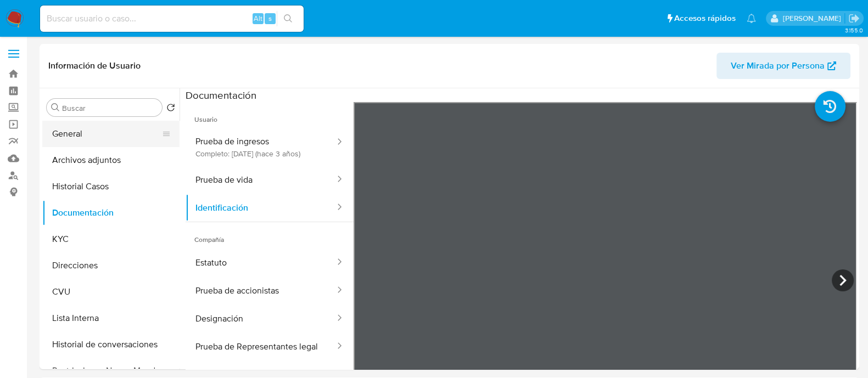
click at [96, 130] on button "General" at bounding box center [106, 134] width 129 height 26
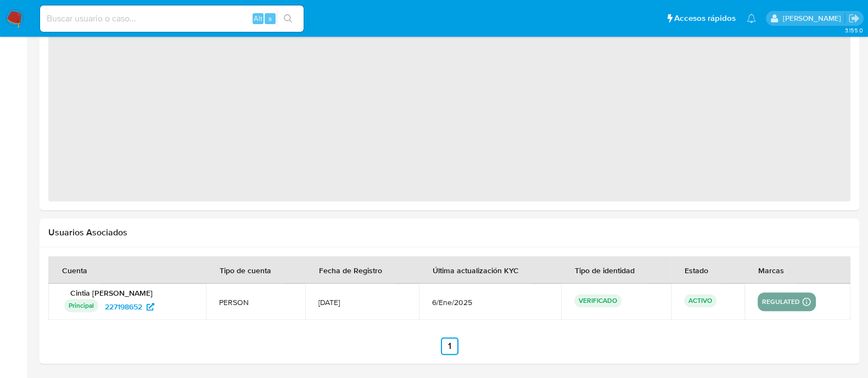
select select "10"
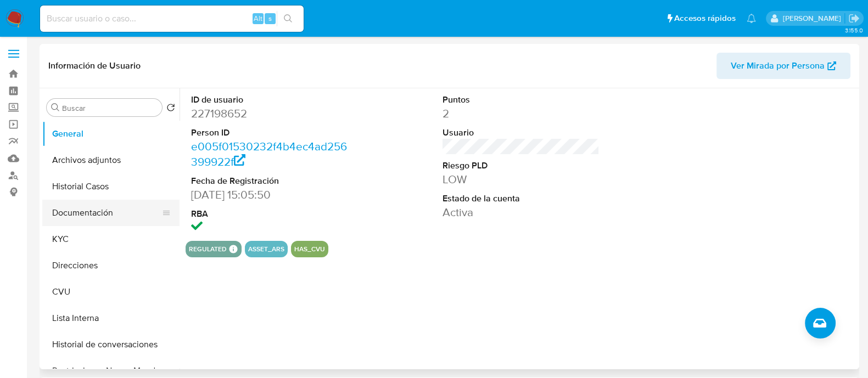
click at [102, 211] on button "Documentación" at bounding box center [106, 213] width 129 height 26
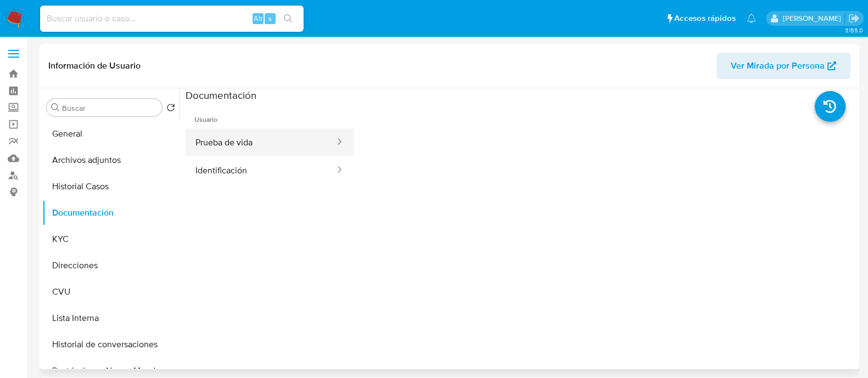
click at [239, 137] on button "Prueba de vida" at bounding box center [261, 143] width 151 height 28
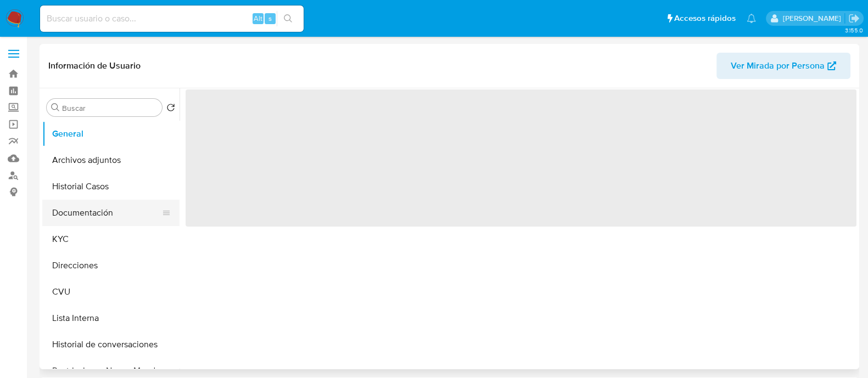
click at [73, 204] on button "Documentación" at bounding box center [106, 213] width 129 height 26
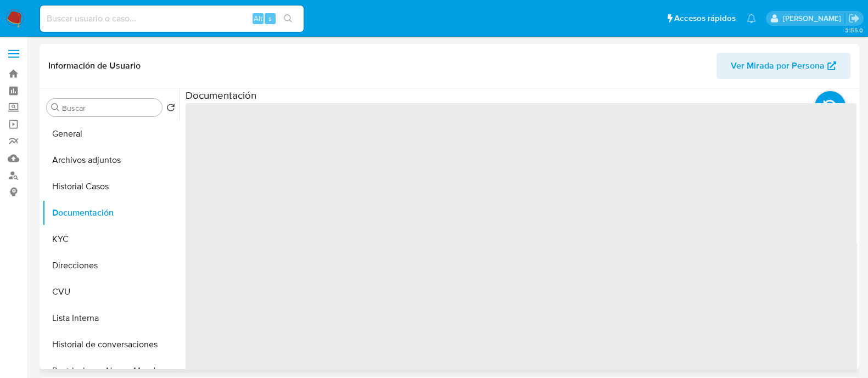
select select "10"
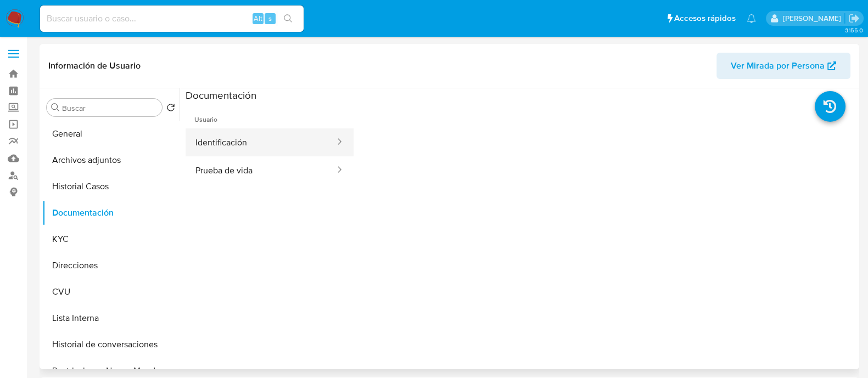
click at [267, 139] on button "Identificación" at bounding box center [261, 143] width 151 height 28
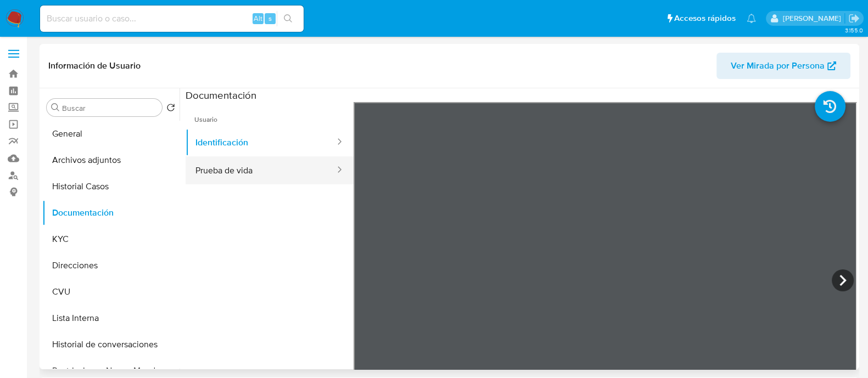
click at [253, 162] on button "Prueba de vida" at bounding box center [261, 171] width 151 height 28
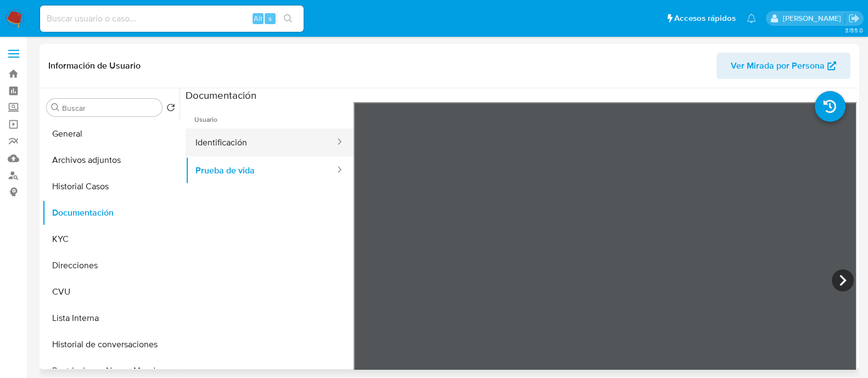
click at [239, 151] on button "Identificación" at bounding box center [261, 143] width 151 height 28
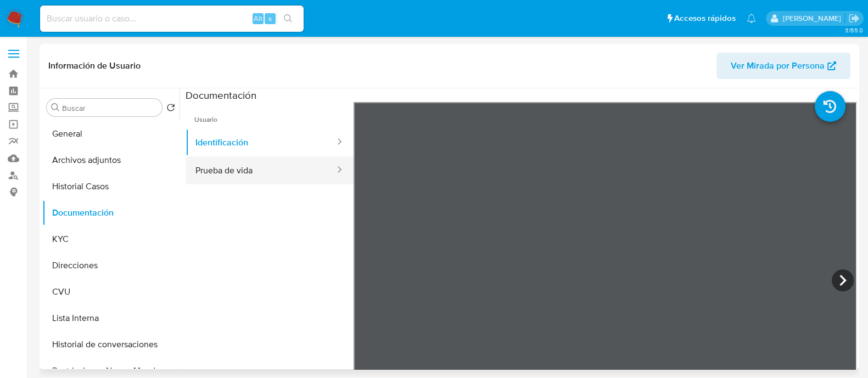
click at [241, 169] on button "Prueba de vida" at bounding box center [261, 171] width 151 height 28
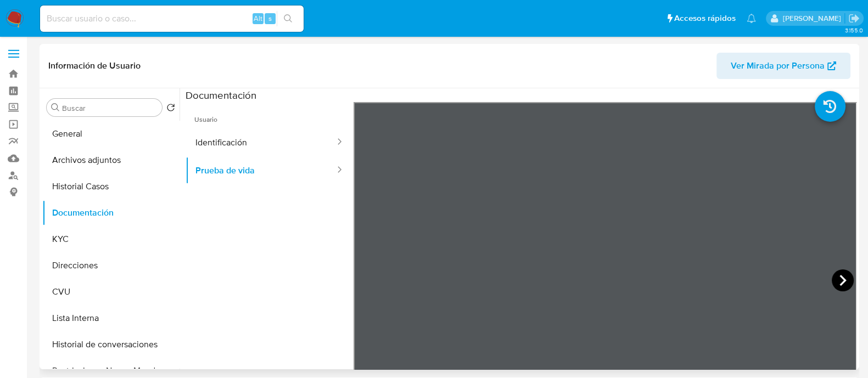
click at [840, 279] on icon at bounding box center [843, 280] width 7 height 11
click at [840, 277] on icon at bounding box center [843, 280] width 7 height 11
click at [840, 276] on icon at bounding box center [843, 280] width 7 height 11
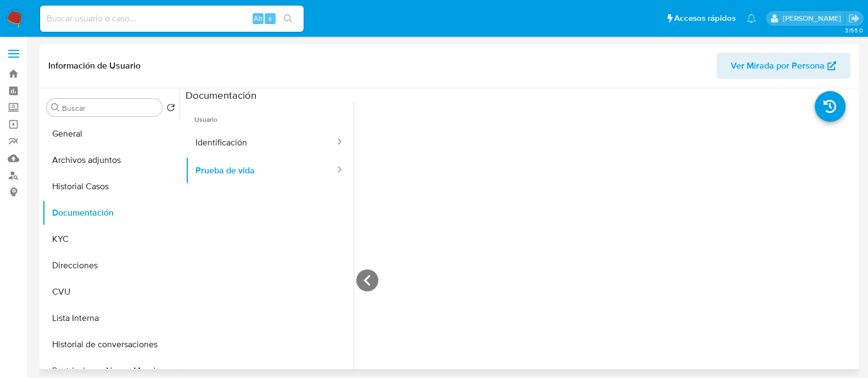
scroll to position [480, 0]
click at [370, 280] on icon at bounding box center [367, 281] width 22 height 22
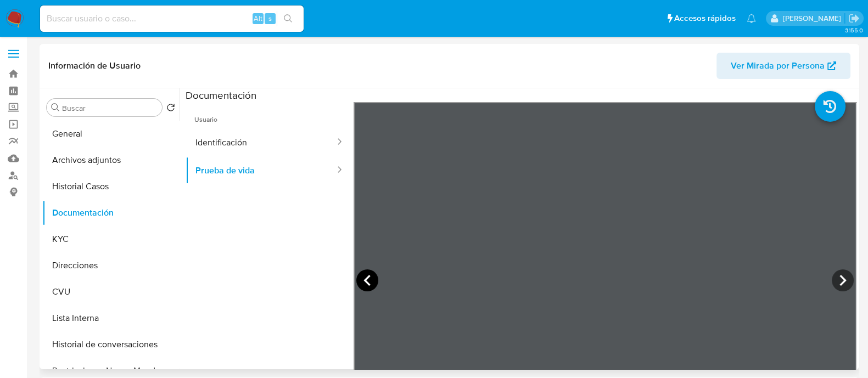
click at [369, 277] on icon at bounding box center [367, 281] width 22 height 22
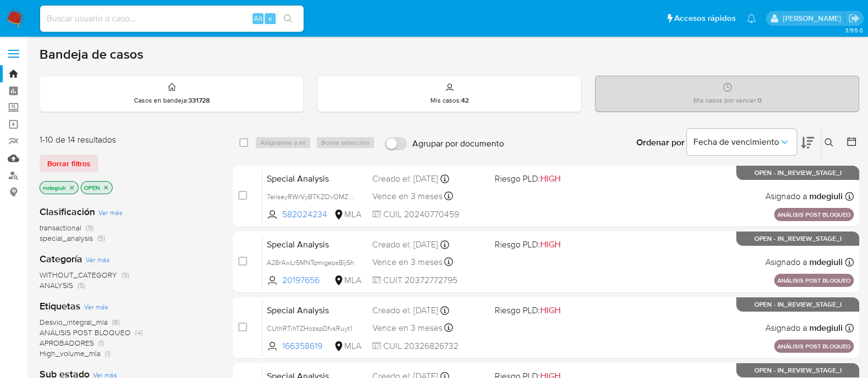
click at [14, 161] on link "Mulan" at bounding box center [65, 158] width 131 height 17
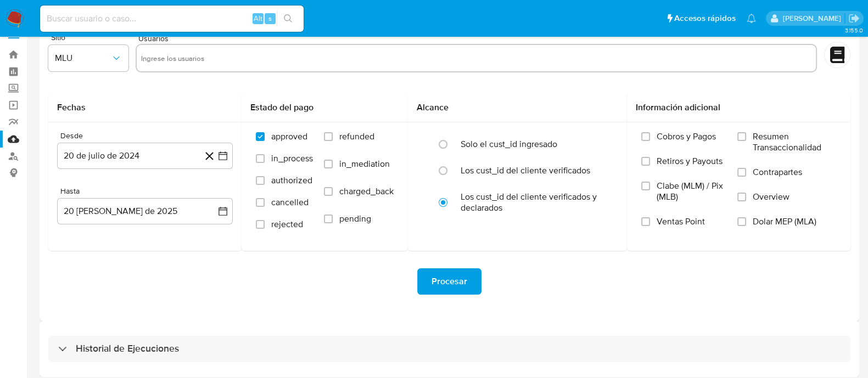
scroll to position [25, 0]
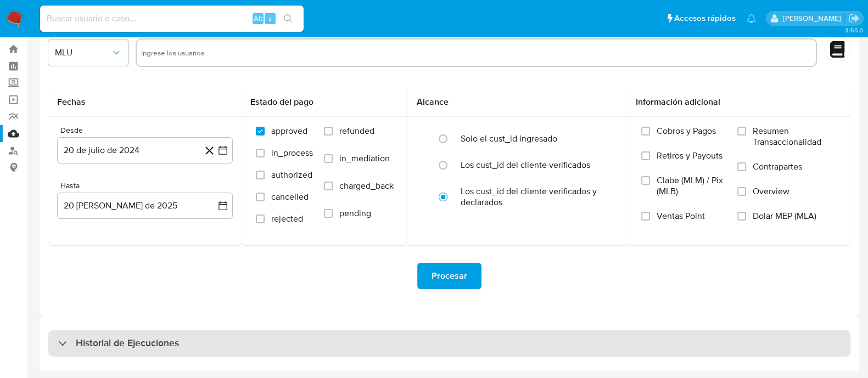
click at [149, 343] on h3 "Historial de Ejecuciones" at bounding box center [127, 343] width 103 height 13
select select "10"
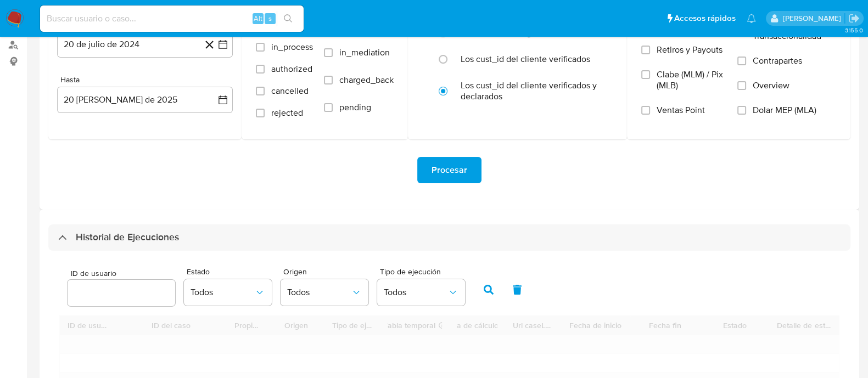
scroll to position [299, 0]
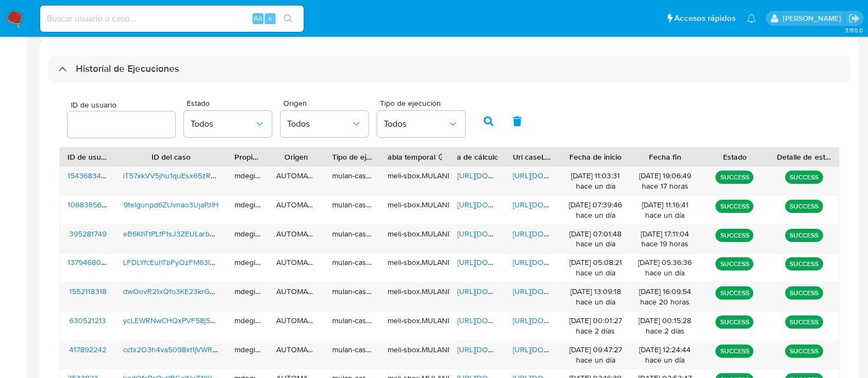
click at [143, 136] on div at bounding box center [122, 125] width 108 height 26
click at [142, 119] on input "number" at bounding box center [122, 125] width 108 height 14
paste input "82627370"
type input "82627370"
click at [487, 116] on icon "button" at bounding box center [489, 121] width 10 height 10
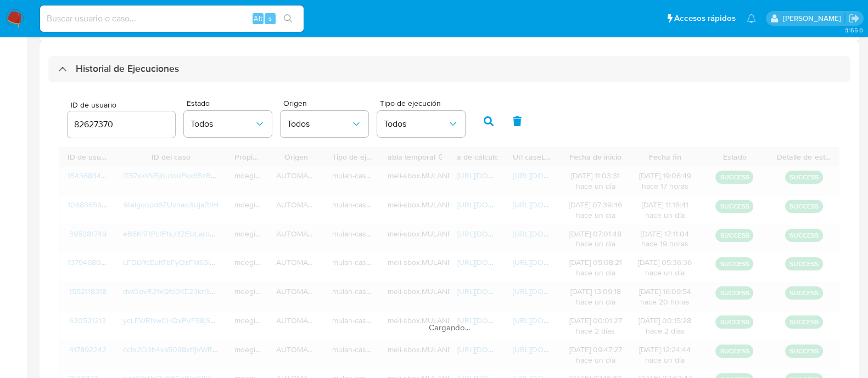
scroll to position [178, 0]
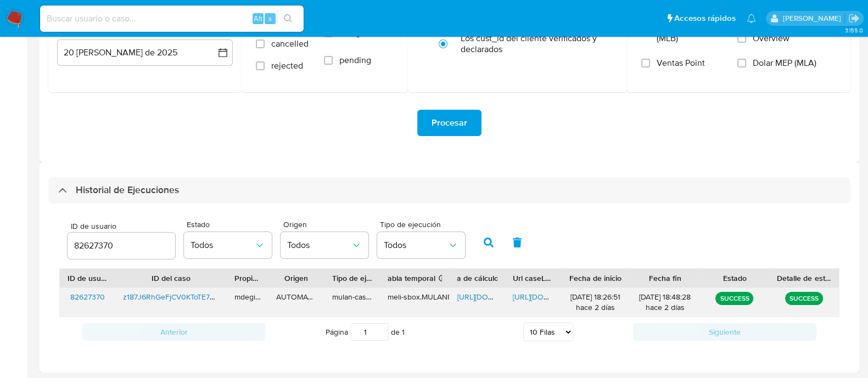
click at [483, 297] on span "[URL][DOMAIN_NAME]" at bounding box center [496, 297] width 76 height 11
click at [535, 298] on span "[URL][DOMAIN_NAME]" at bounding box center [551, 297] width 76 height 11
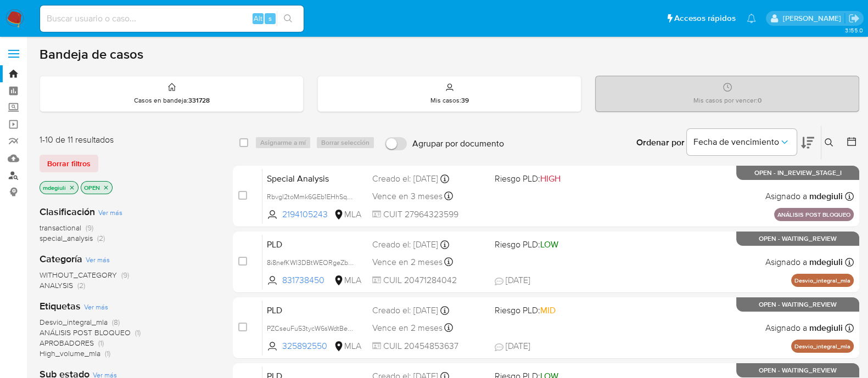
click at [12, 172] on link "Buscador de personas" at bounding box center [65, 175] width 131 height 17
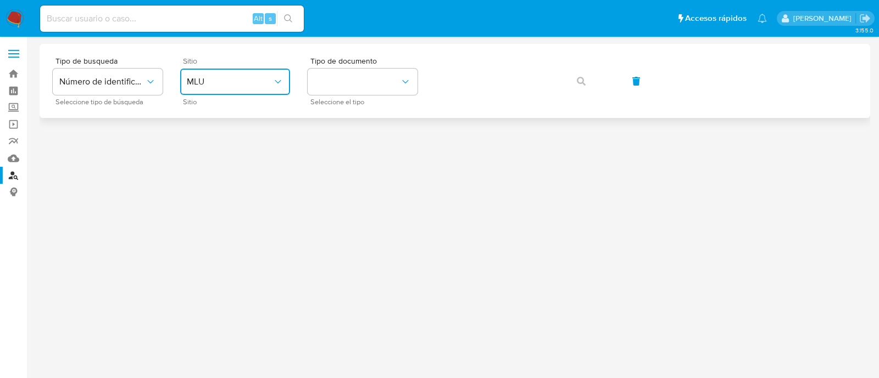
click at [227, 88] on button "MLU" at bounding box center [235, 82] width 110 height 26
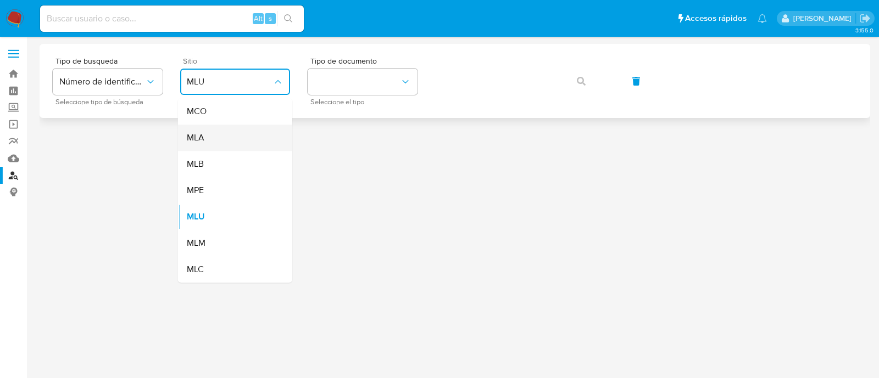
click at [195, 146] on div "MLA" at bounding box center [232, 138] width 90 height 26
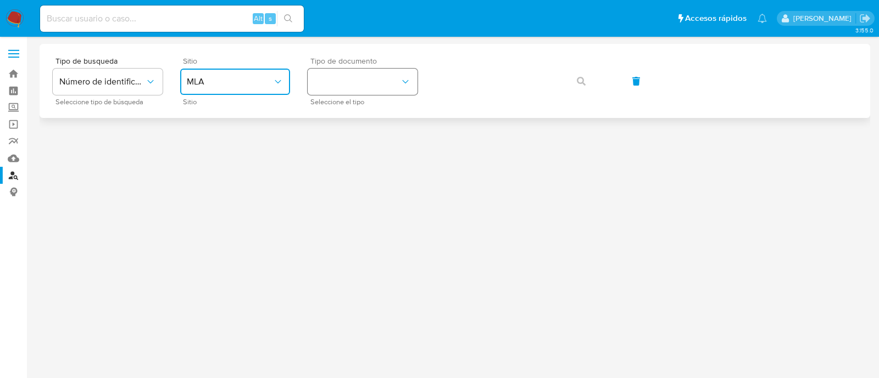
click at [337, 83] on button "identificationType" at bounding box center [363, 82] width 110 height 26
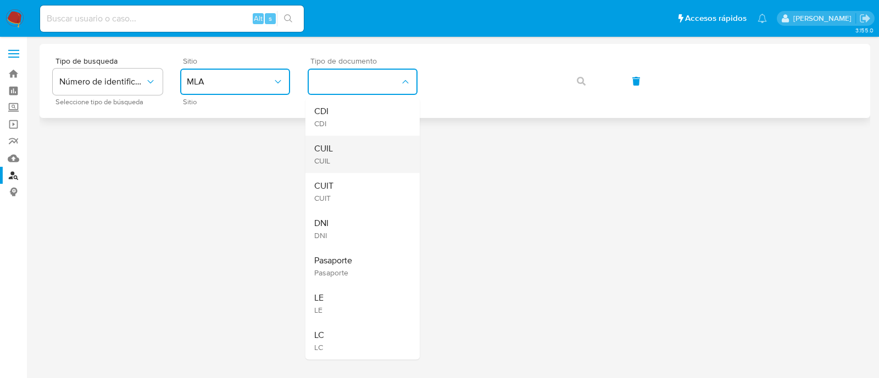
click at [336, 160] on div "CUIL CUIL" at bounding box center [359, 154] width 90 height 37
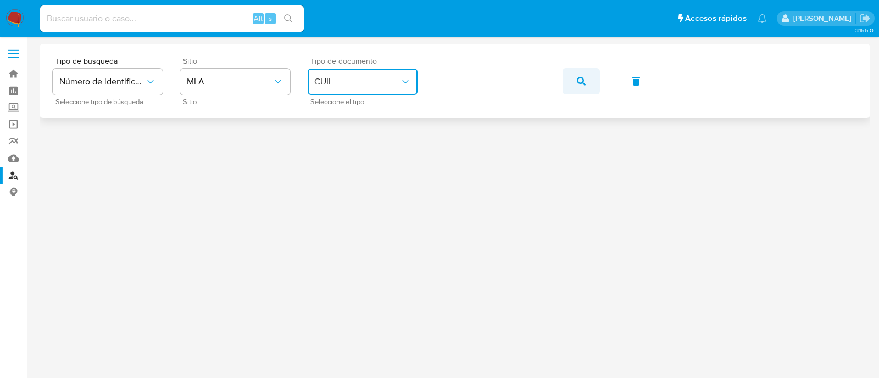
click at [578, 77] on icon "button" at bounding box center [581, 81] width 9 height 9
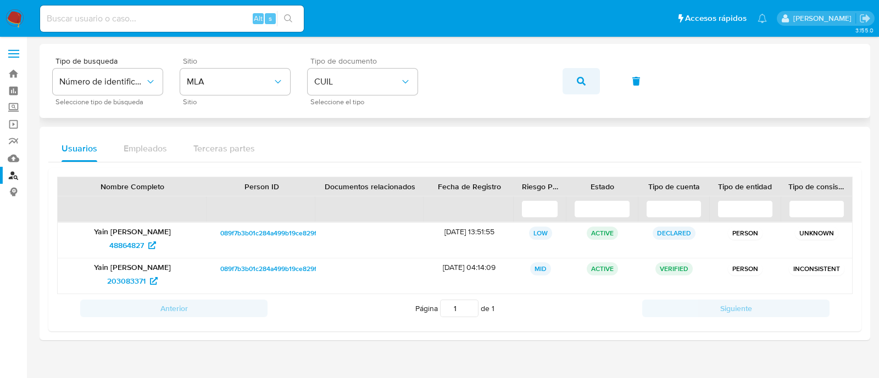
click at [585, 80] on icon "button" at bounding box center [581, 81] width 9 height 9
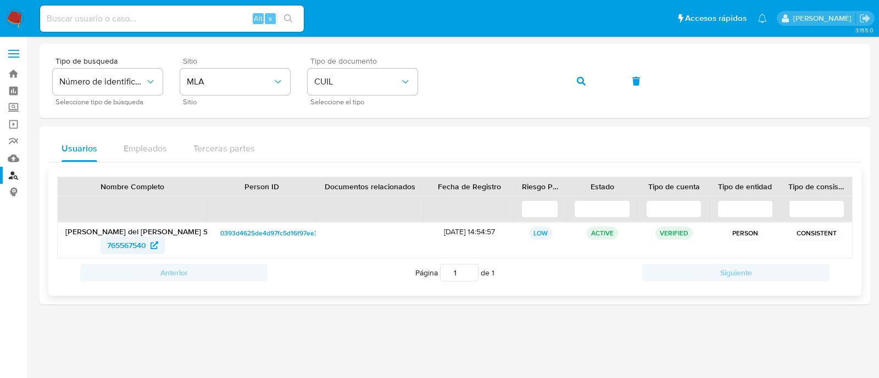
click at [125, 241] on span "765567540" at bounding box center [126, 246] width 39 height 18
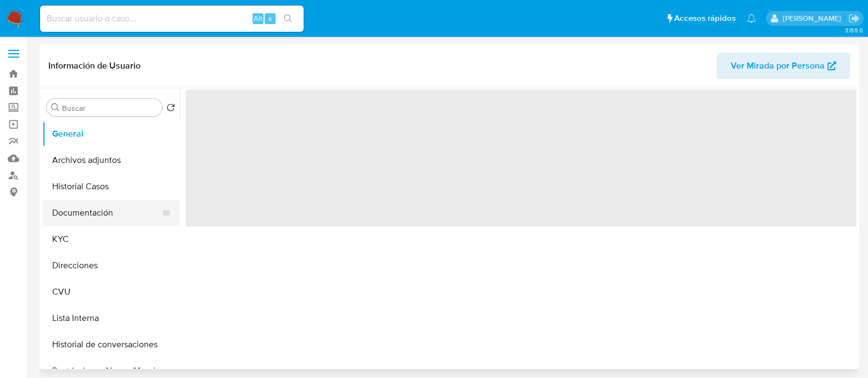
click at [129, 211] on button "Documentación" at bounding box center [106, 213] width 129 height 26
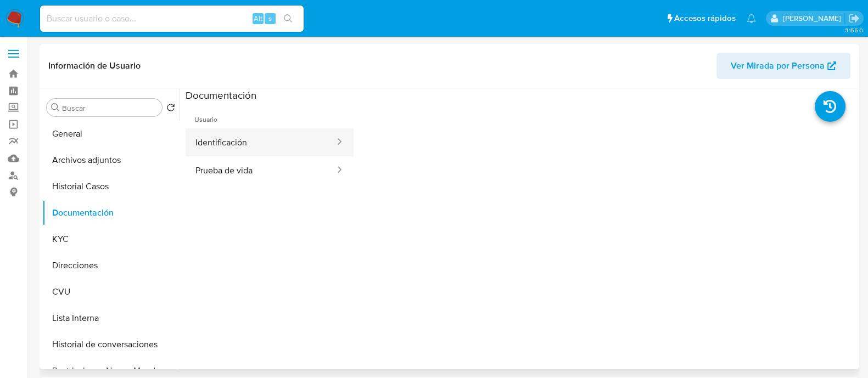
click at [247, 142] on button "Identificación" at bounding box center [261, 143] width 151 height 28
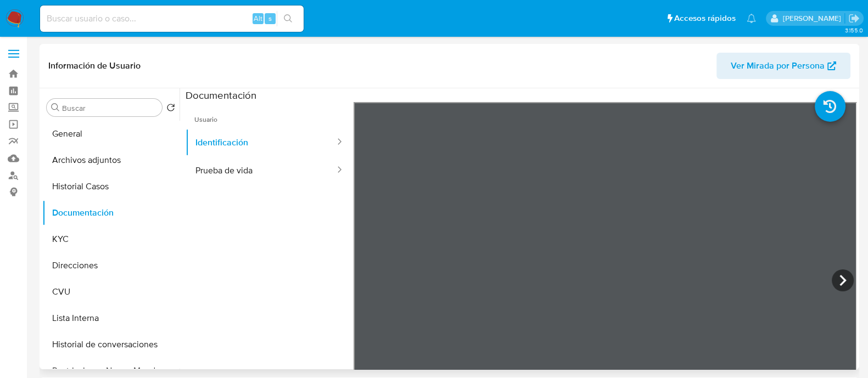
select select "10"
click at [251, 169] on button "Prueba de vida" at bounding box center [261, 171] width 151 height 28
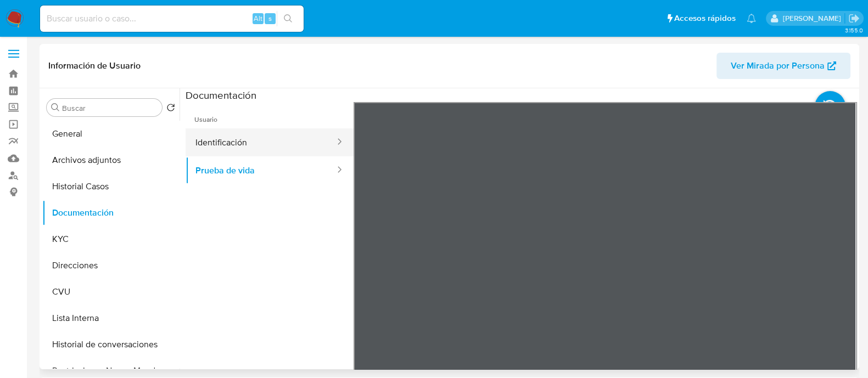
click at [253, 132] on button "Identificación" at bounding box center [261, 143] width 151 height 28
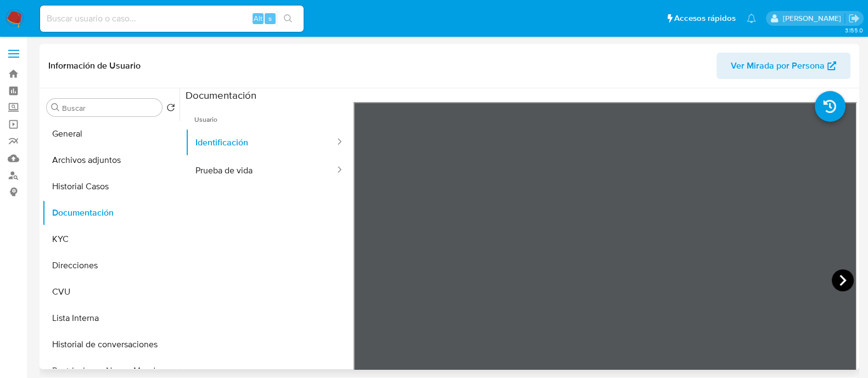
click at [832, 284] on icon at bounding box center [843, 281] width 22 height 22
click at [252, 174] on button "Prueba de vida" at bounding box center [261, 171] width 151 height 28
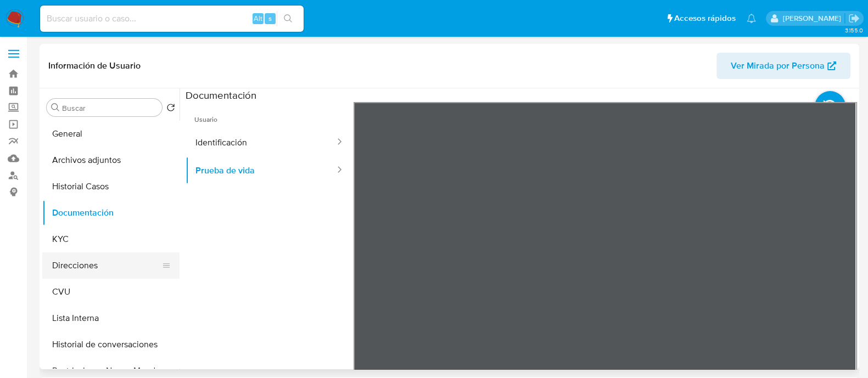
click at [80, 273] on button "Direcciones" at bounding box center [106, 266] width 129 height 26
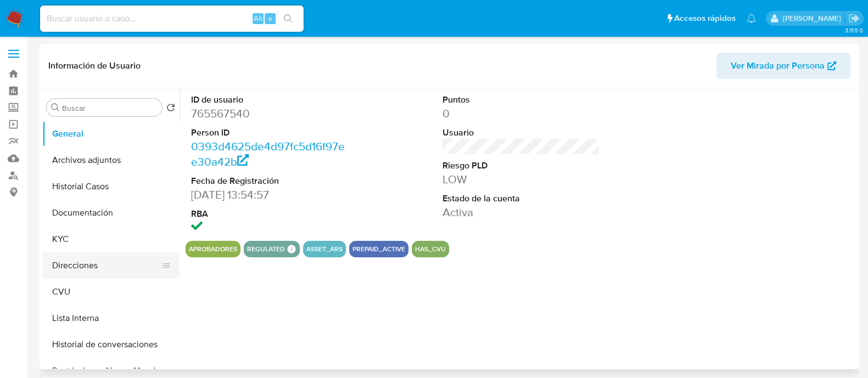
select select "10"
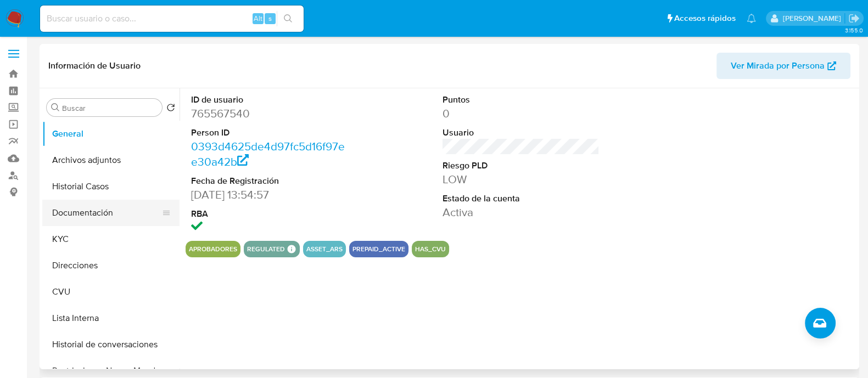
click at [78, 217] on button "Documentación" at bounding box center [106, 213] width 129 height 26
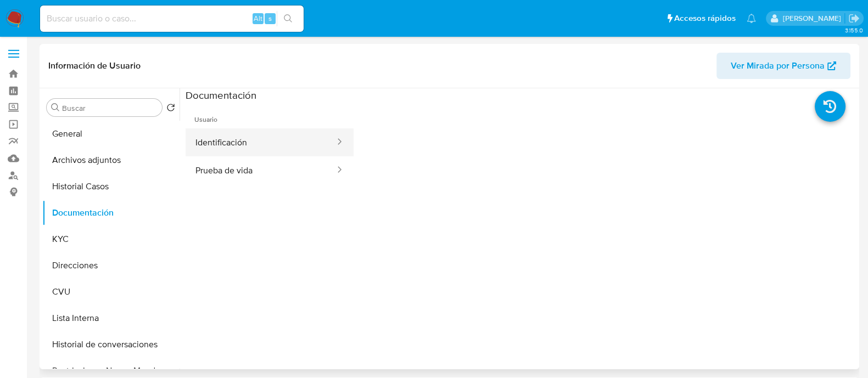
click at [284, 136] on button "Identificación" at bounding box center [261, 143] width 151 height 28
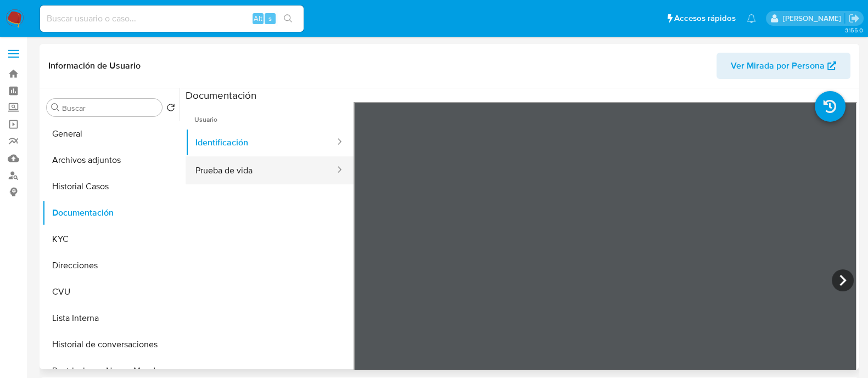
click at [270, 161] on button "Prueba de vida" at bounding box center [261, 171] width 151 height 28
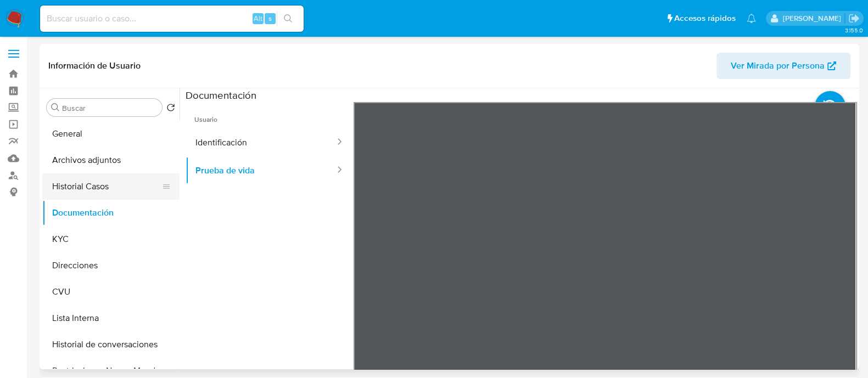
click at [88, 182] on button "Historial Casos" at bounding box center [106, 187] width 129 height 26
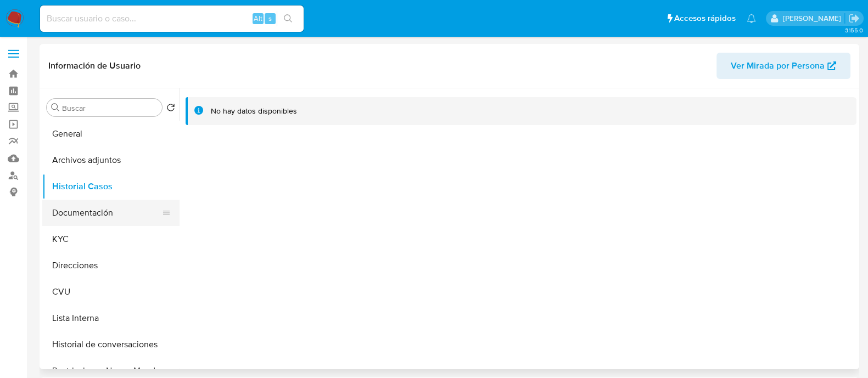
click at [88, 216] on button "Documentación" at bounding box center [106, 213] width 129 height 26
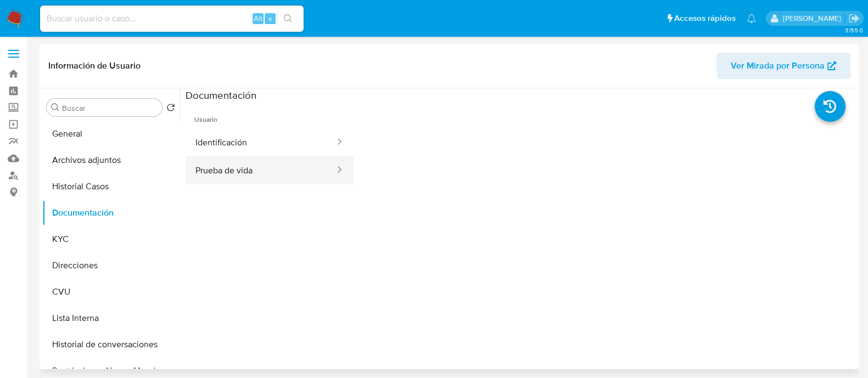
click at [270, 169] on button "Prueba de vida" at bounding box center [261, 171] width 151 height 28
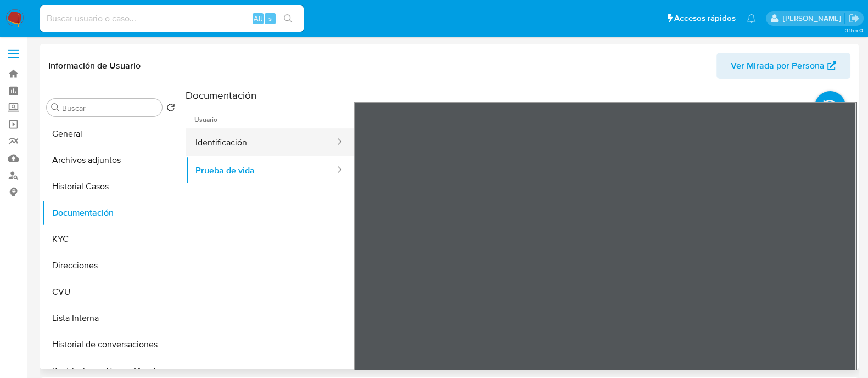
click at [229, 136] on button "Identificación" at bounding box center [261, 143] width 151 height 28
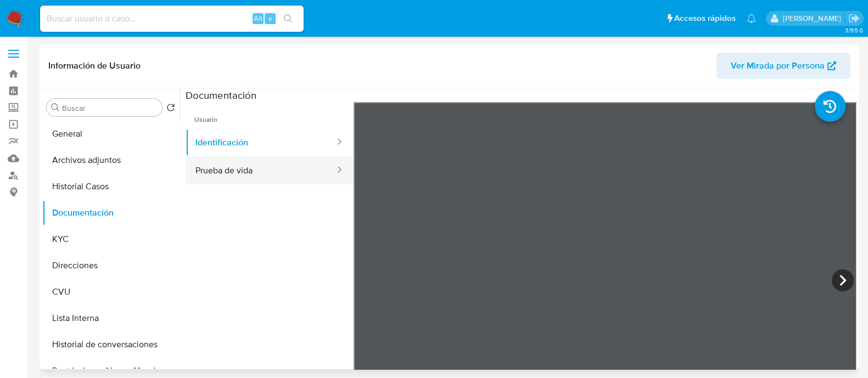
click at [239, 158] on button "Prueba de vida" at bounding box center [261, 171] width 151 height 28
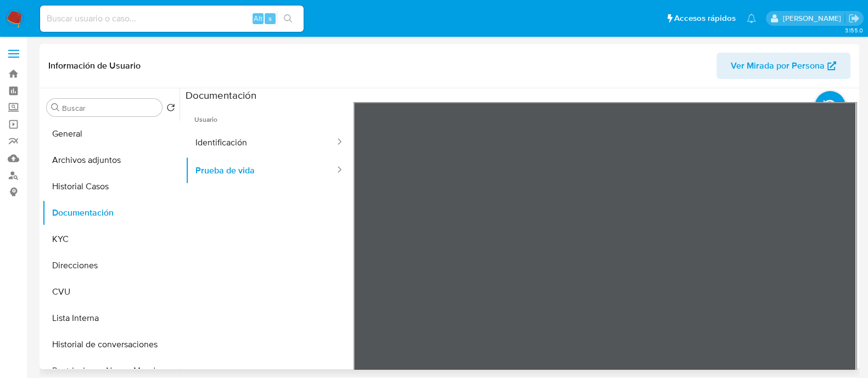
scroll to position [93, 0]
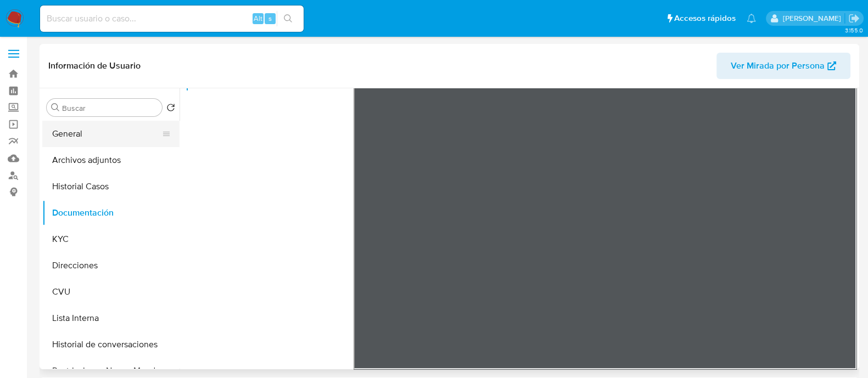
click at [94, 126] on button "General" at bounding box center [106, 134] width 129 height 26
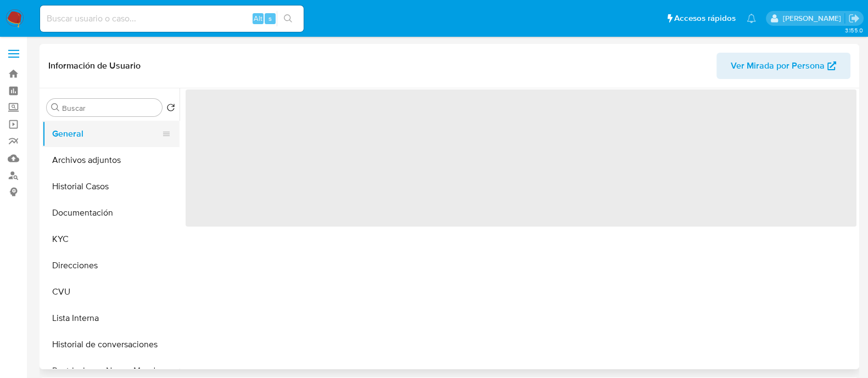
scroll to position [0, 0]
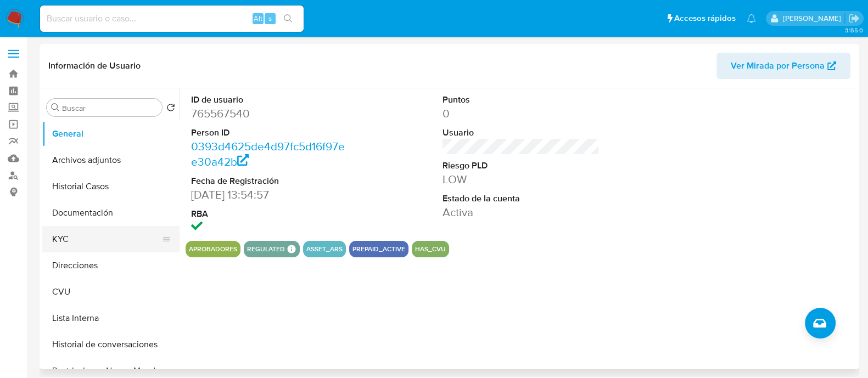
click at [79, 249] on button "KYC" at bounding box center [106, 239] width 129 height 26
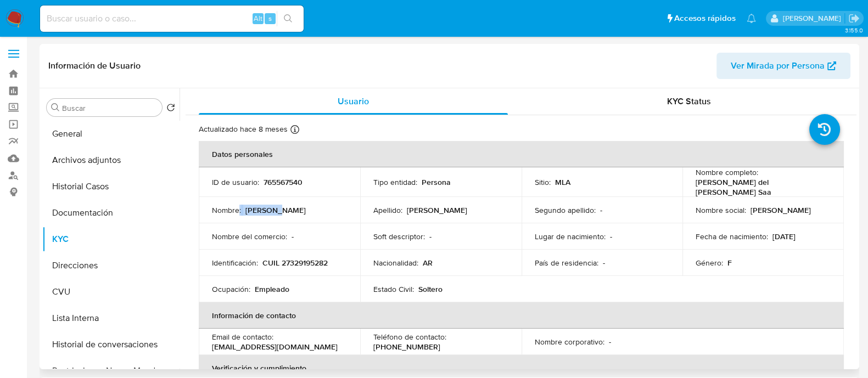
drag, startPoint x: 277, startPoint y: 205, endPoint x: 239, endPoint y: 204, distance: 38.5
click at [239, 205] on div "Nombre : Ana Maria del Carmen" at bounding box center [279, 210] width 135 height 10
click at [255, 205] on p "[PERSON_NAME] del [PERSON_NAME]" at bounding box center [276, 210] width 60 height 10
drag, startPoint x: 247, startPoint y: 207, endPoint x: 279, endPoint y: 206, distance: 31.9
click at [279, 206] on div "Nombre : Ana Maria del Carmen" at bounding box center [279, 210] width 135 height 10
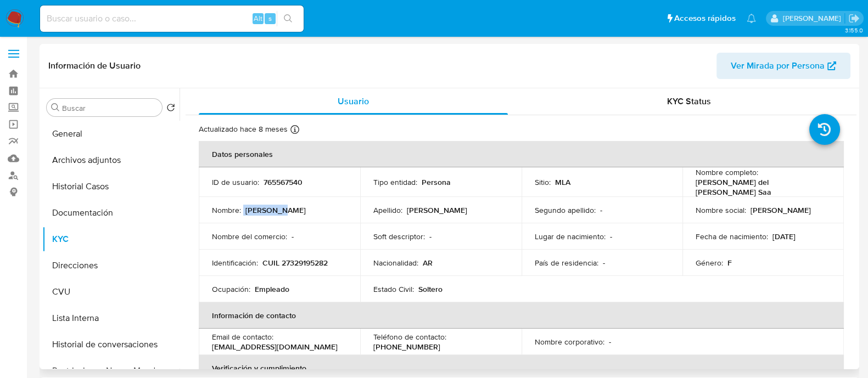
copy div "Ana Maria"
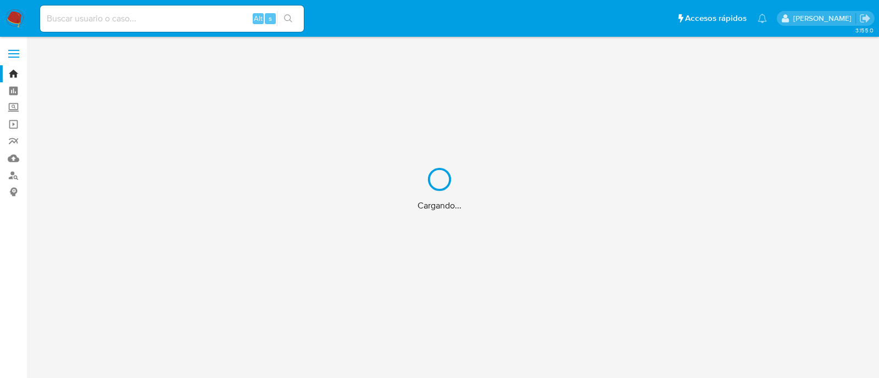
click at [13, 173] on div "Cargando..." at bounding box center [439, 189] width 879 height 378
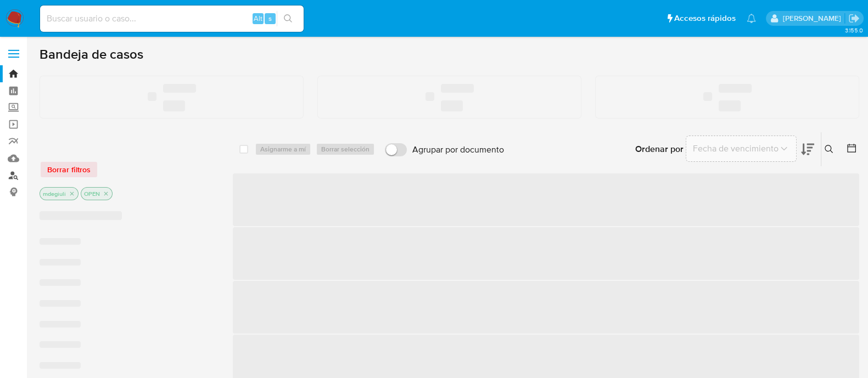
drag, startPoint x: 0, startPoint y: 0, endPoint x: 13, endPoint y: 173, distance: 173.5
click at [13, 173] on link "Buscador de personas" at bounding box center [65, 175] width 131 height 17
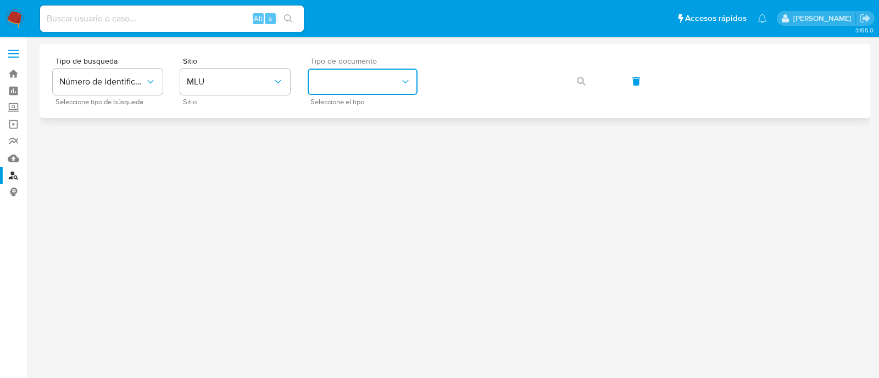
click at [339, 76] on button "identificationType" at bounding box center [363, 82] width 110 height 26
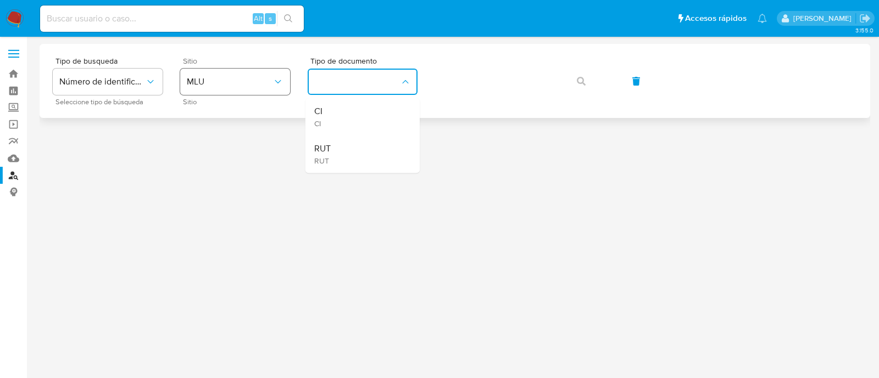
click at [250, 73] on button "MLU" at bounding box center [235, 82] width 110 height 26
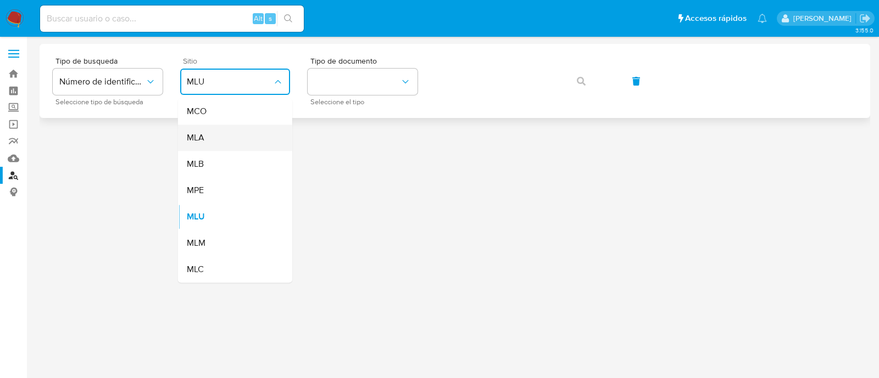
click at [222, 143] on div "MLA" at bounding box center [232, 138] width 90 height 26
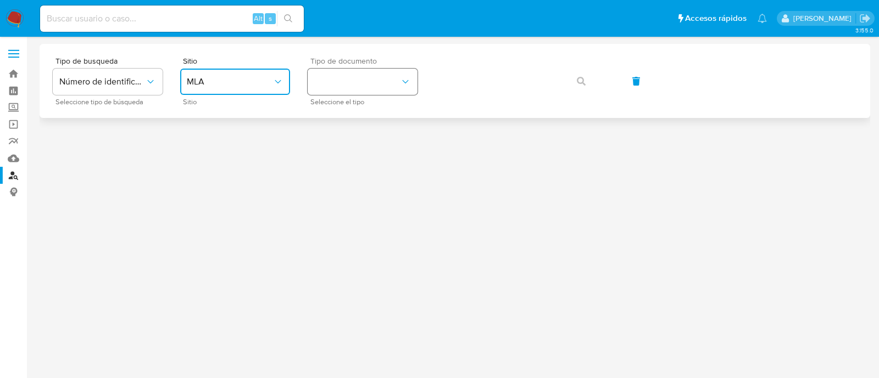
click at [320, 74] on button "identificationType" at bounding box center [363, 82] width 110 height 26
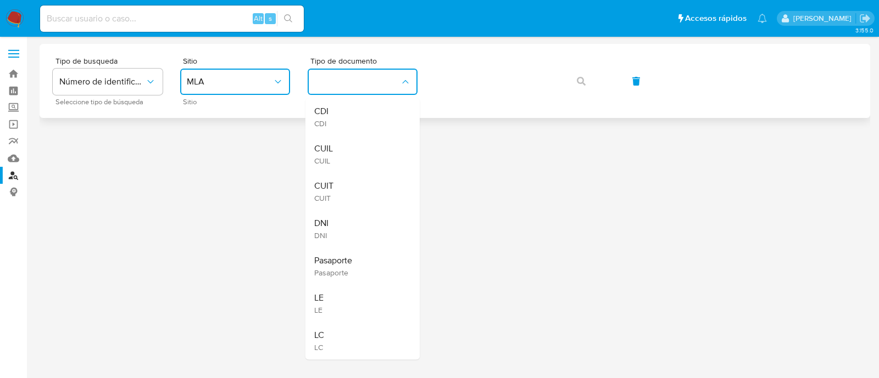
drag, startPoint x: 338, startPoint y: 150, endPoint x: 430, endPoint y: 74, distance: 119.0
click at [339, 149] on div "CUIL CUIL" at bounding box center [359, 154] width 90 height 37
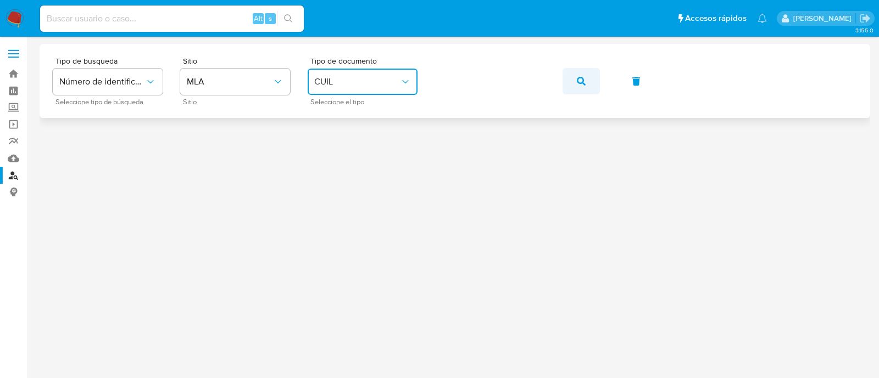
click at [581, 80] on icon "button" at bounding box center [581, 81] width 9 height 9
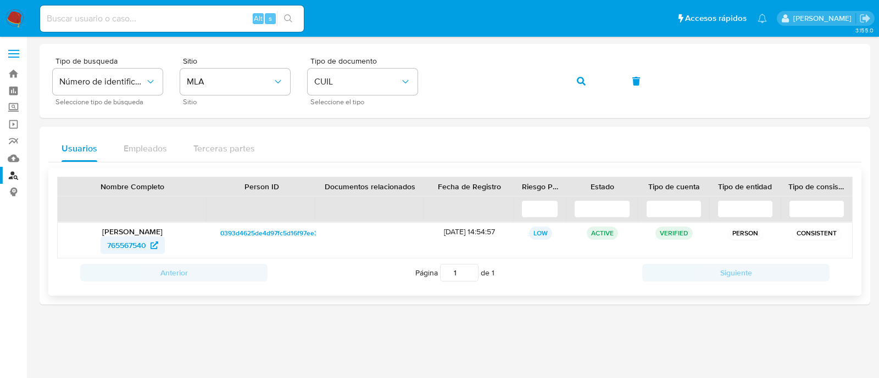
click at [124, 240] on span "765567540" at bounding box center [126, 246] width 39 height 18
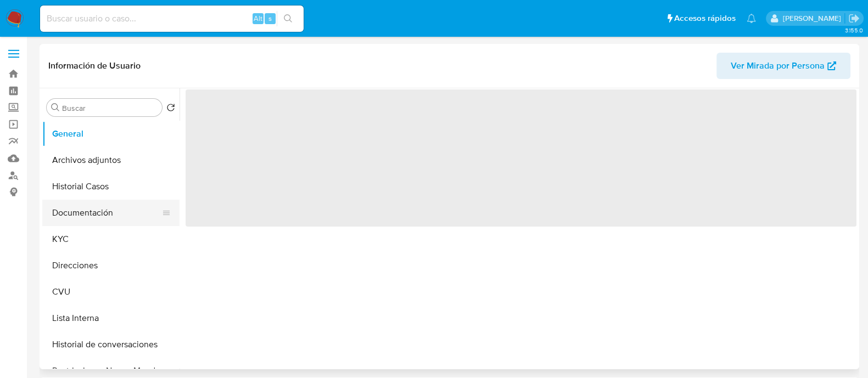
click at [115, 205] on button "Documentación" at bounding box center [106, 213] width 129 height 26
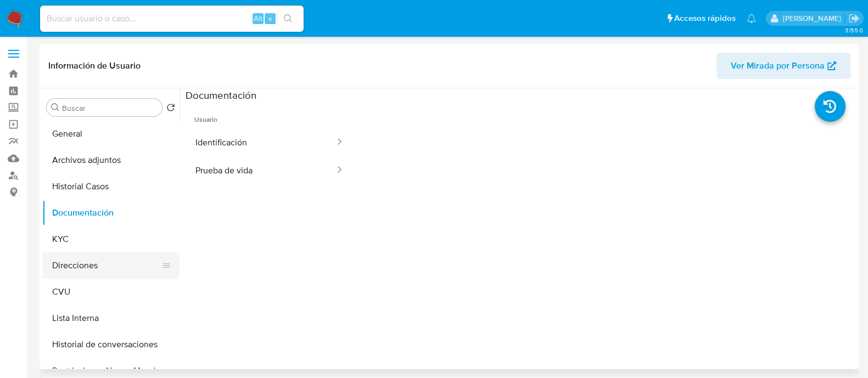
select select "10"
click at [92, 262] on button "Direcciones" at bounding box center [106, 266] width 129 height 26
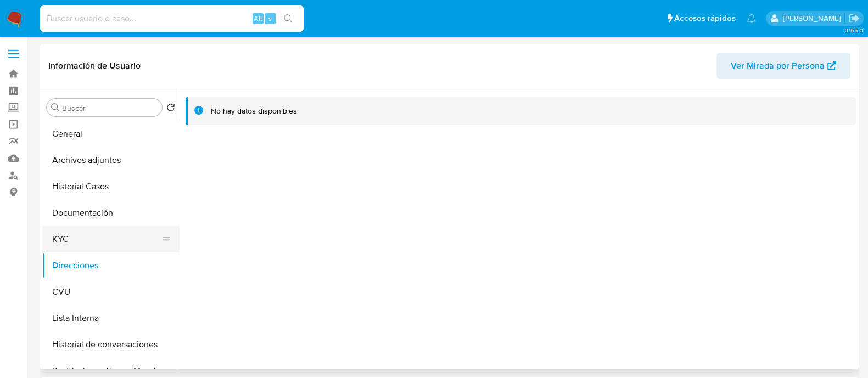
click at [72, 249] on button "KYC" at bounding box center [106, 239] width 129 height 26
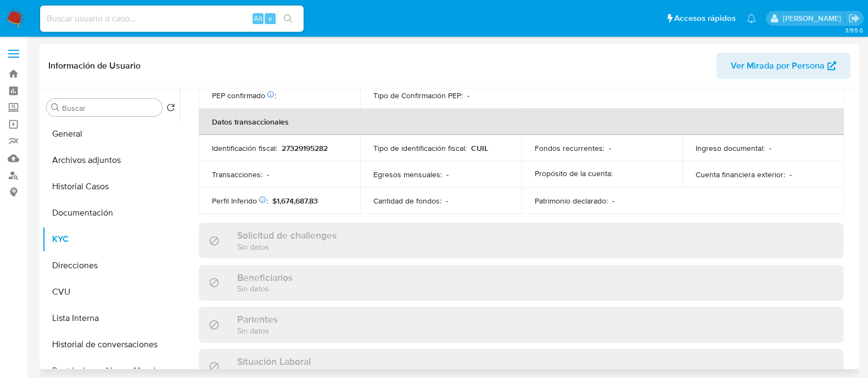
scroll to position [588, 0]
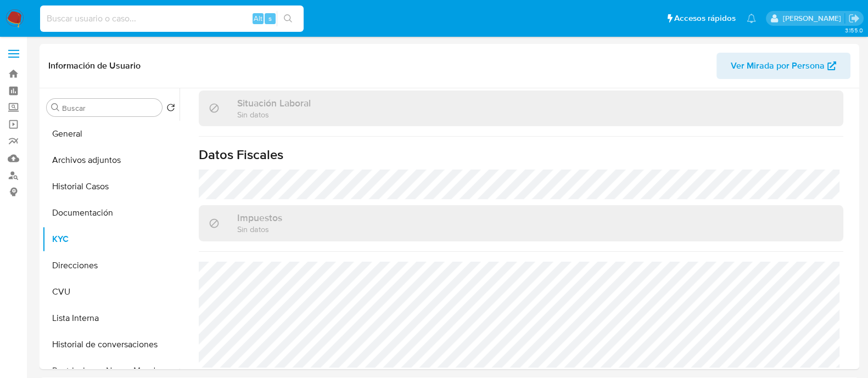
click at [124, 21] on input at bounding box center [172, 19] width 264 height 14
paste input "FTUkArCLKVkAGenNdmG6sbgm"
type input "FTUkArCLKVkAGenNdmG6sbgm"
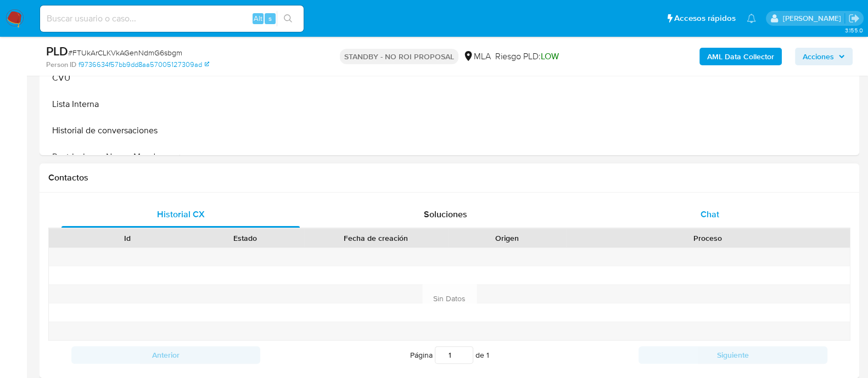
scroll to position [412, 0]
select select "10"
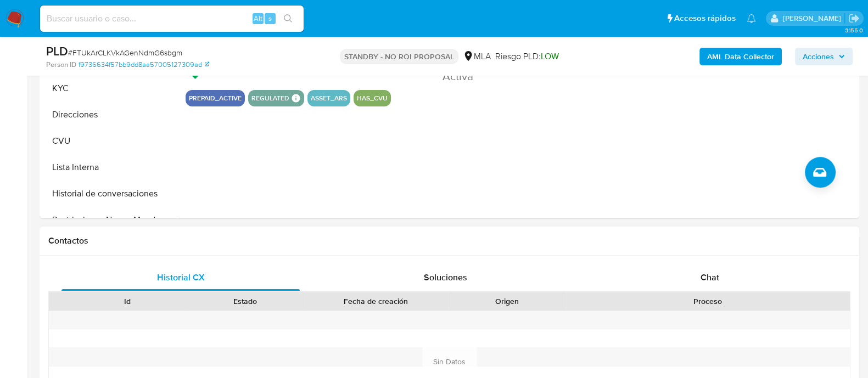
scroll to position [206, 0]
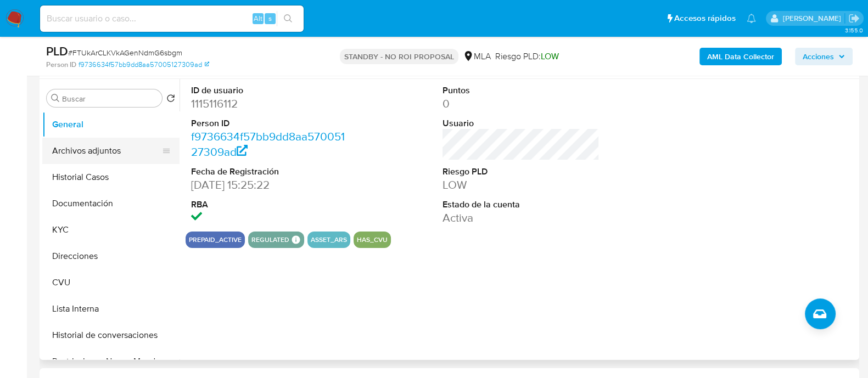
click at [101, 148] on button "Archivos adjuntos" at bounding box center [106, 151] width 129 height 26
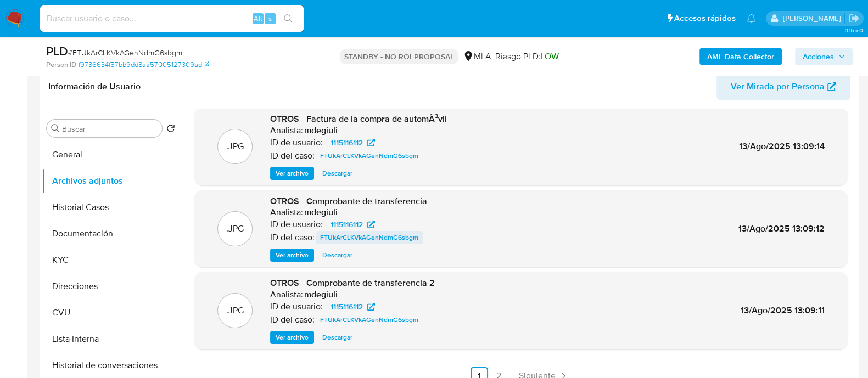
scroll to position [274, 0]
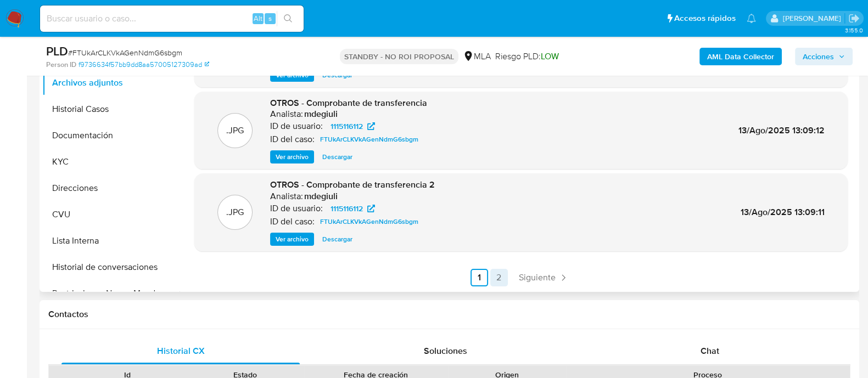
click at [497, 280] on link "2" at bounding box center [500, 278] width 18 height 18
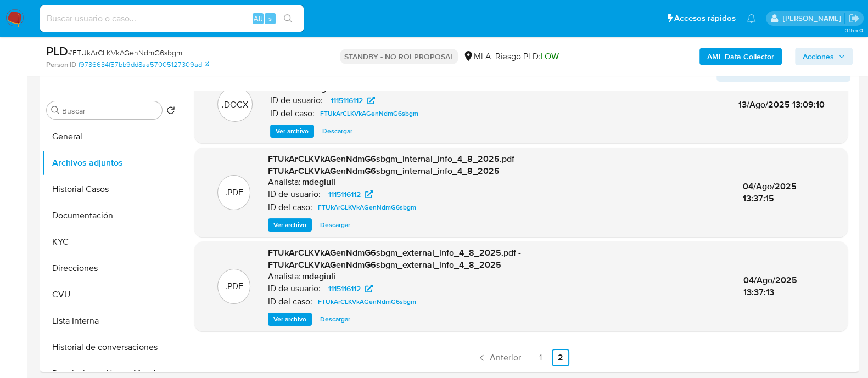
scroll to position [206, 0]
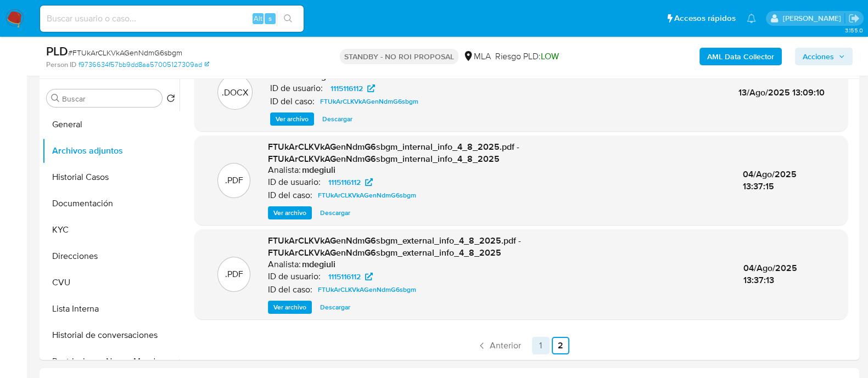
click at [536, 339] on link "1" at bounding box center [541, 346] width 18 height 18
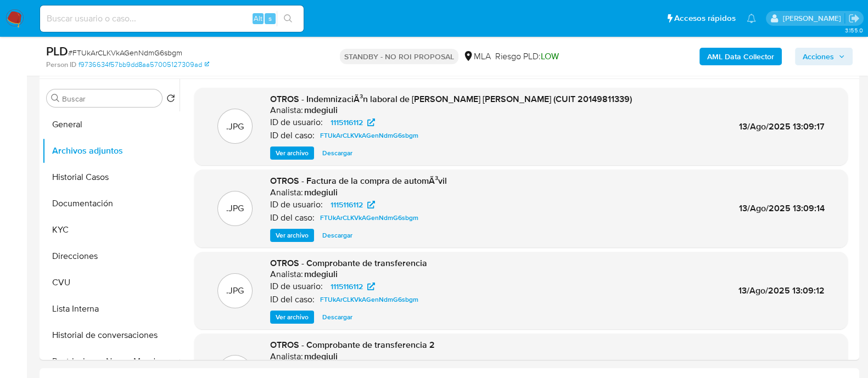
scroll to position [137, 0]
